Goal: Transaction & Acquisition: Purchase product/service

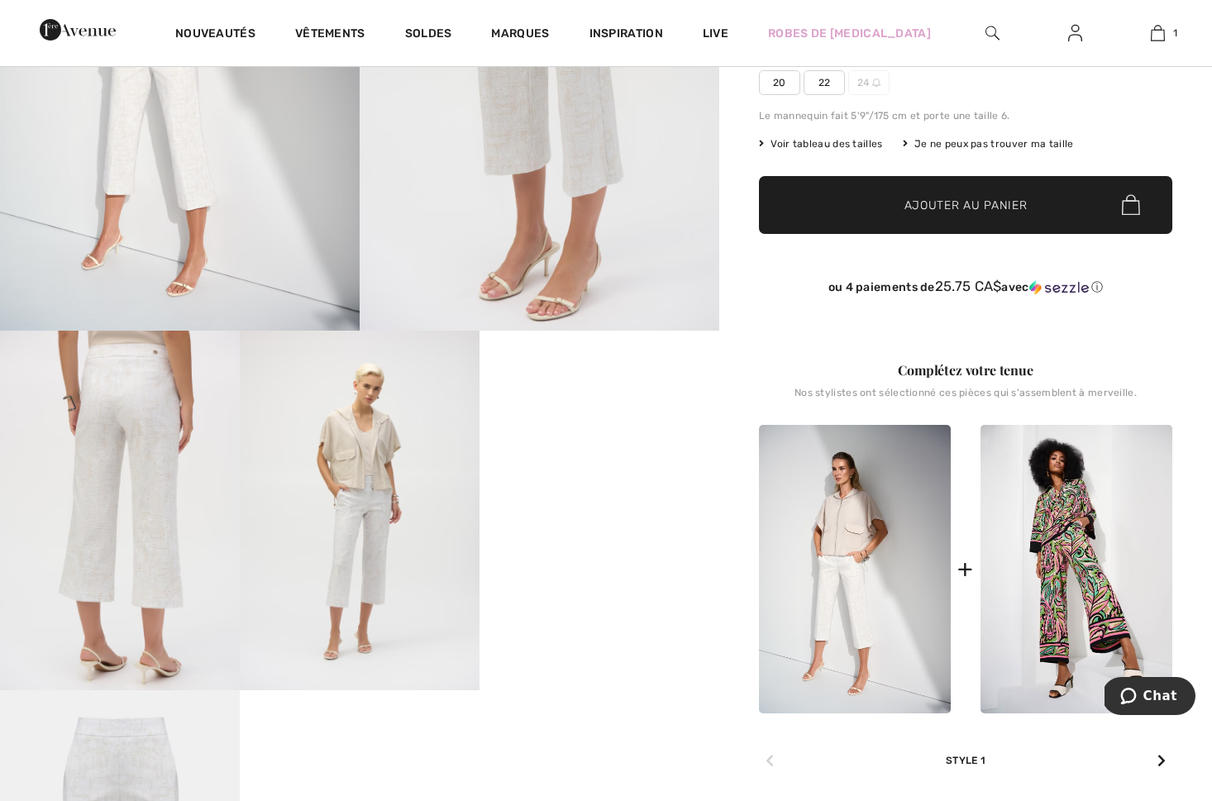
scroll to position [389, 0]
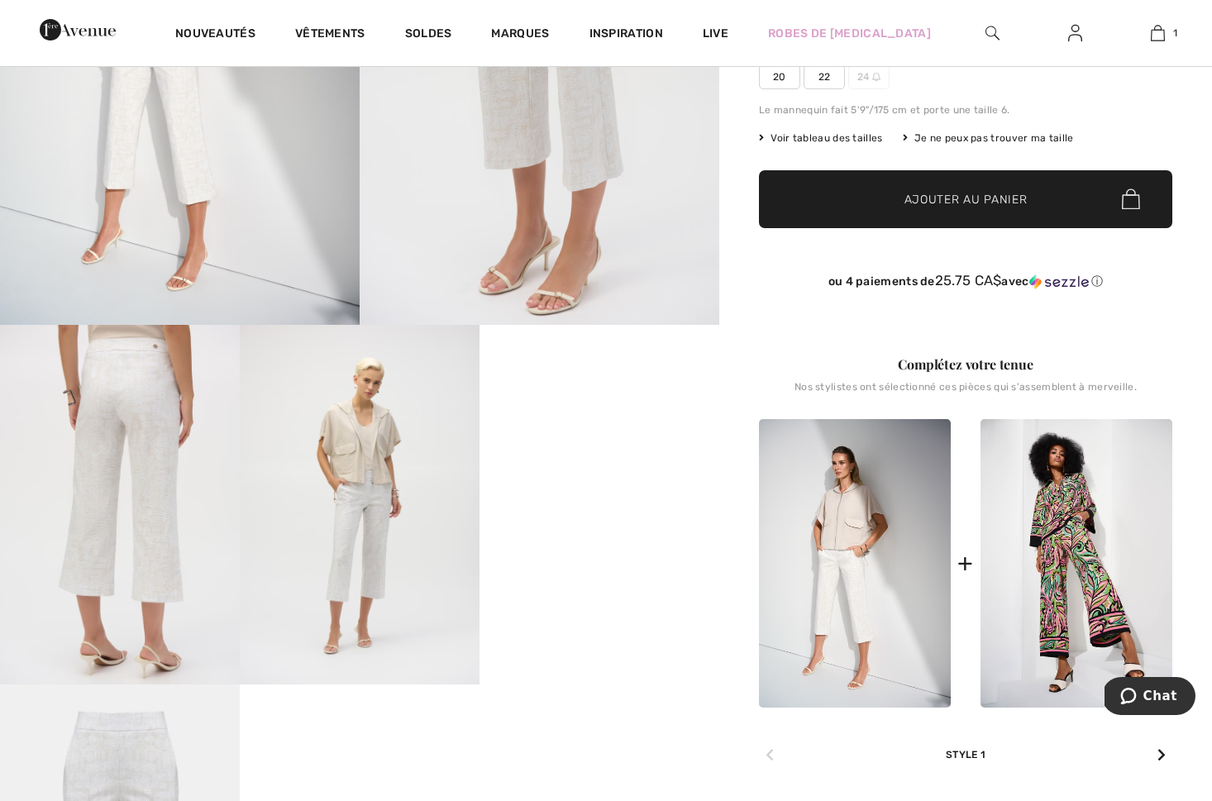
click at [575, 445] on video "Your browser does not support the video tag." at bounding box center [600, 385] width 240 height 120
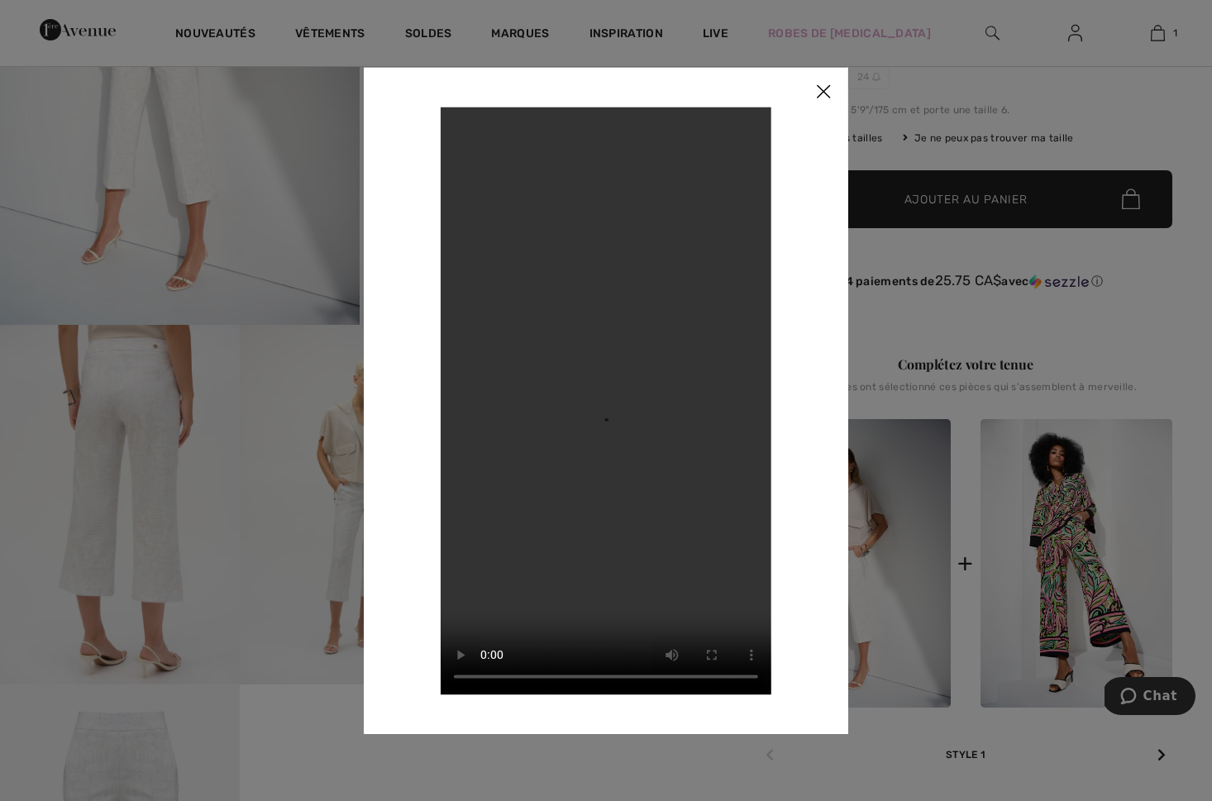
drag, startPoint x: 823, startPoint y: 87, endPoint x: 770, endPoint y: 146, distance: 79.6
click at [822, 88] on img at bounding box center [824, 92] width 50 height 51
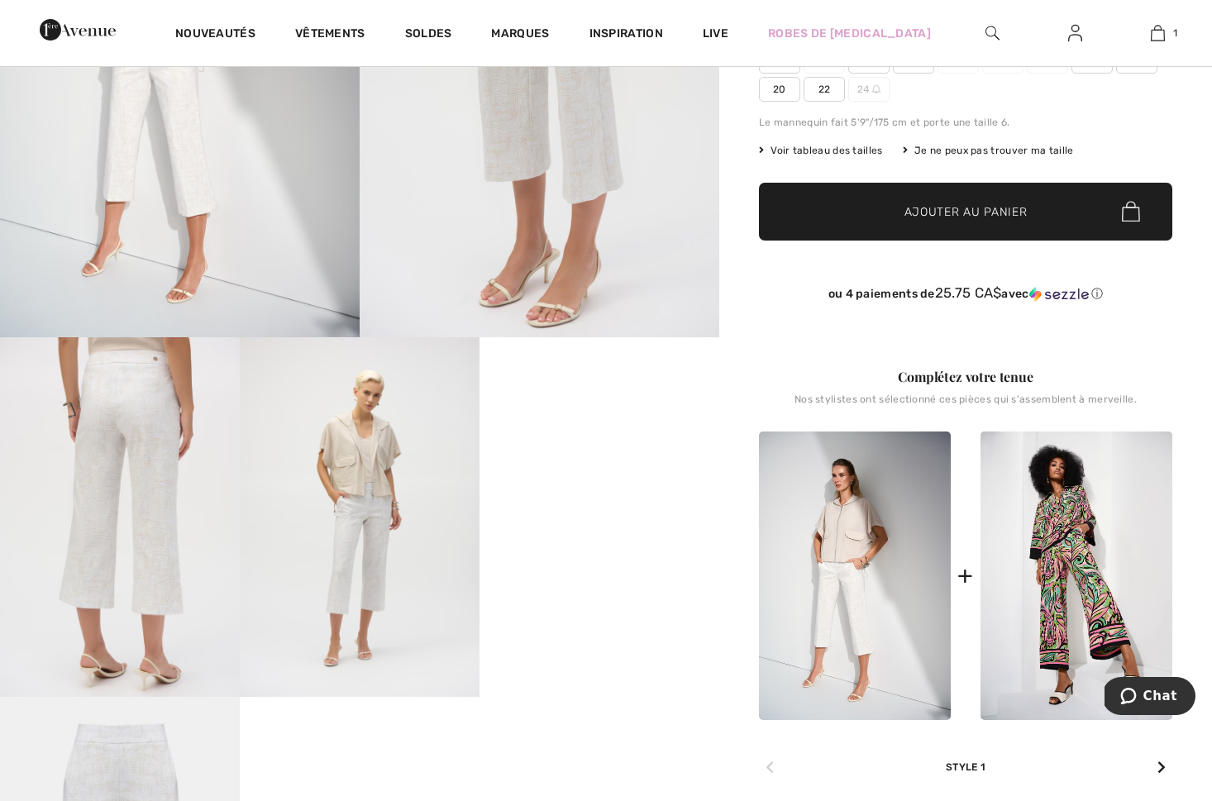
scroll to position [375, 0]
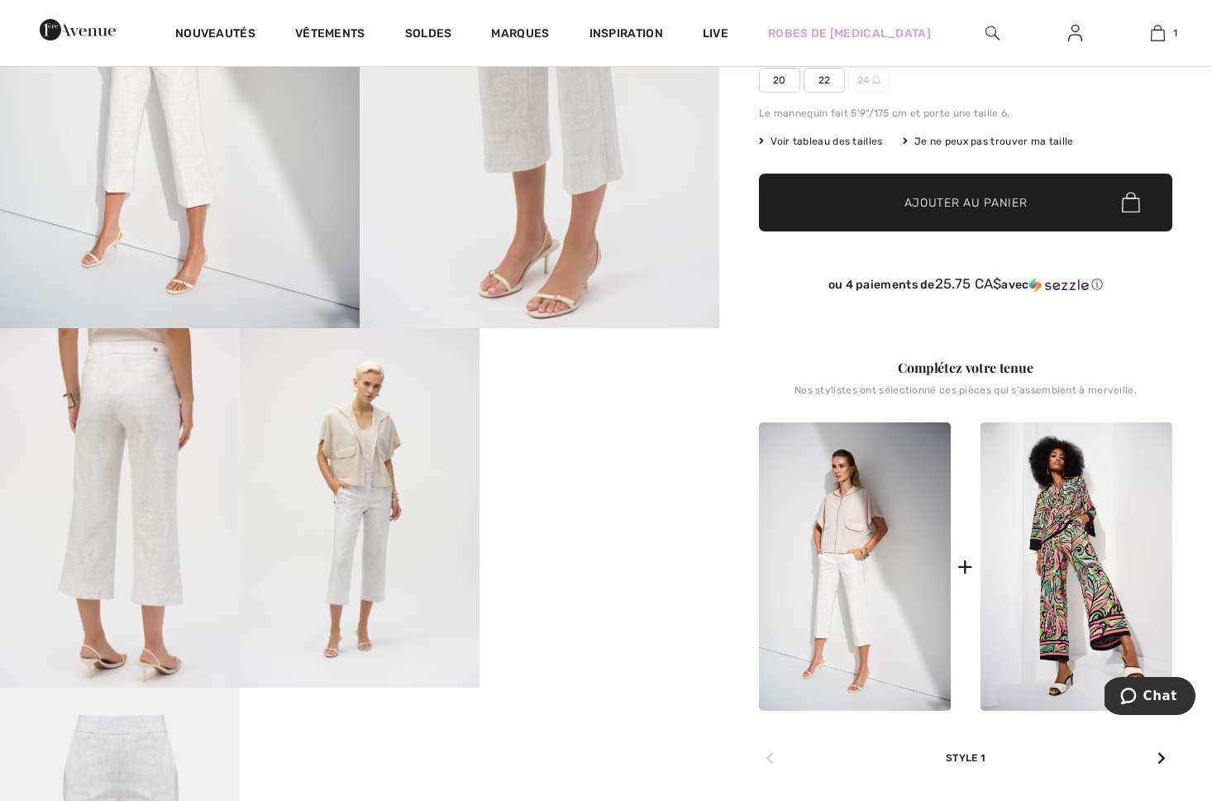
click at [581, 440] on video "Your browser does not support the video tag." at bounding box center [600, 388] width 240 height 120
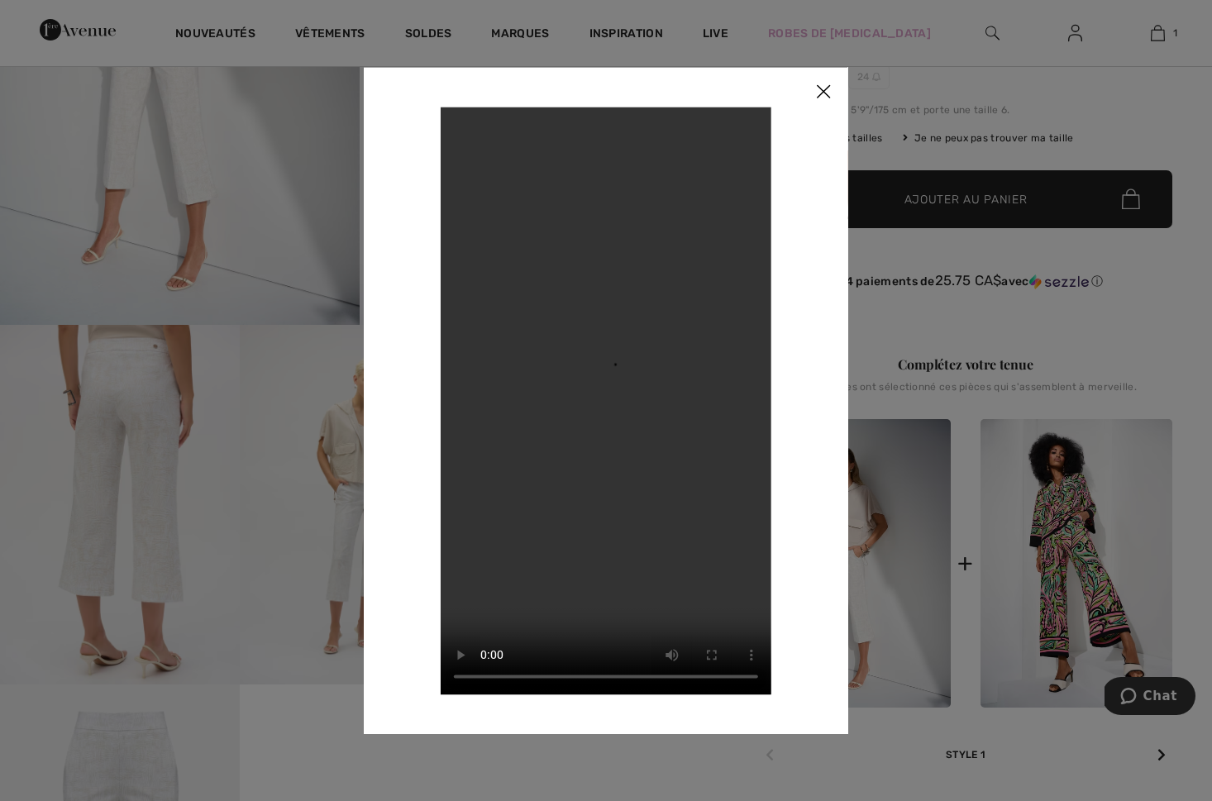
scroll to position [391, 0]
click at [489, 680] on video "Your browser does not support the video tag." at bounding box center [606, 401] width 331 height 588
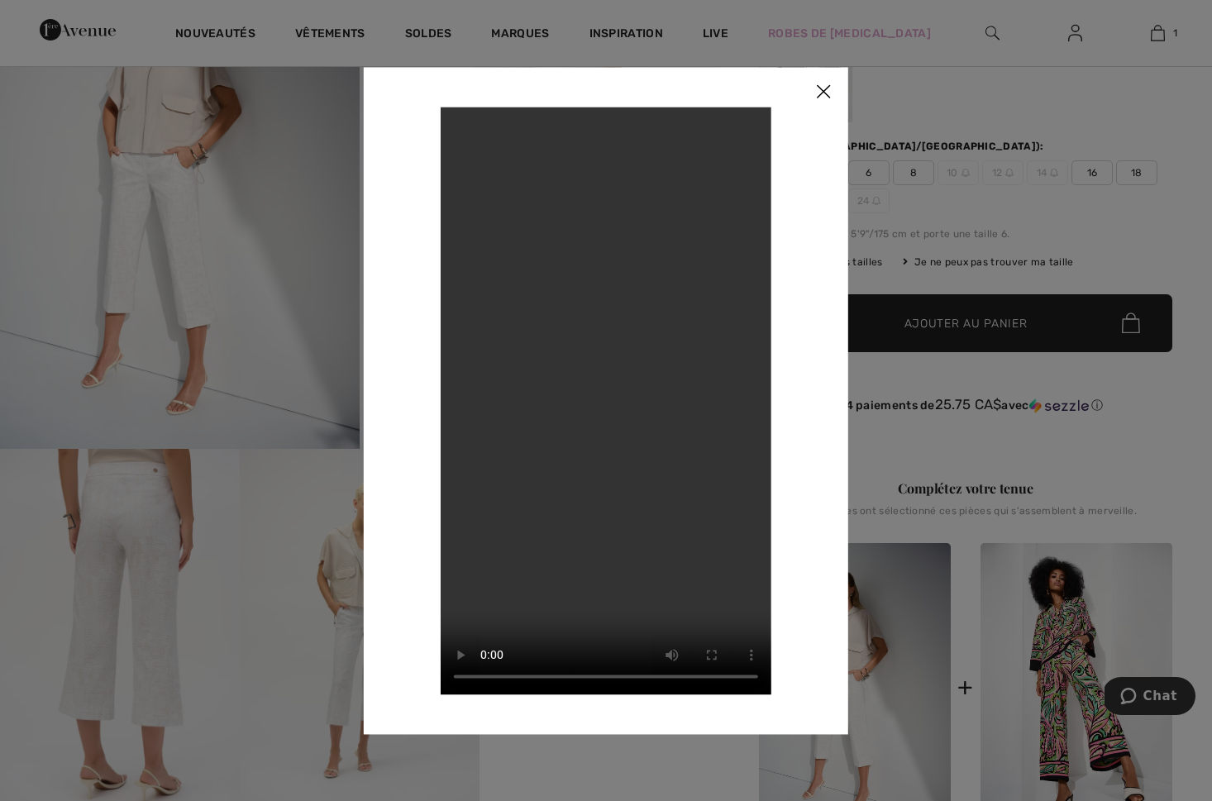
scroll to position [251, 0]
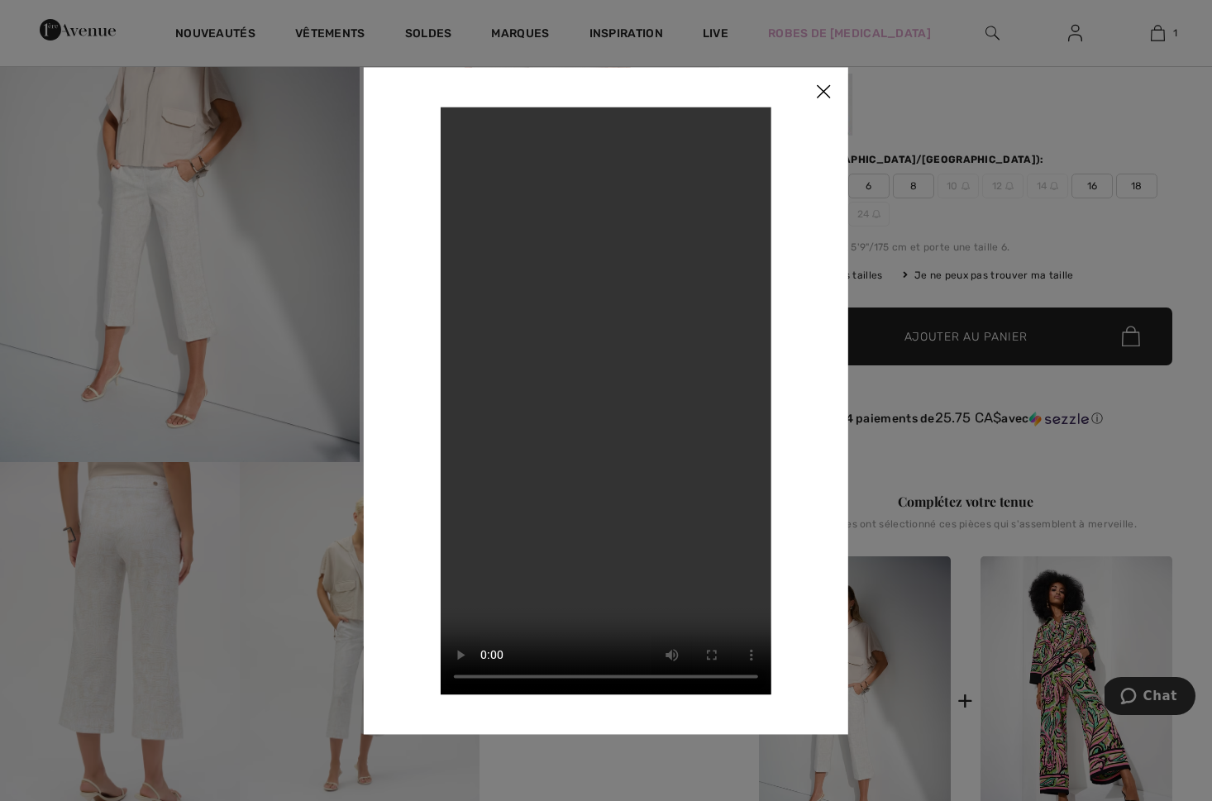
click at [822, 94] on img at bounding box center [824, 92] width 50 height 51
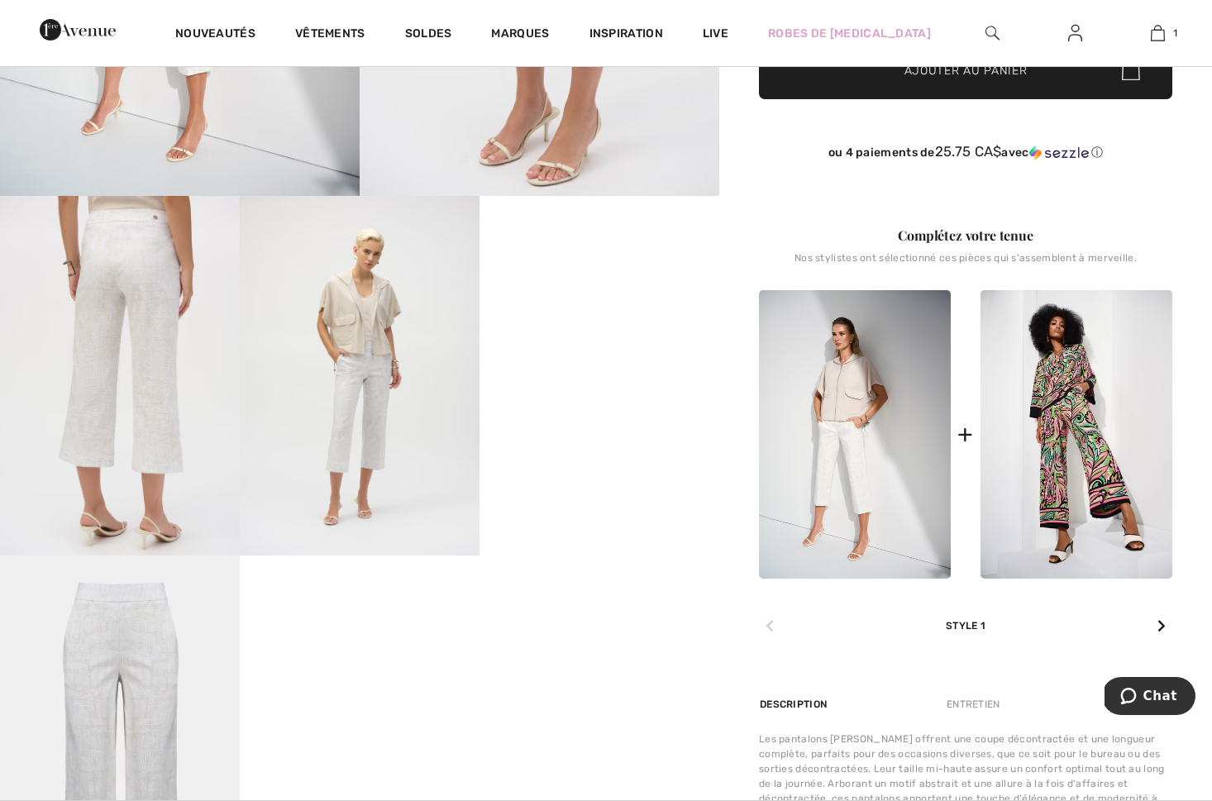
scroll to position [514, 0]
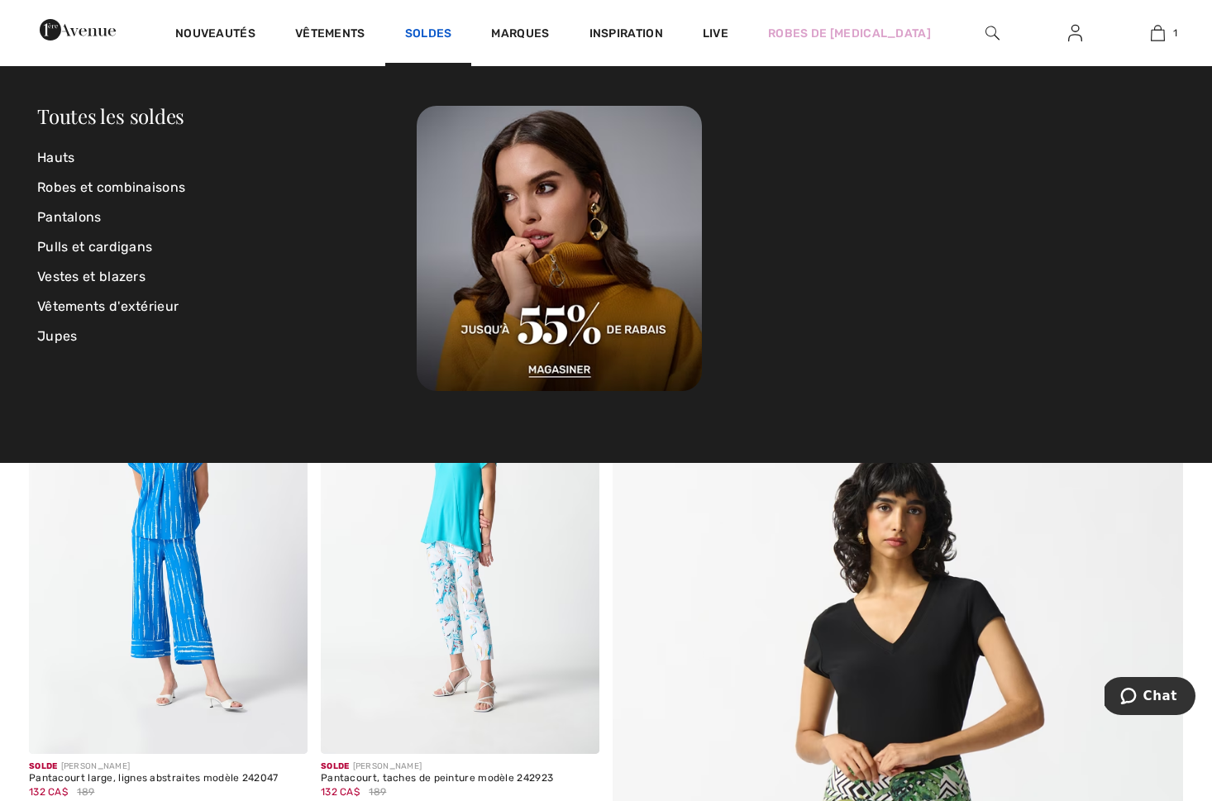
click at [452, 33] on link "Soldes" at bounding box center [428, 34] width 47 height 17
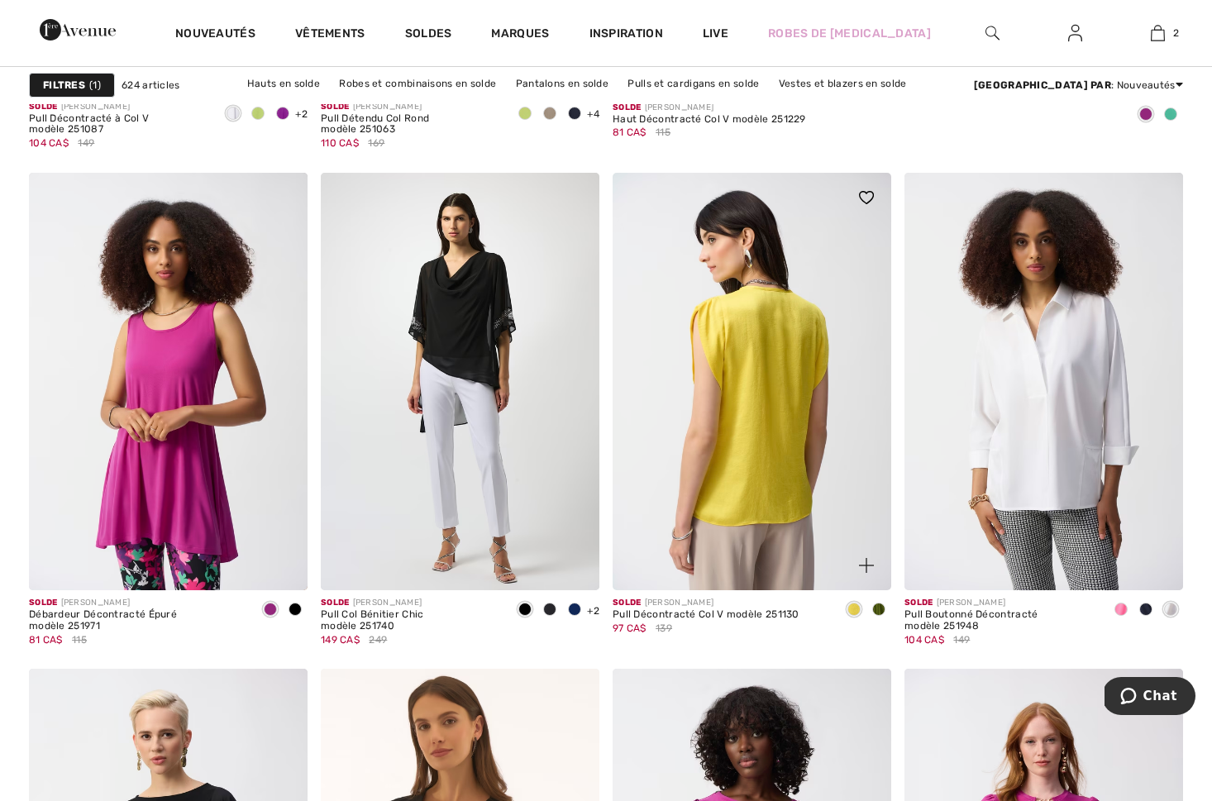
scroll to position [1091, 0]
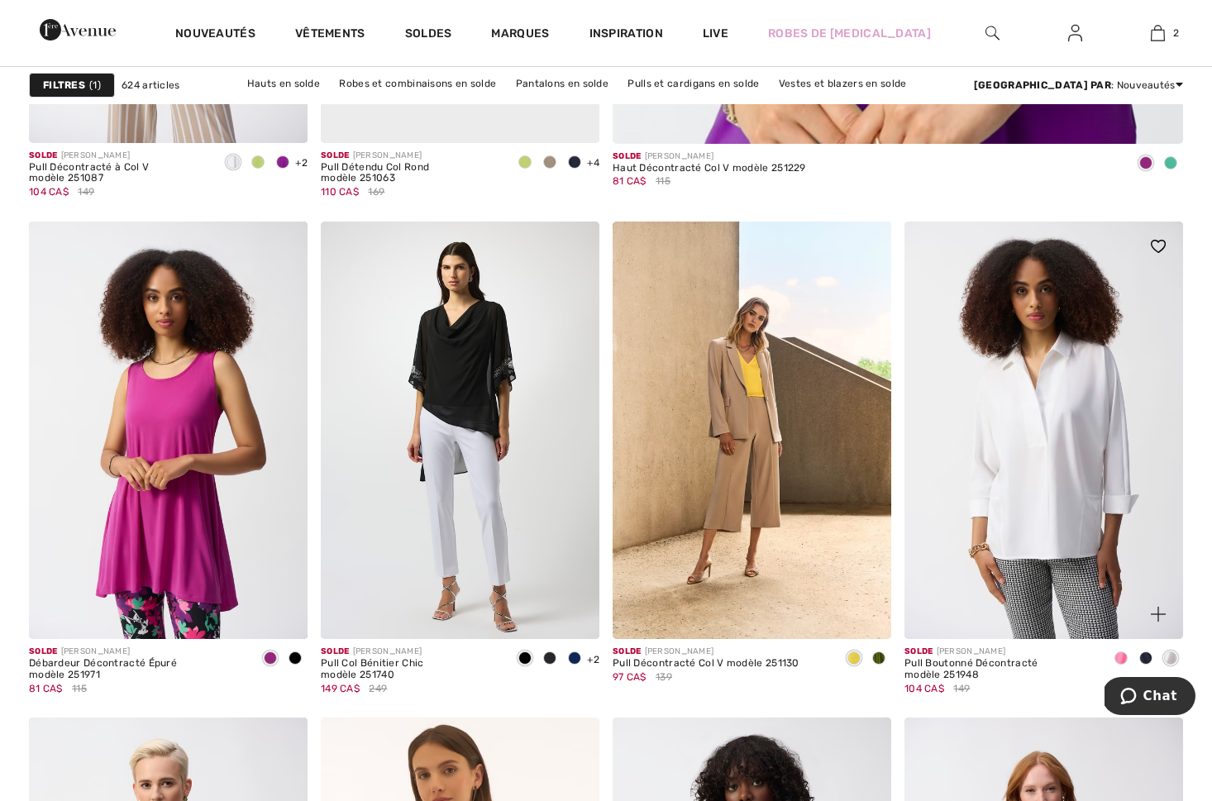
click at [1171, 660] on span at bounding box center [1170, 657] width 13 height 13
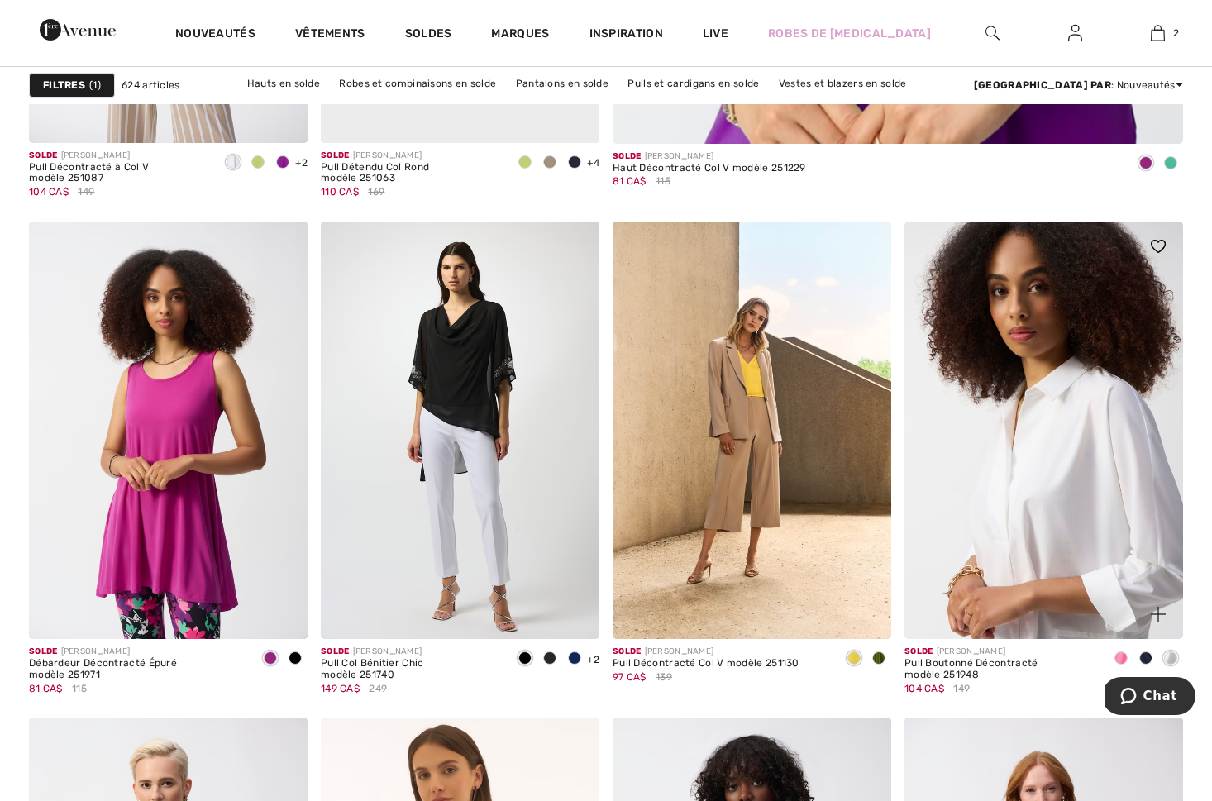
click at [1023, 547] on img at bounding box center [1043, 431] width 279 height 418
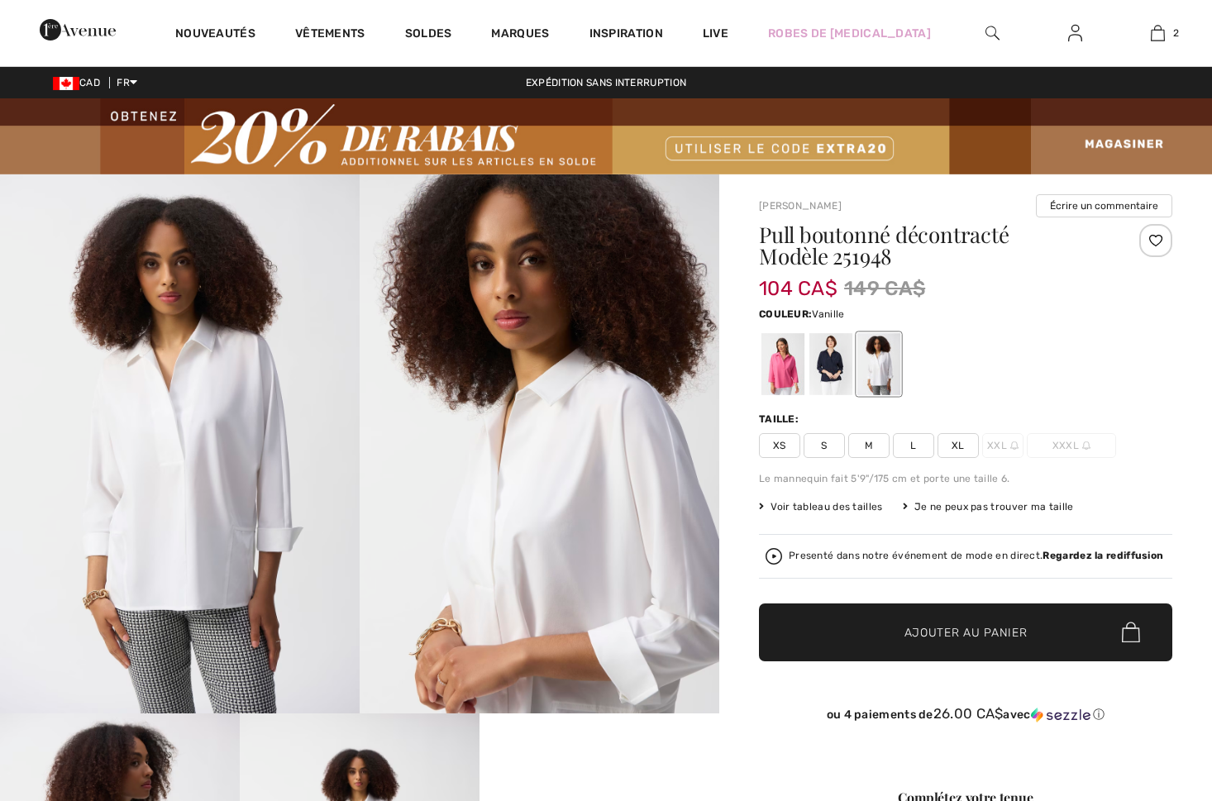
checkbox input "true"
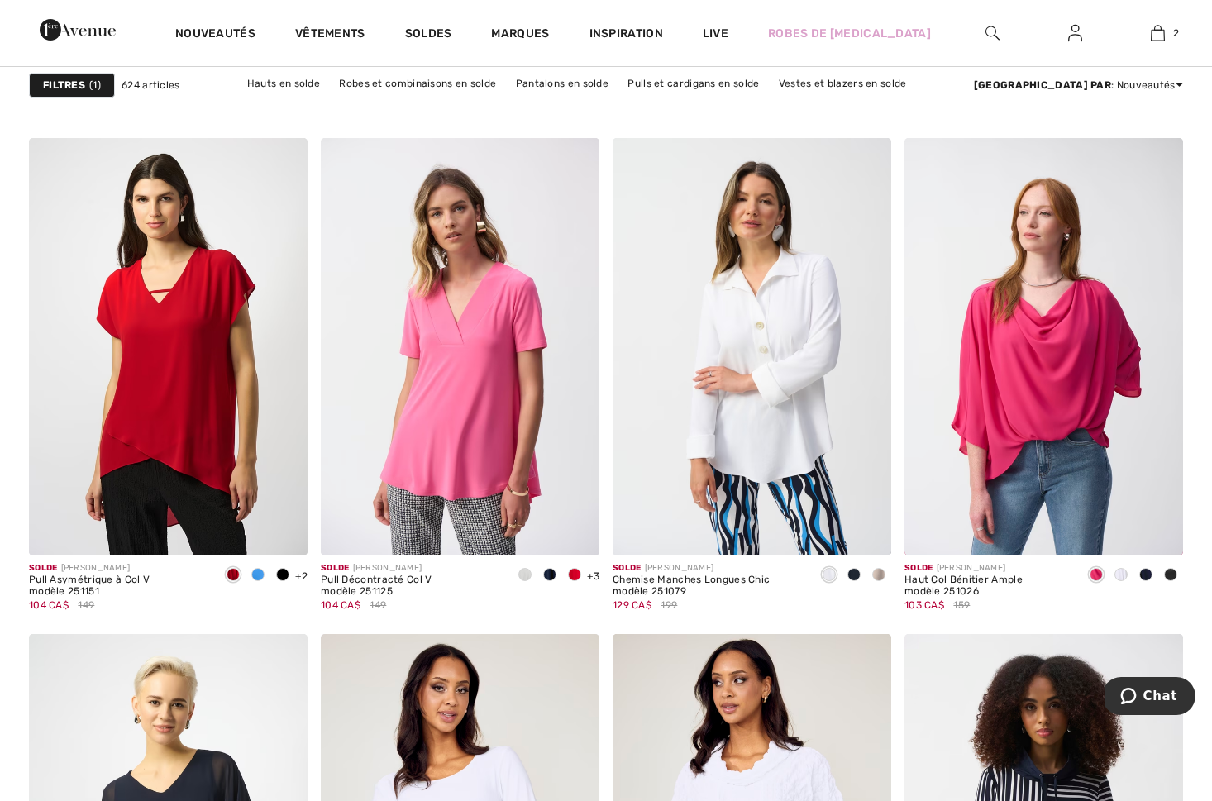
scroll to position [6814, 0]
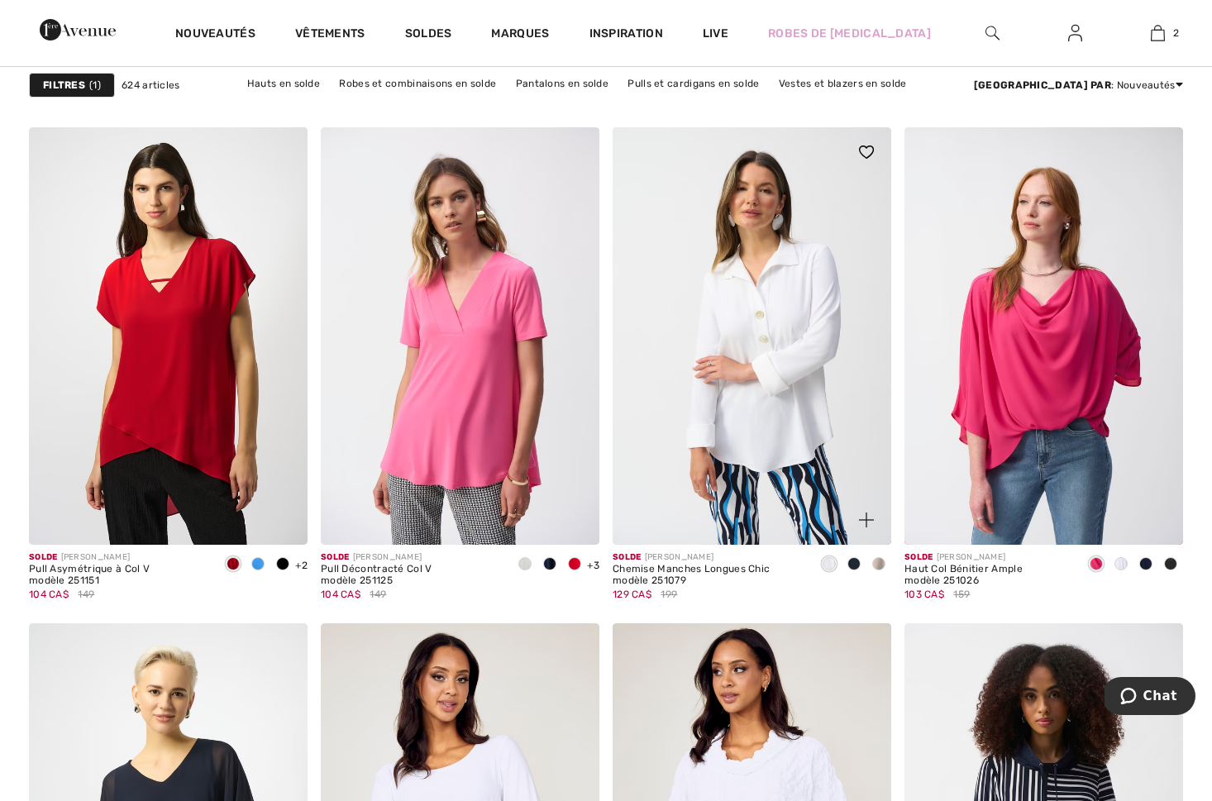
click at [875, 565] on span at bounding box center [878, 563] width 13 height 13
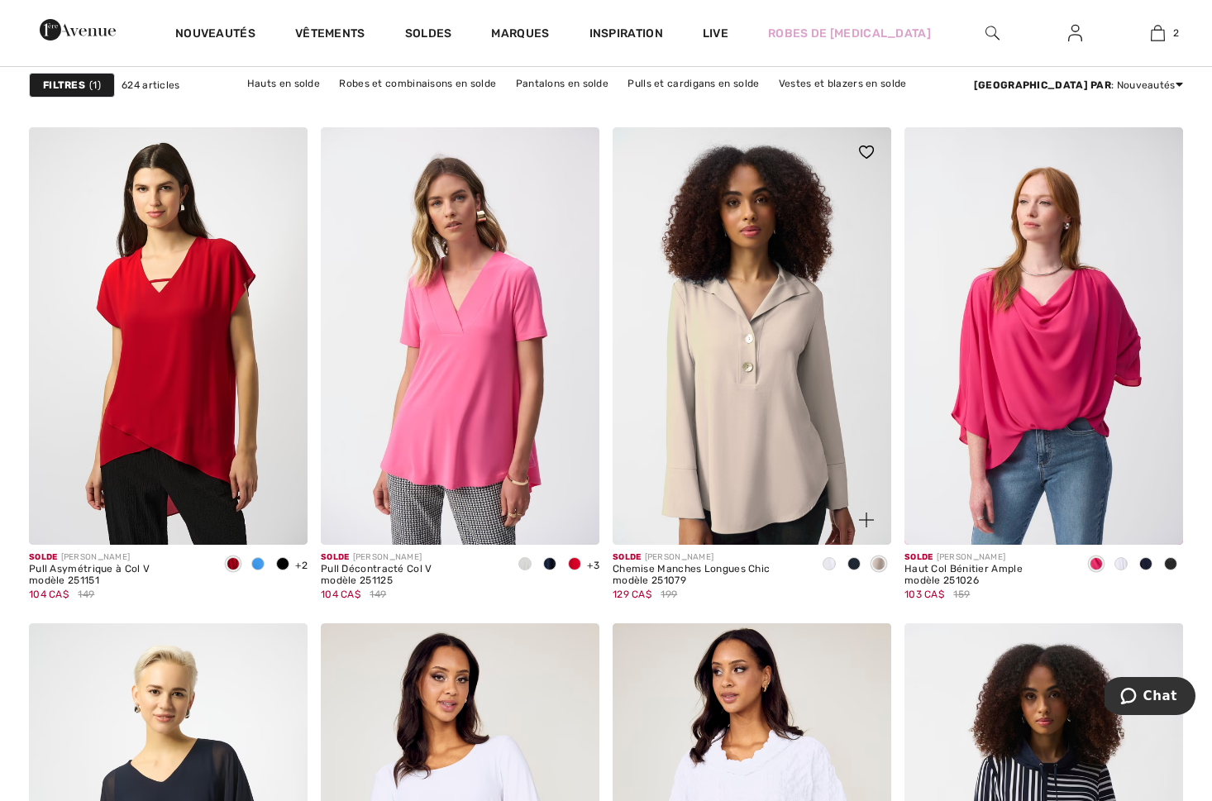
click at [827, 565] on span at bounding box center [829, 563] width 13 height 13
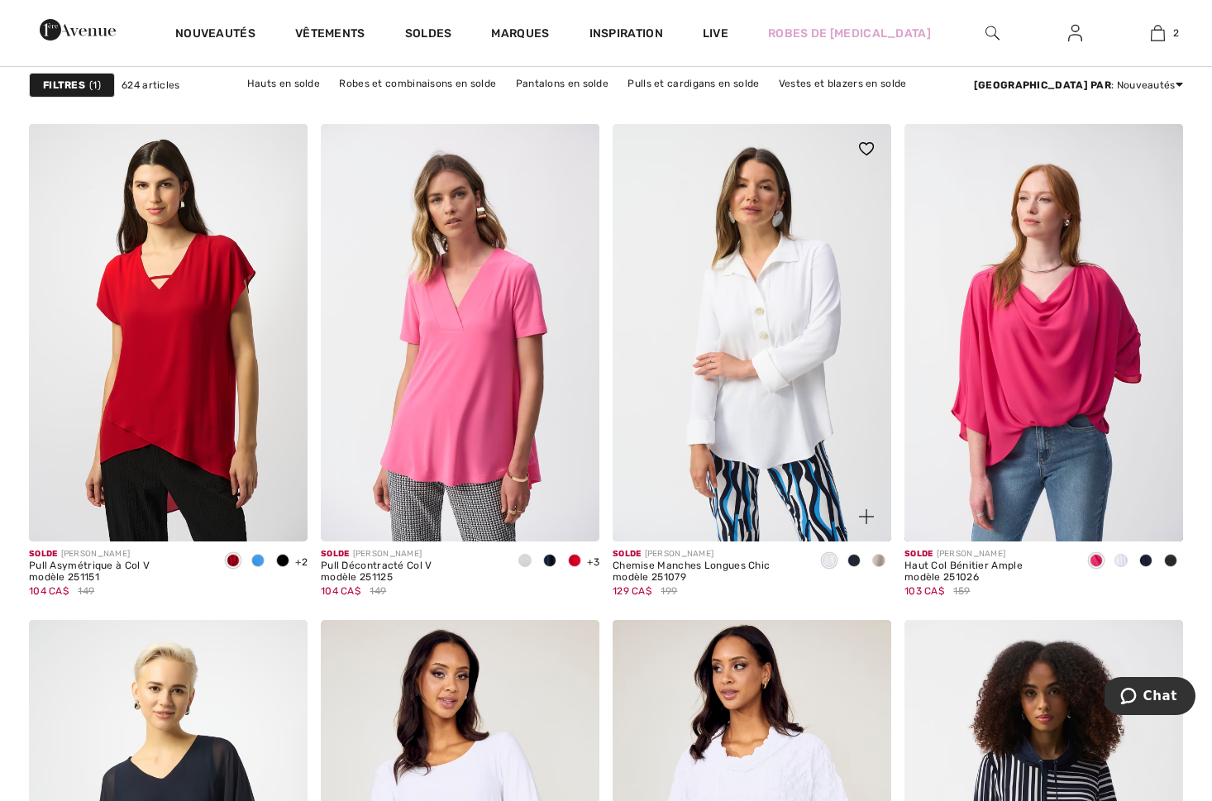
scroll to position [6820, 0]
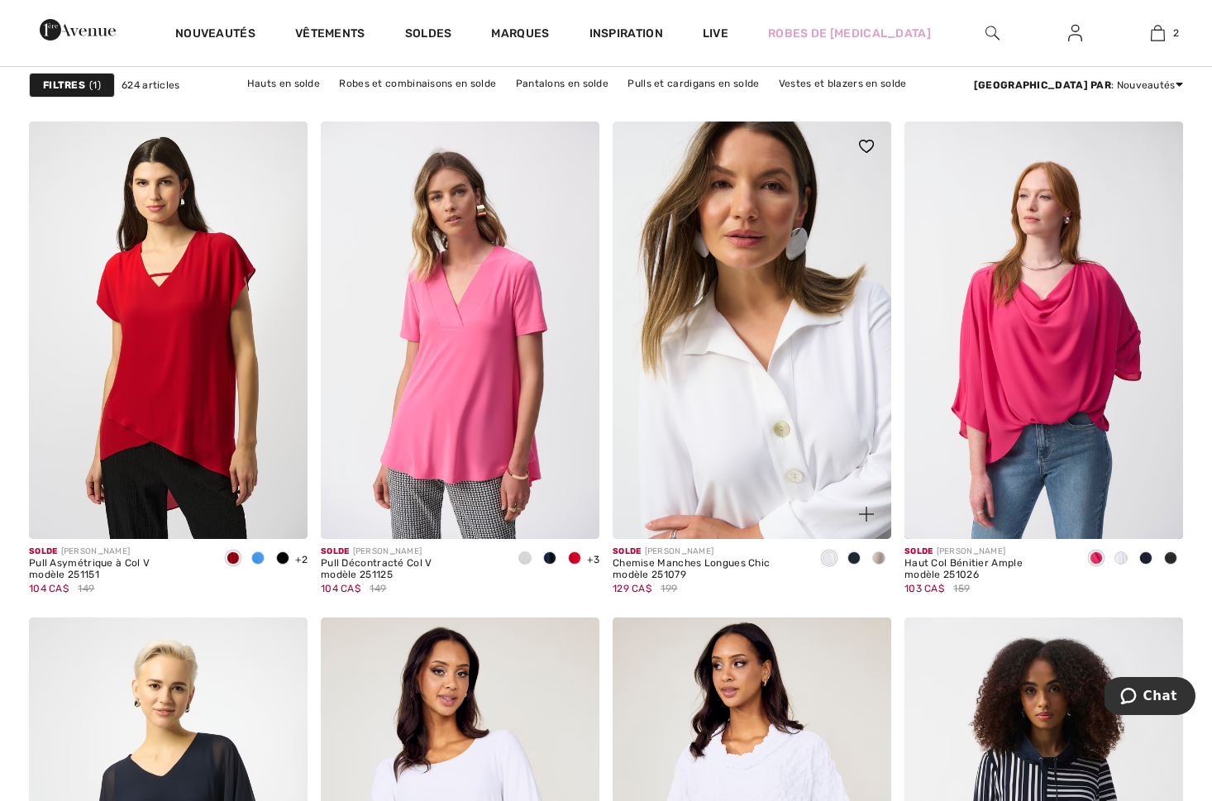
click at [729, 458] on img at bounding box center [752, 331] width 279 height 418
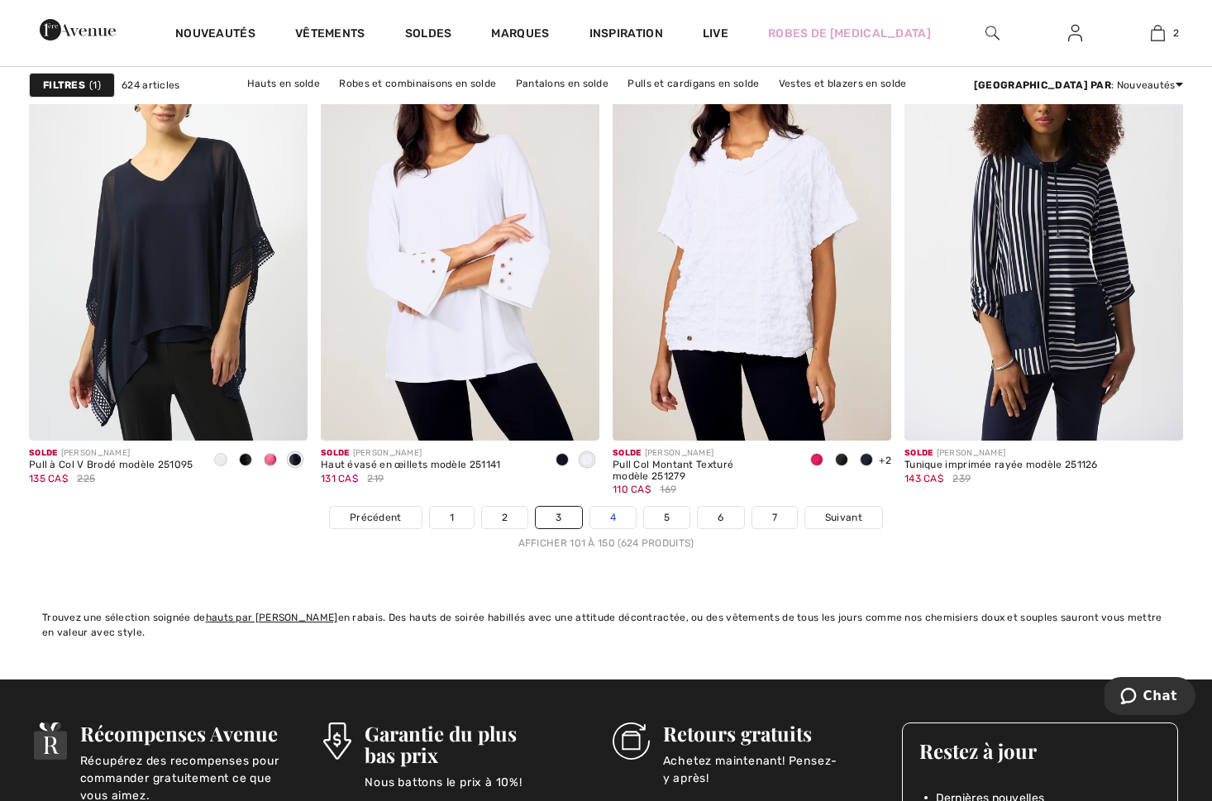
scroll to position [7414, 0]
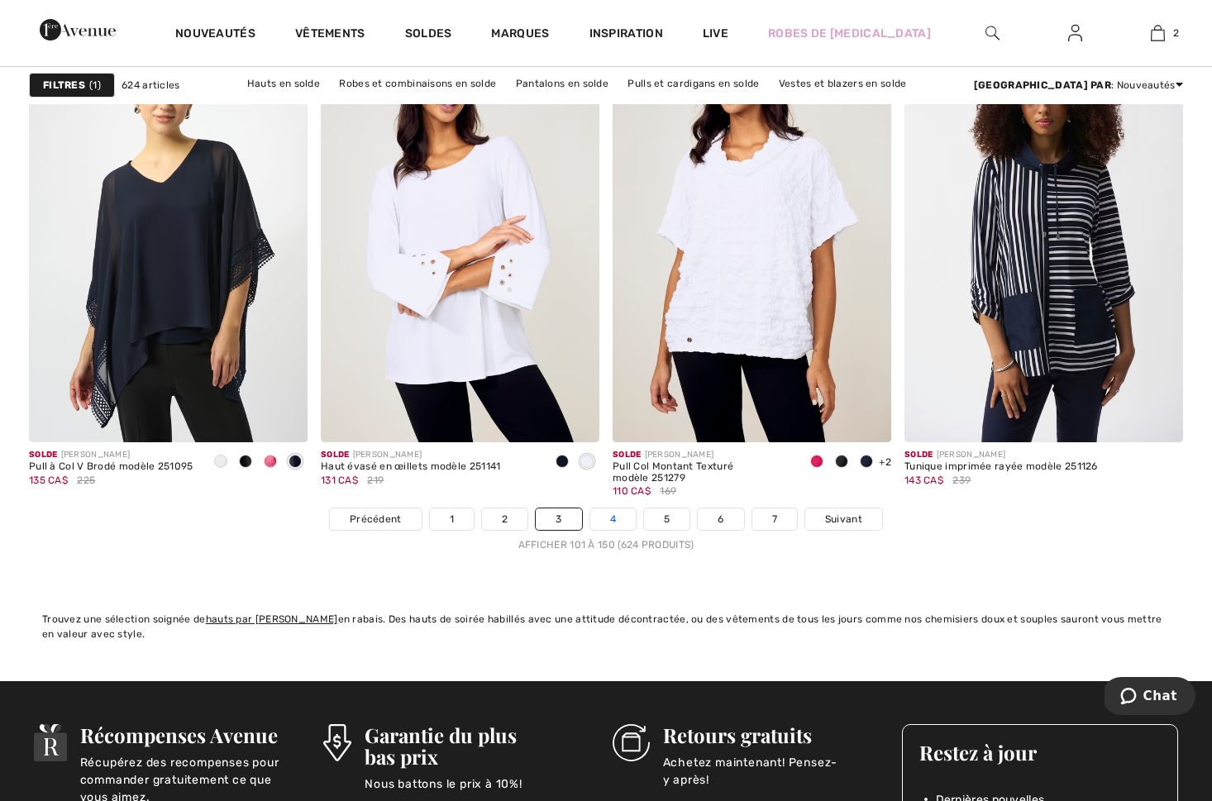
click at [617, 519] on link "4" at bounding box center [612, 518] width 45 height 21
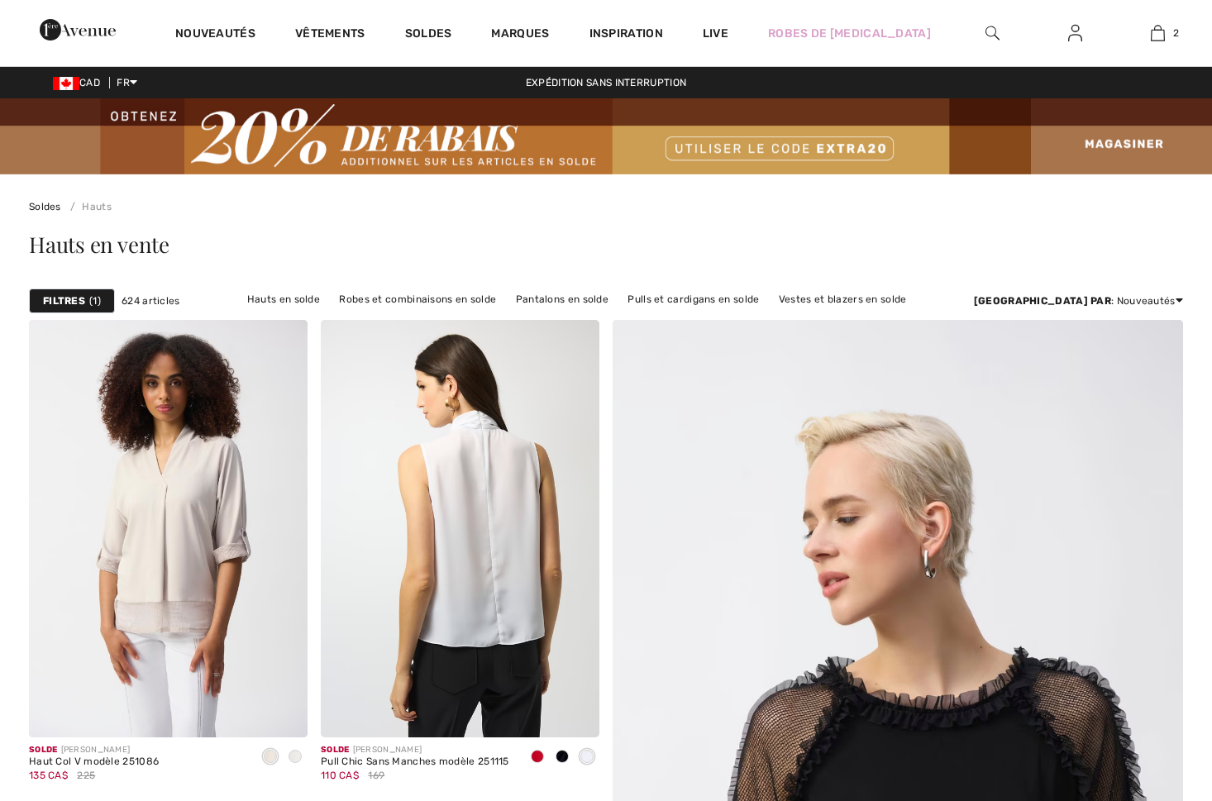
checkbox input "true"
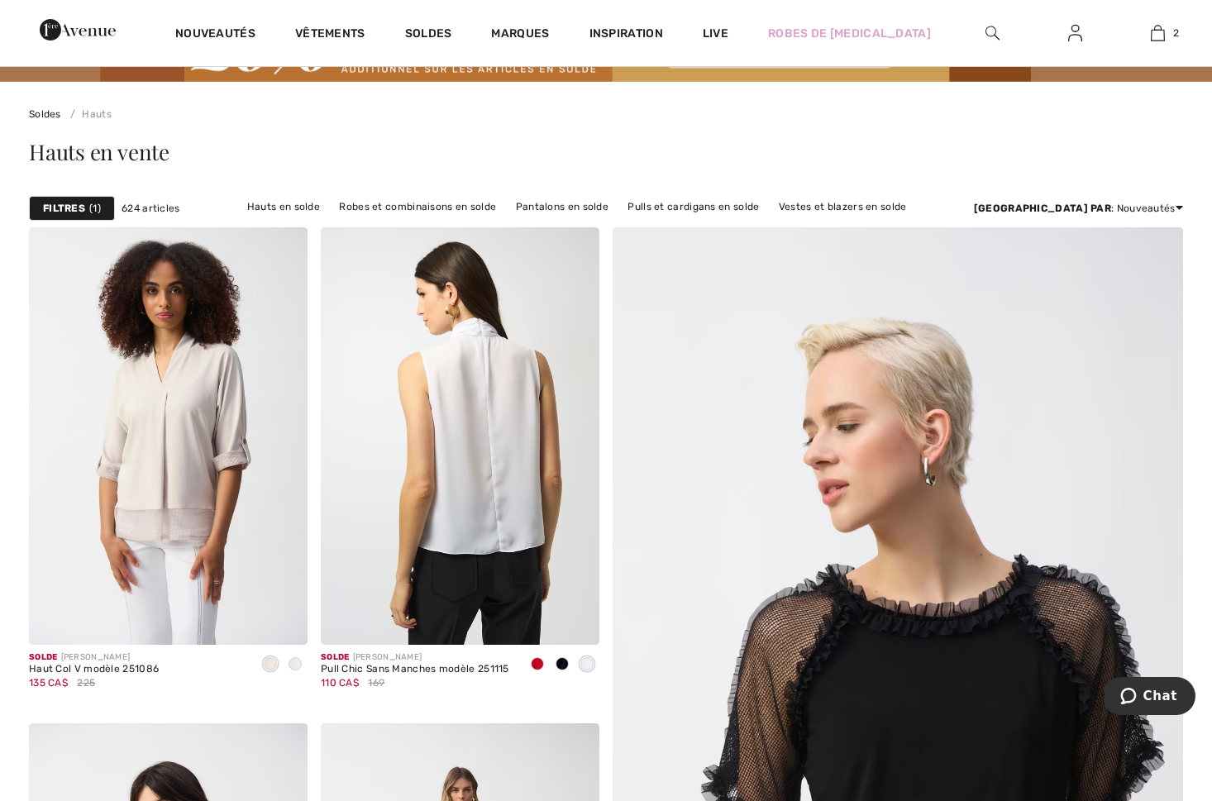
scroll to position [102, 0]
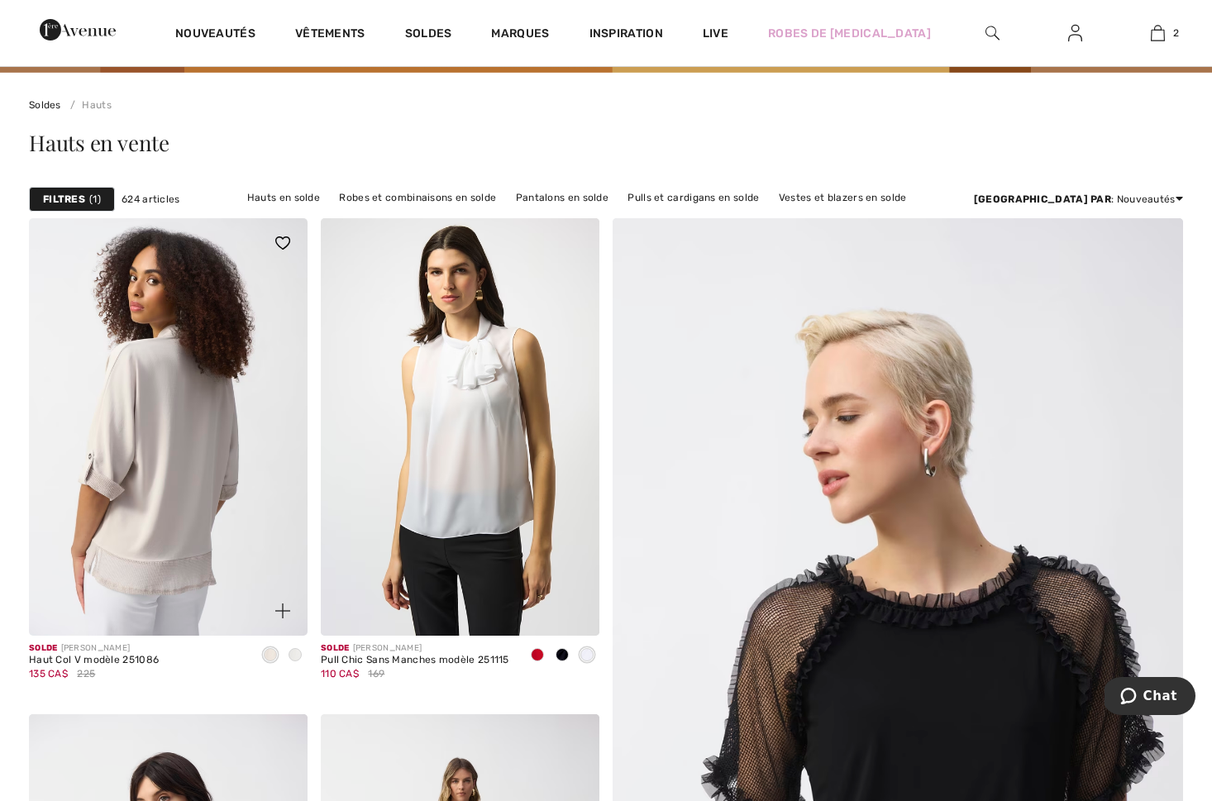
click at [136, 483] on img at bounding box center [168, 427] width 279 height 418
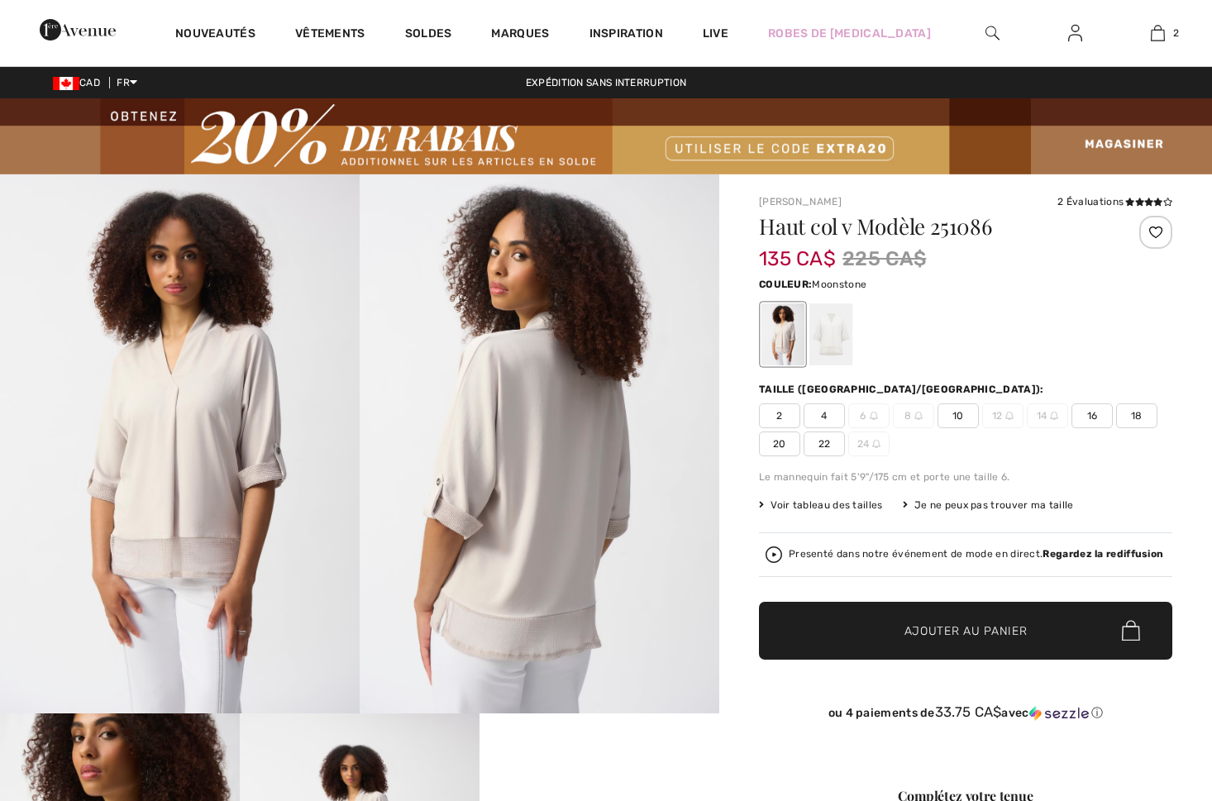
checkbox input "true"
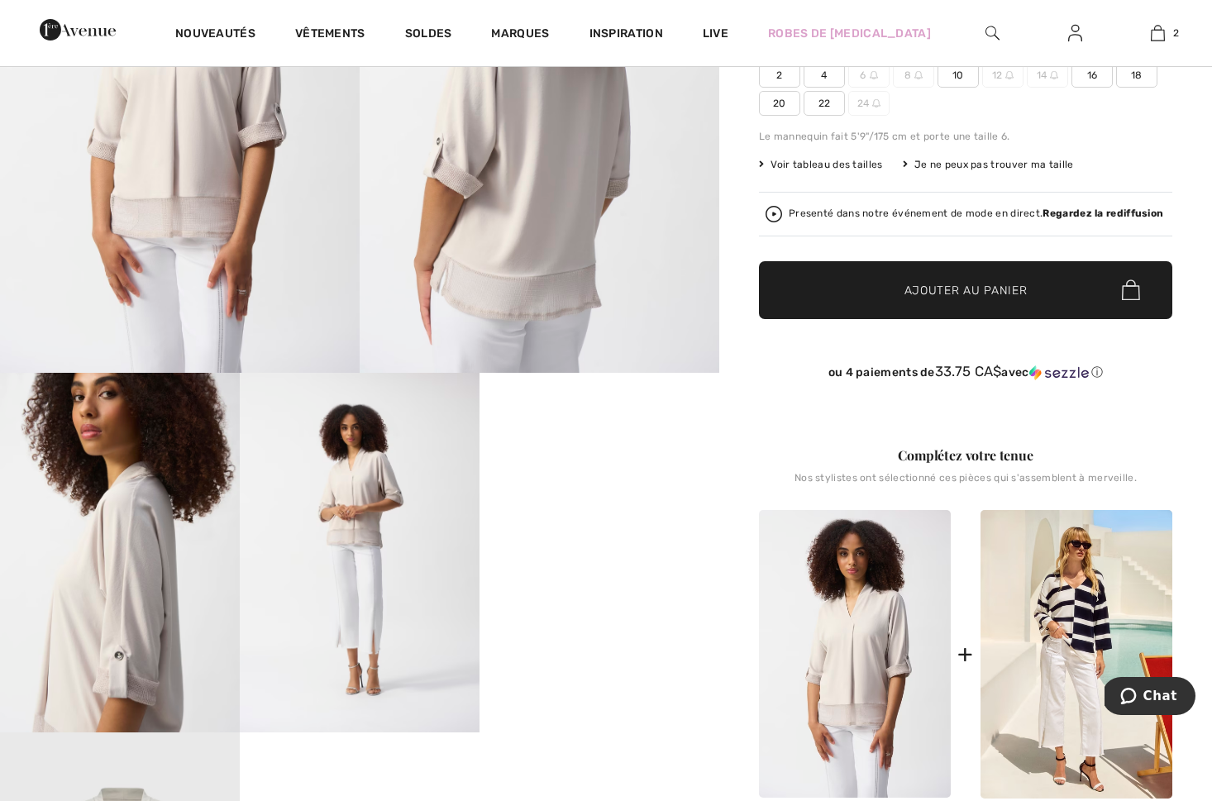
scroll to position [354, 0]
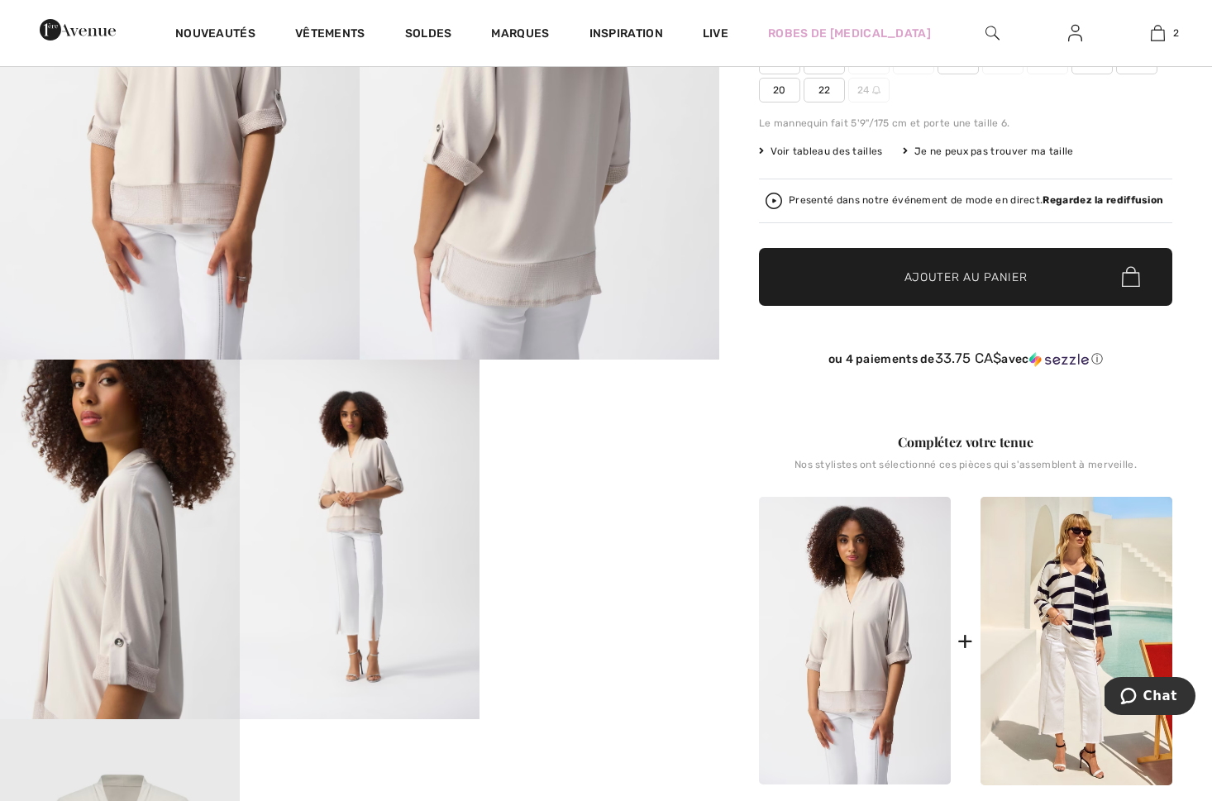
click at [370, 493] on img at bounding box center [360, 540] width 240 height 360
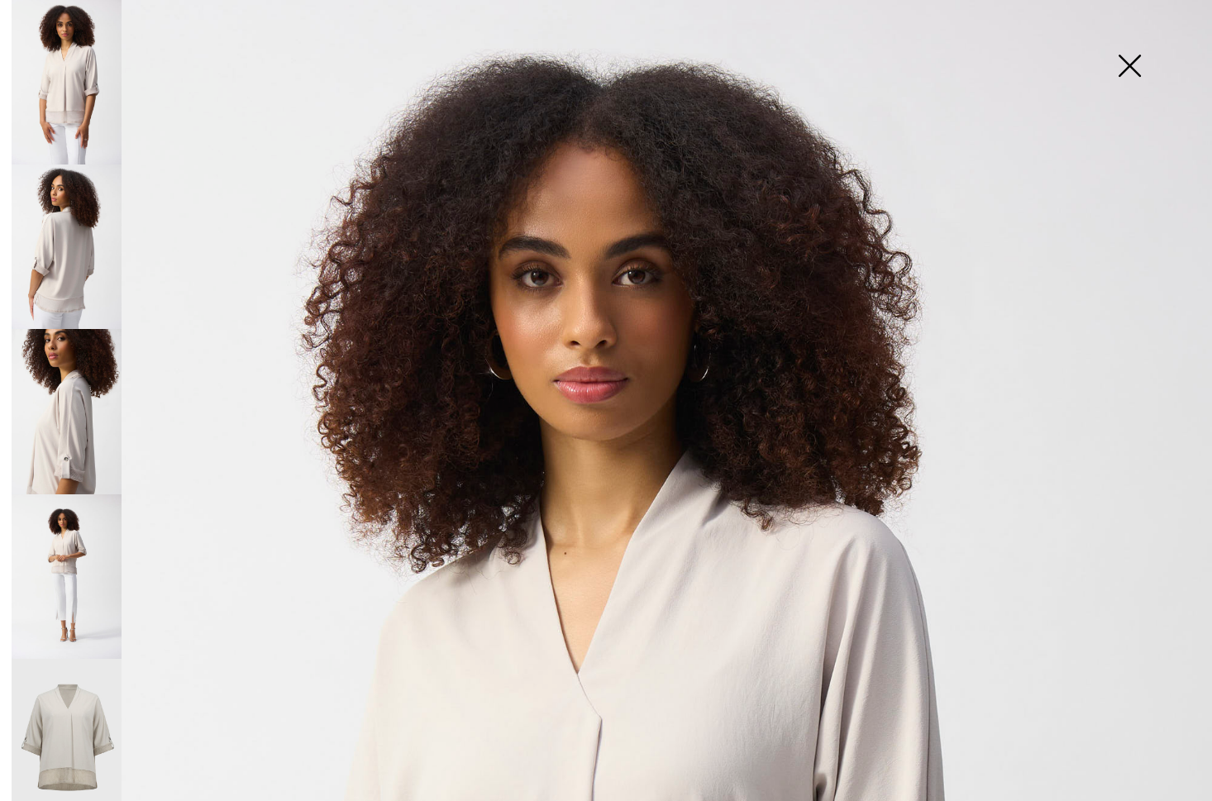
scroll to position [0, 0]
click at [1125, 62] on img at bounding box center [1129, 67] width 83 height 85
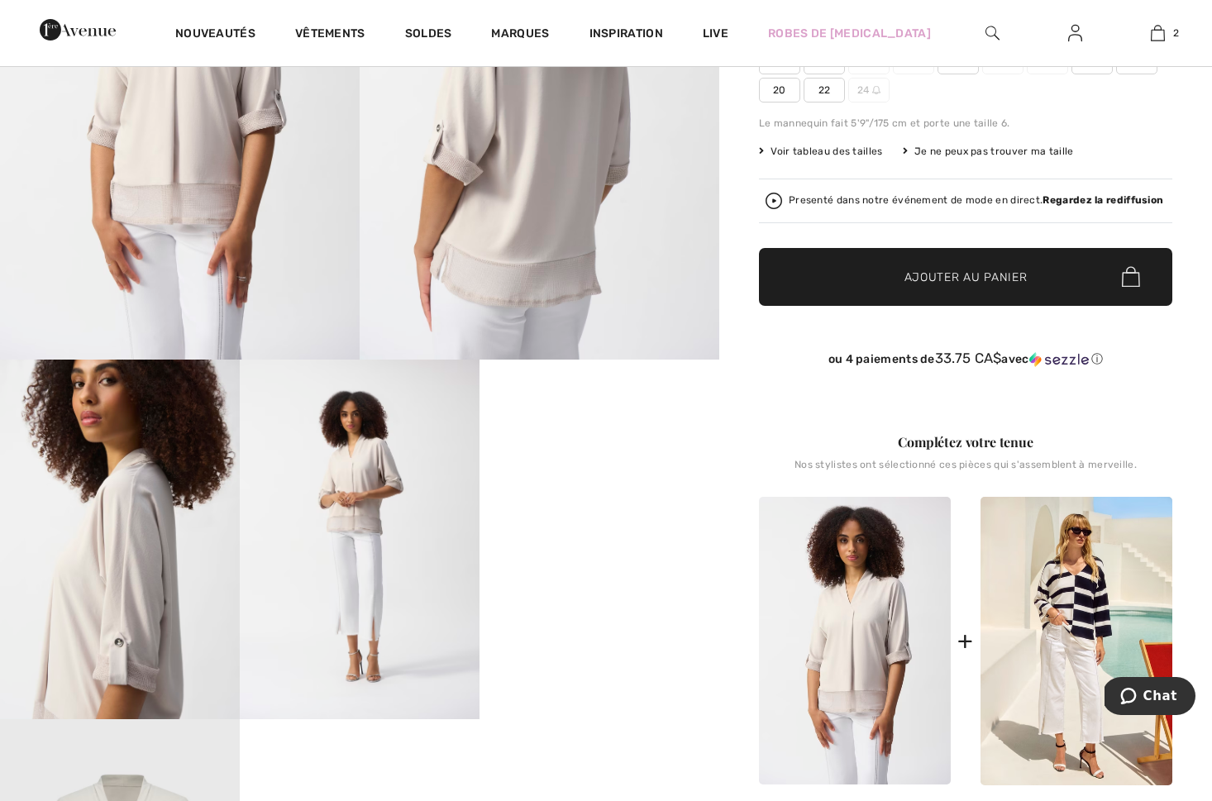
click at [607, 463] on video "Your browser does not support the video tag." at bounding box center [600, 420] width 240 height 120
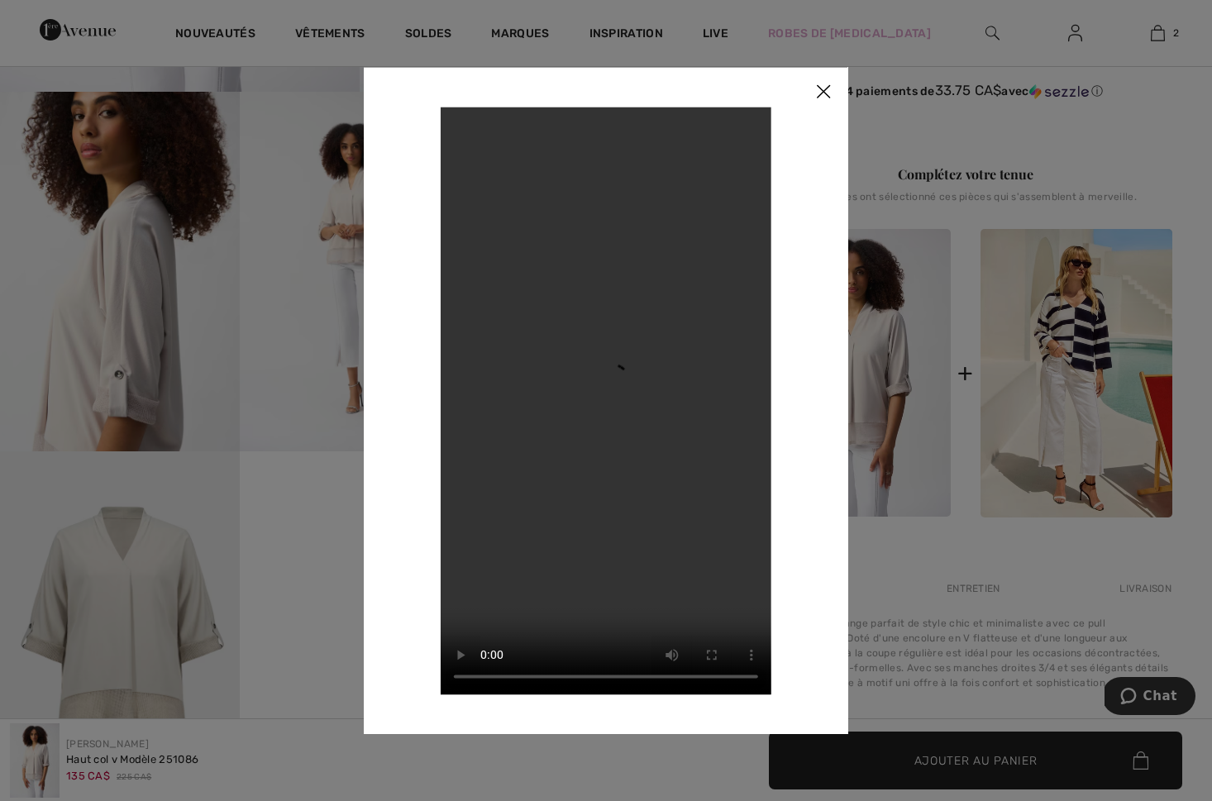
scroll to position [618, 0]
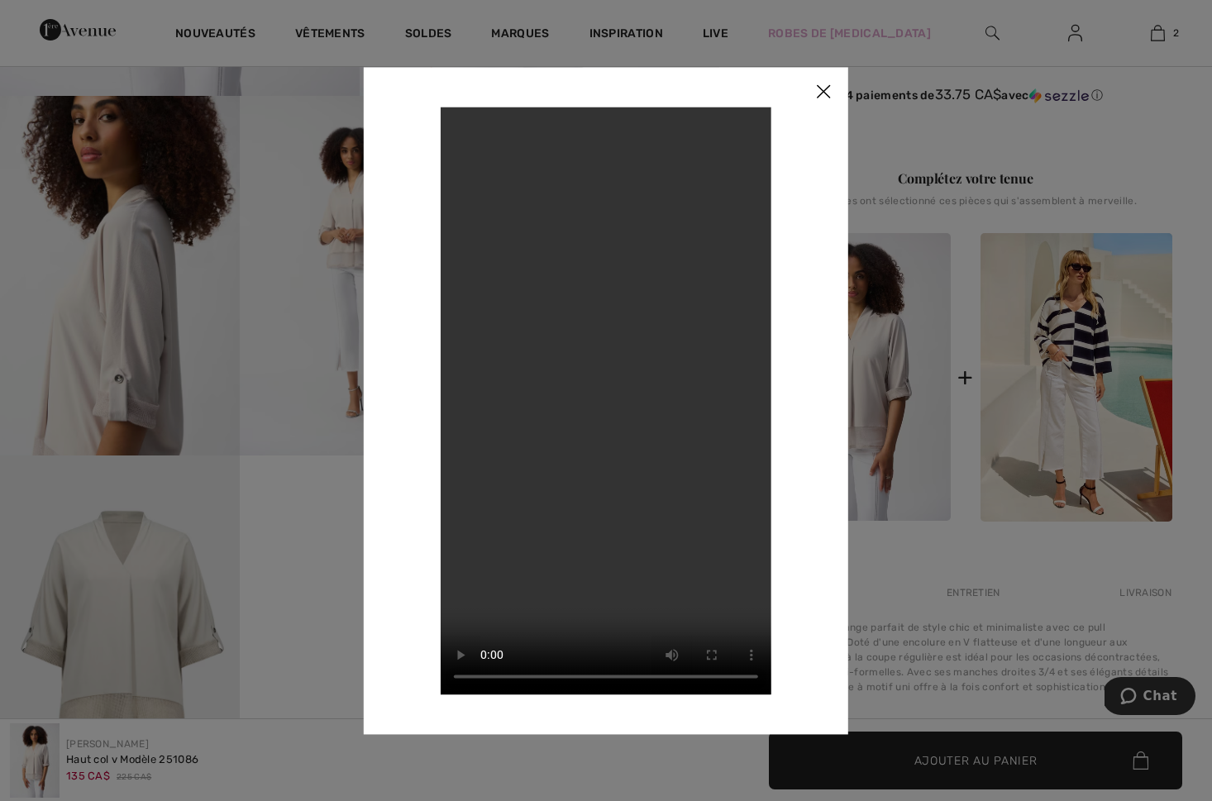
click at [825, 93] on img at bounding box center [824, 92] width 50 height 51
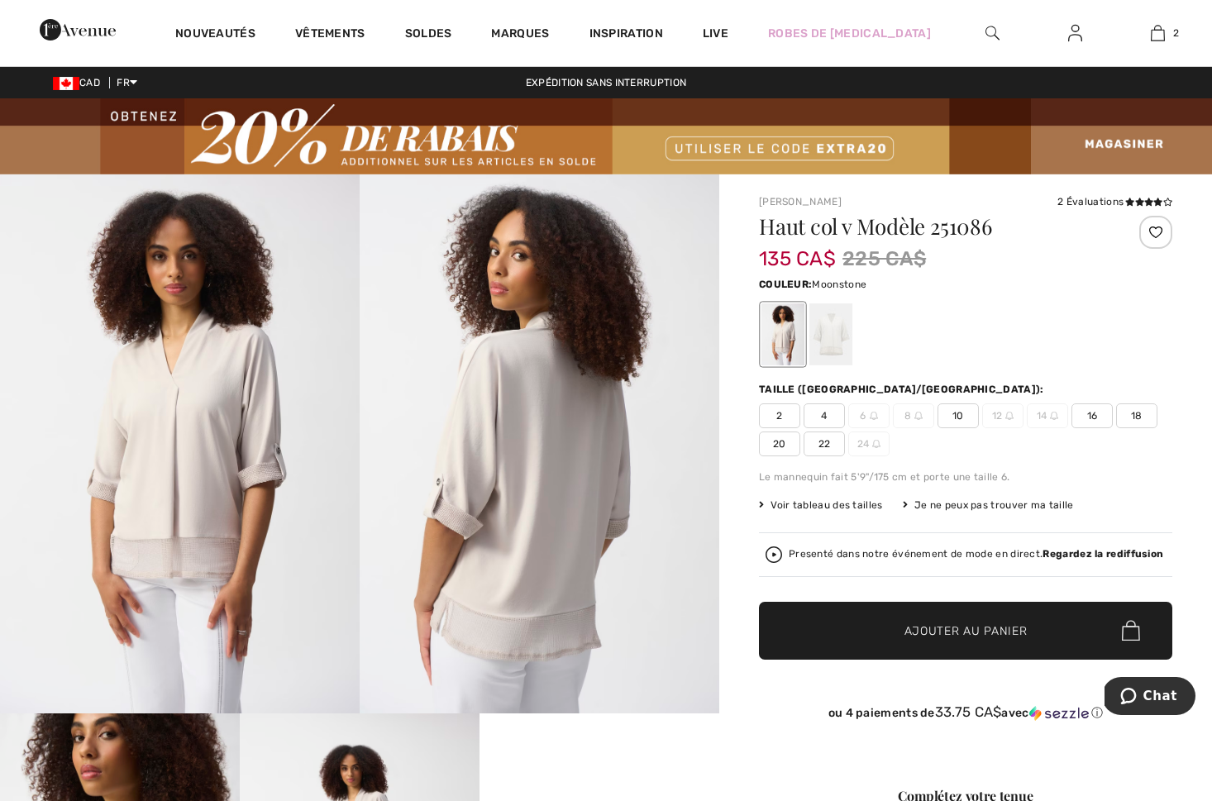
scroll to position [0, 0]
click at [1099, 418] on span "16" at bounding box center [1092, 415] width 41 height 25
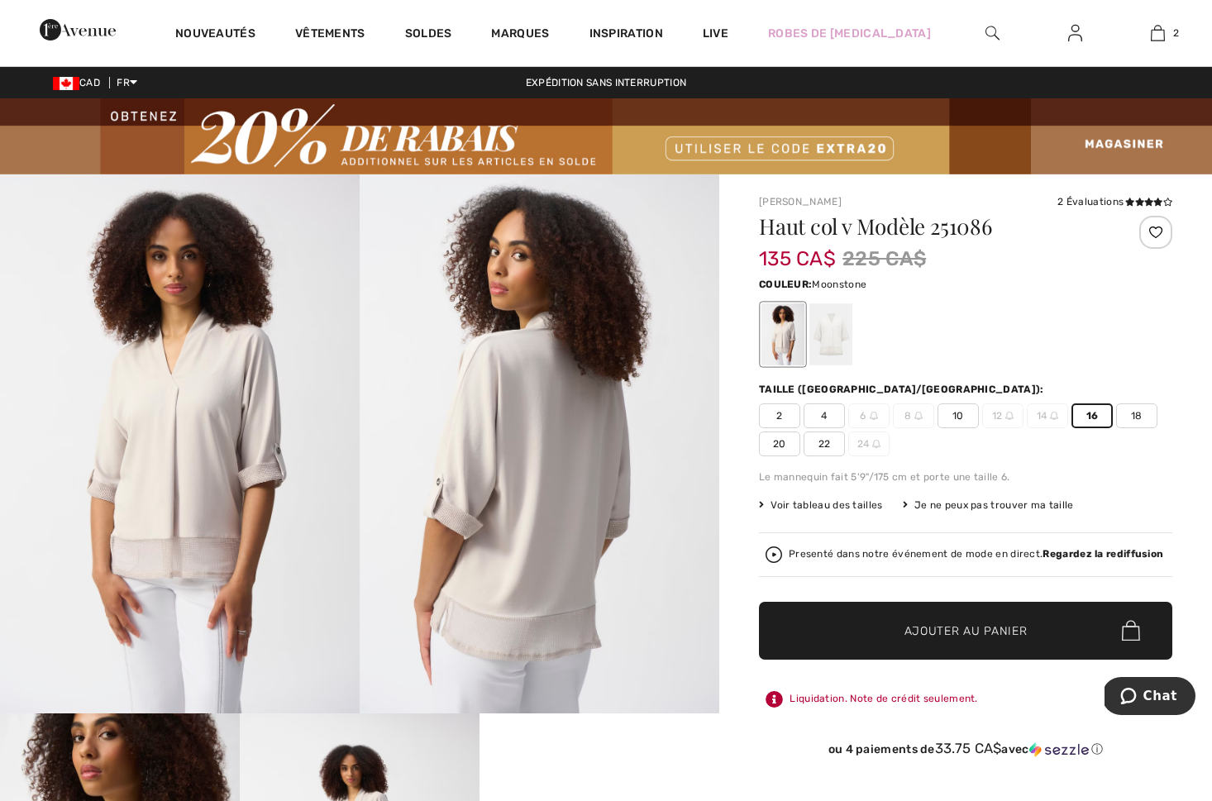
click at [930, 632] on span "Ajouter au panier" at bounding box center [965, 630] width 123 height 17
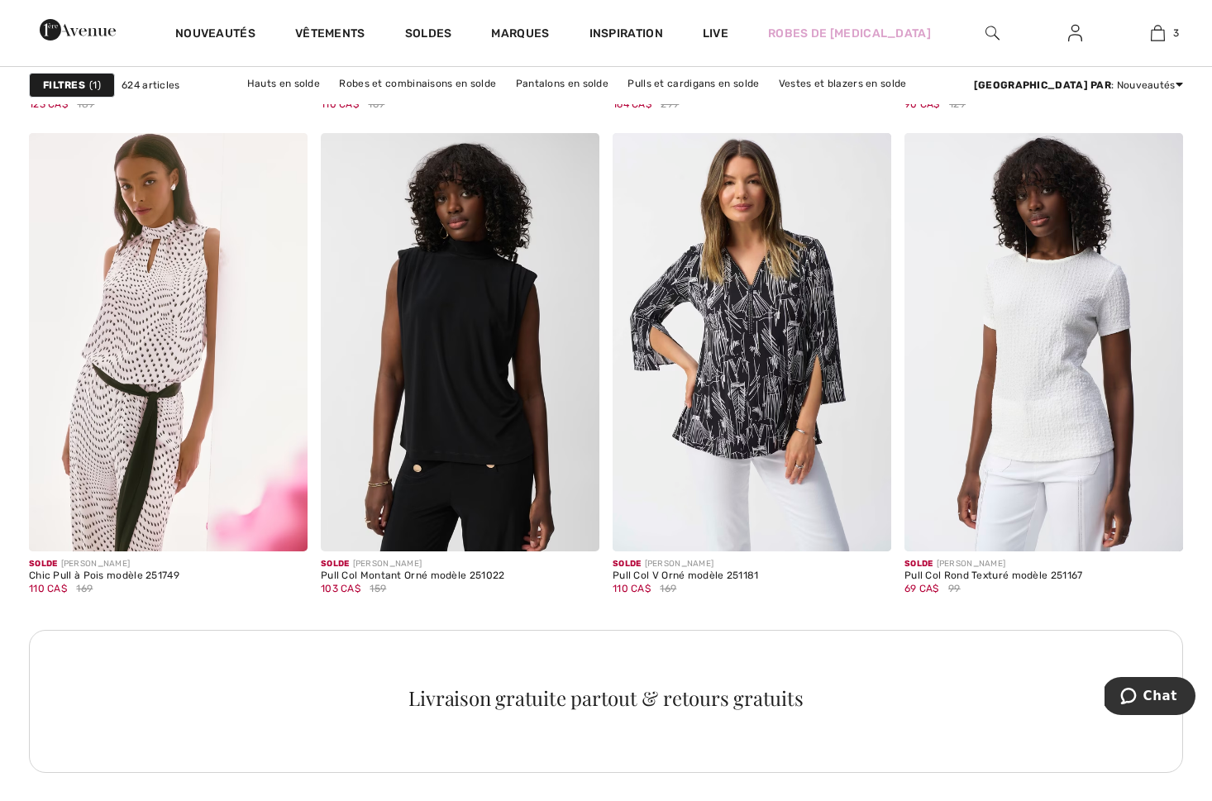
scroll to position [1678, 0]
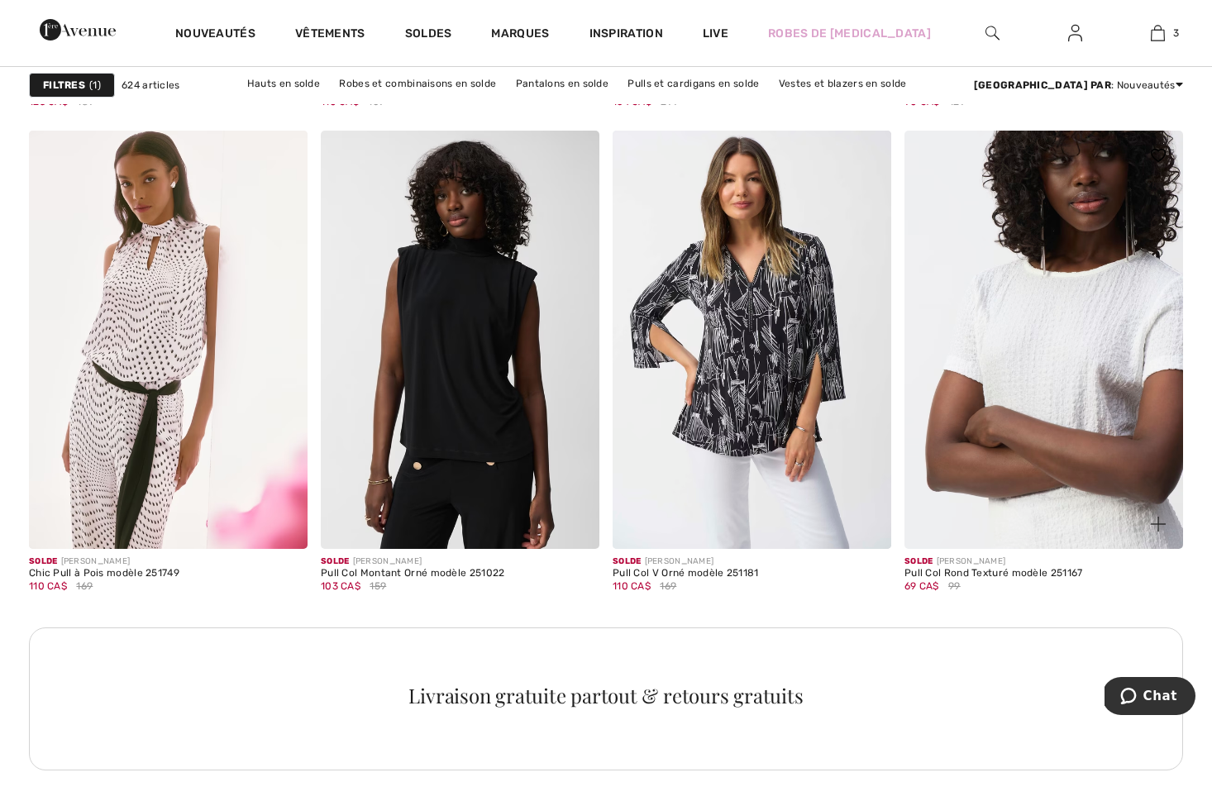
click at [989, 356] on img at bounding box center [1043, 340] width 279 height 418
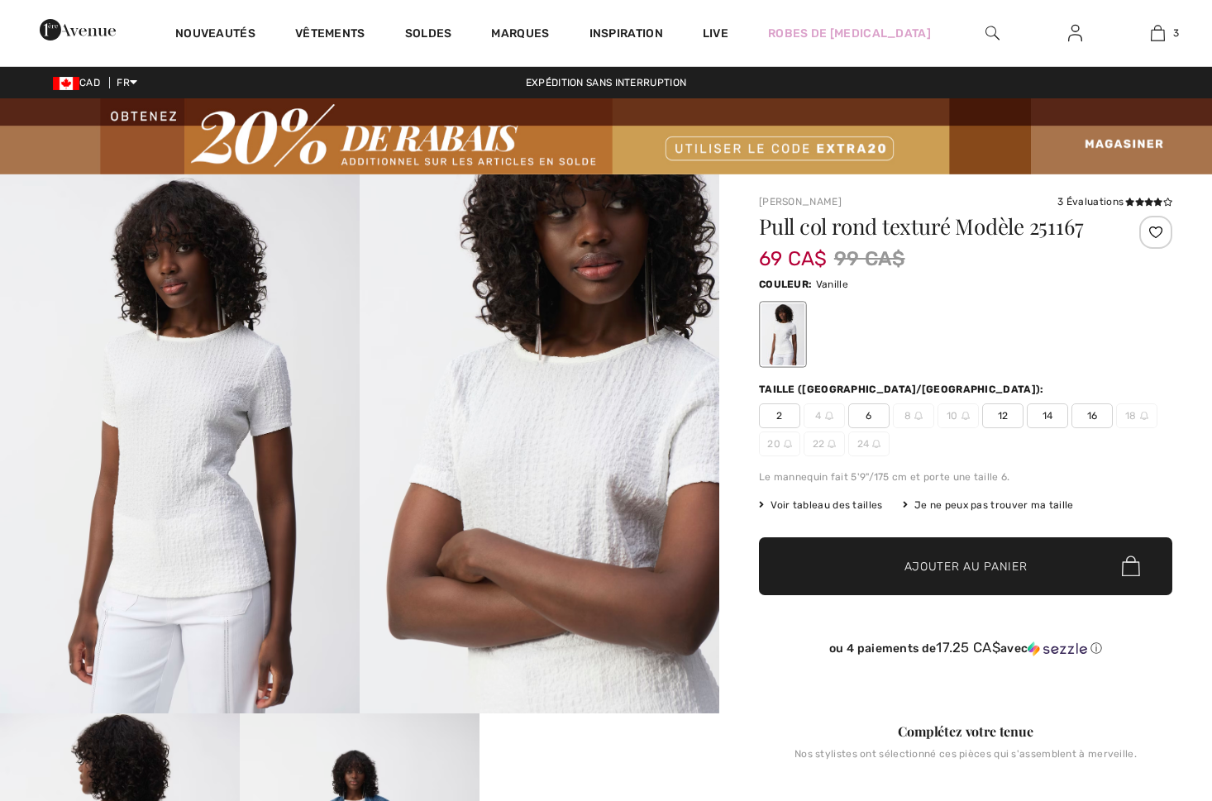
checkbox input "true"
click at [179, 476] on img at bounding box center [180, 443] width 360 height 539
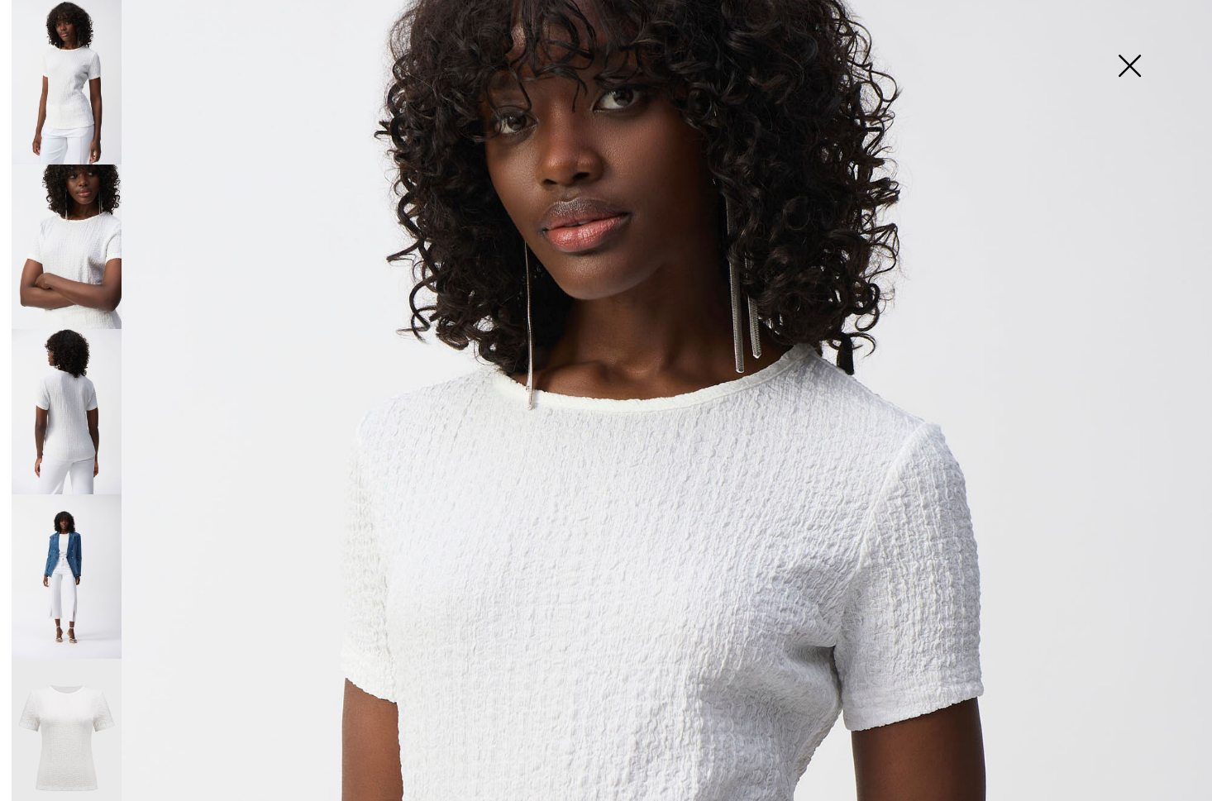
scroll to position [112, 0]
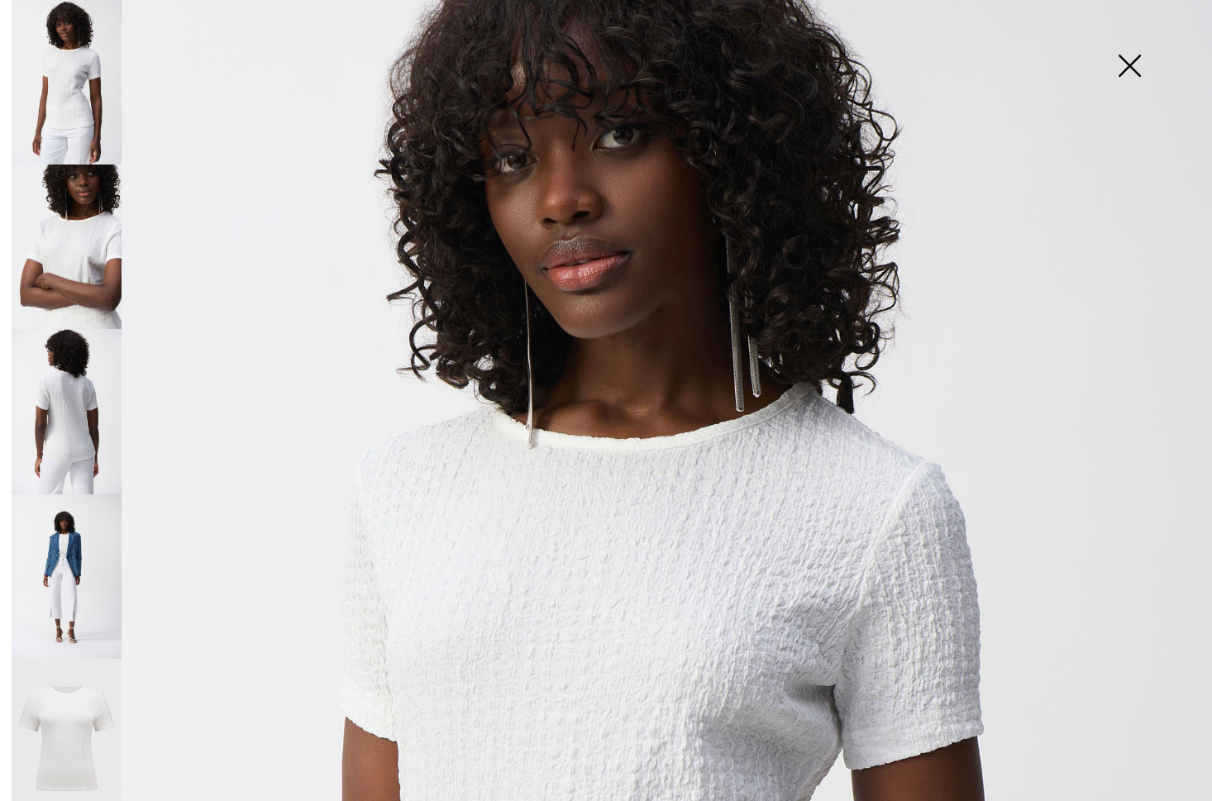
click at [62, 425] on img at bounding box center [67, 411] width 110 height 165
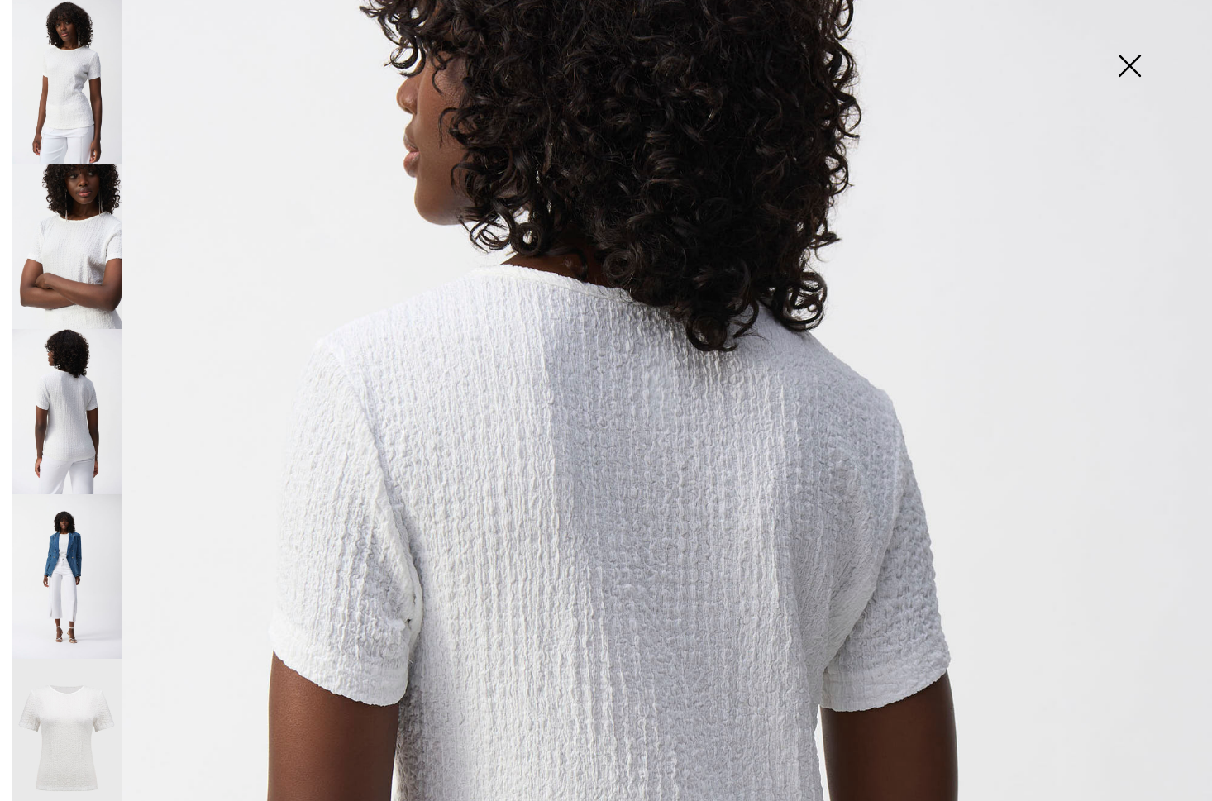
scroll to position [60, 0]
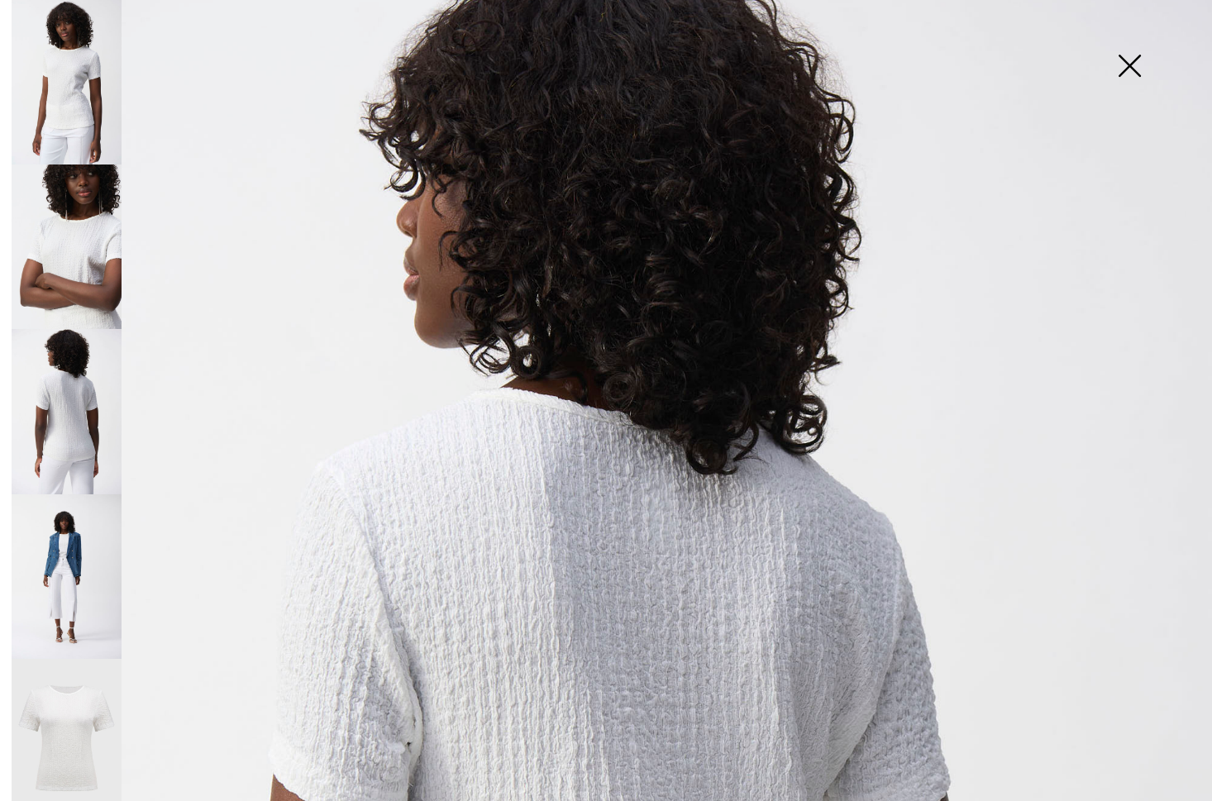
click at [1135, 64] on img at bounding box center [1129, 67] width 83 height 85
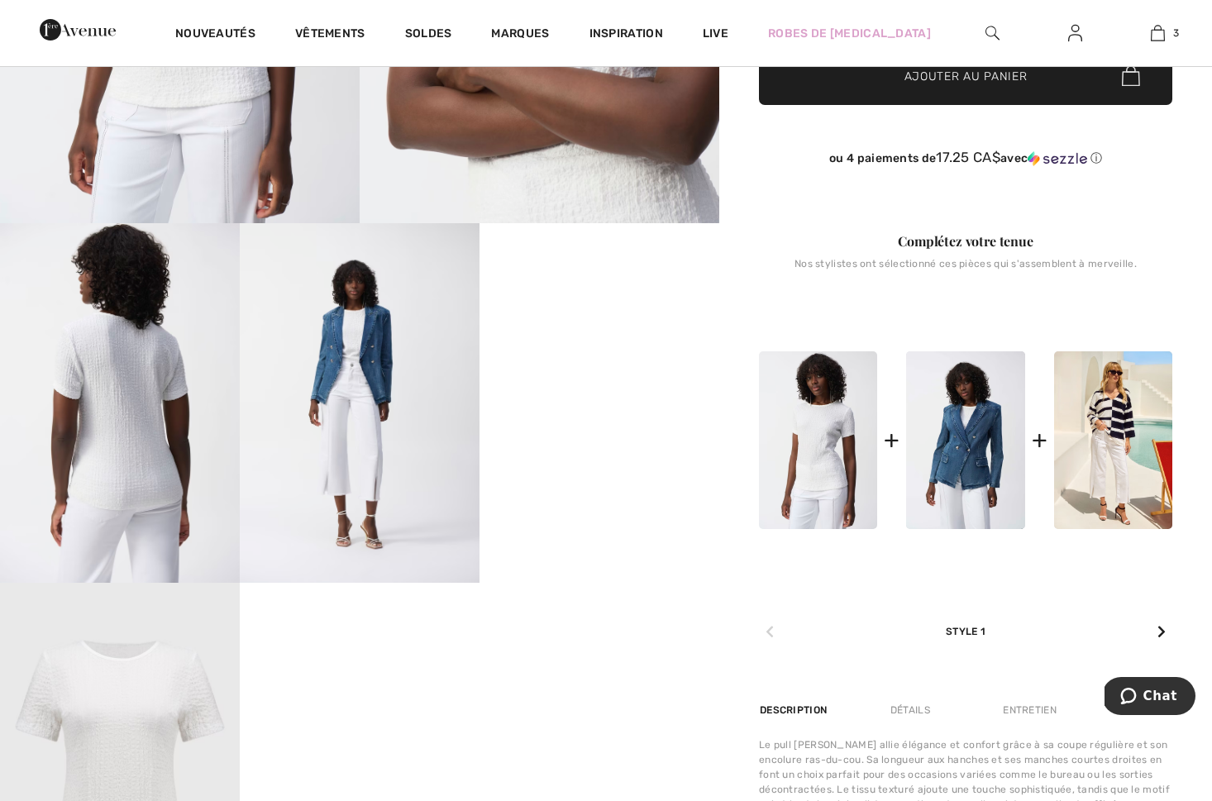
scroll to position [493, 0]
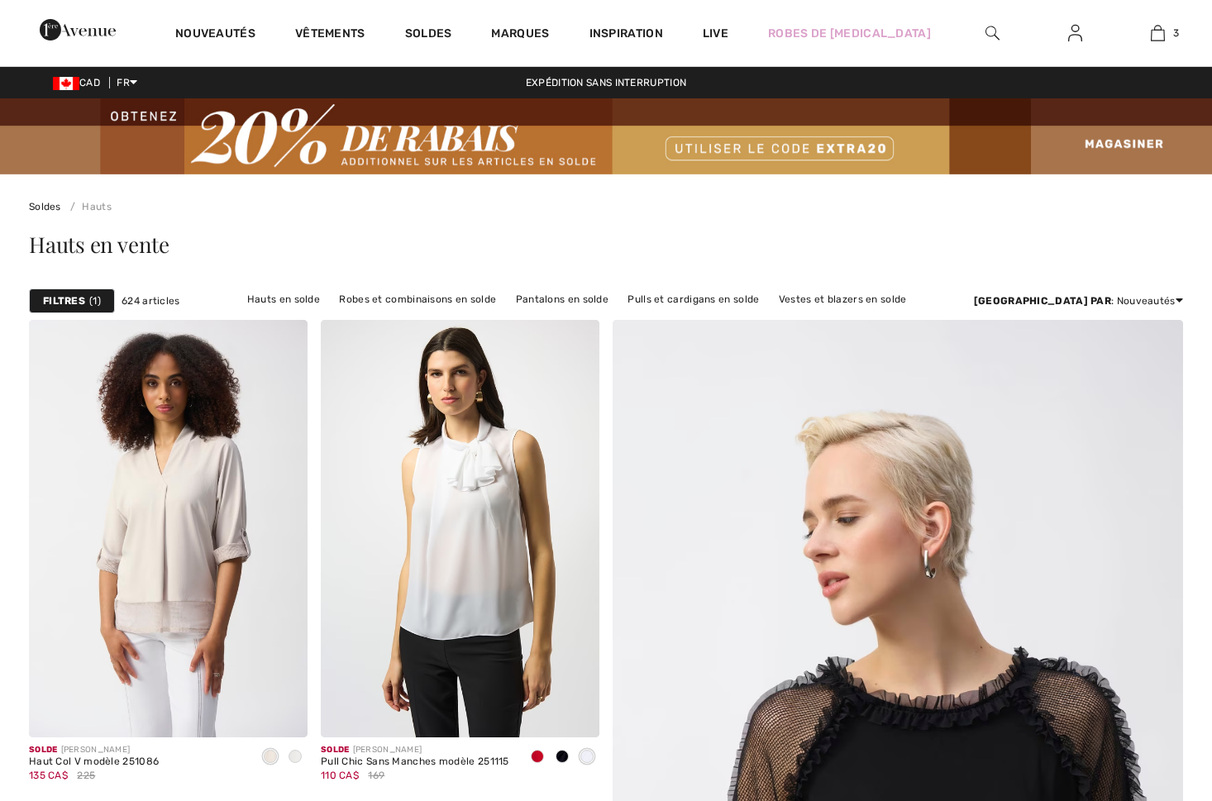
checkbox input "true"
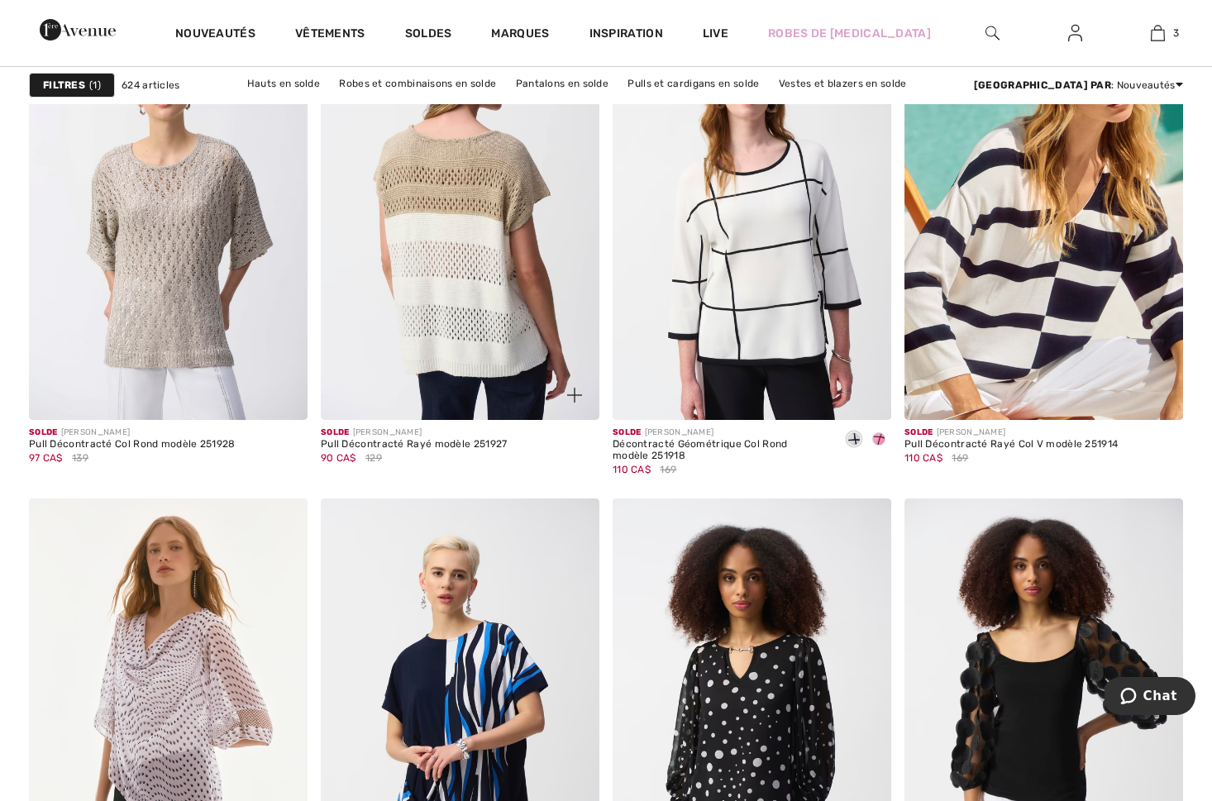
scroll to position [2962, 0]
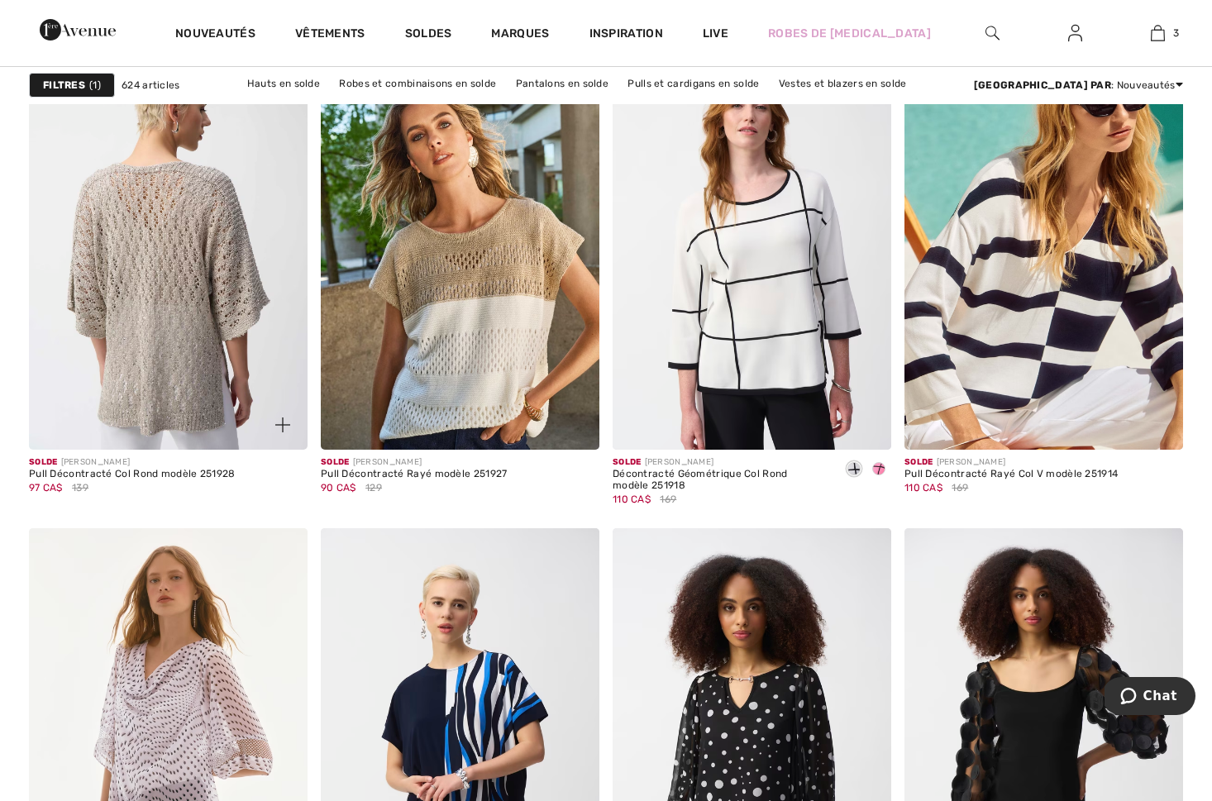
click at [120, 341] on img at bounding box center [168, 241] width 279 height 418
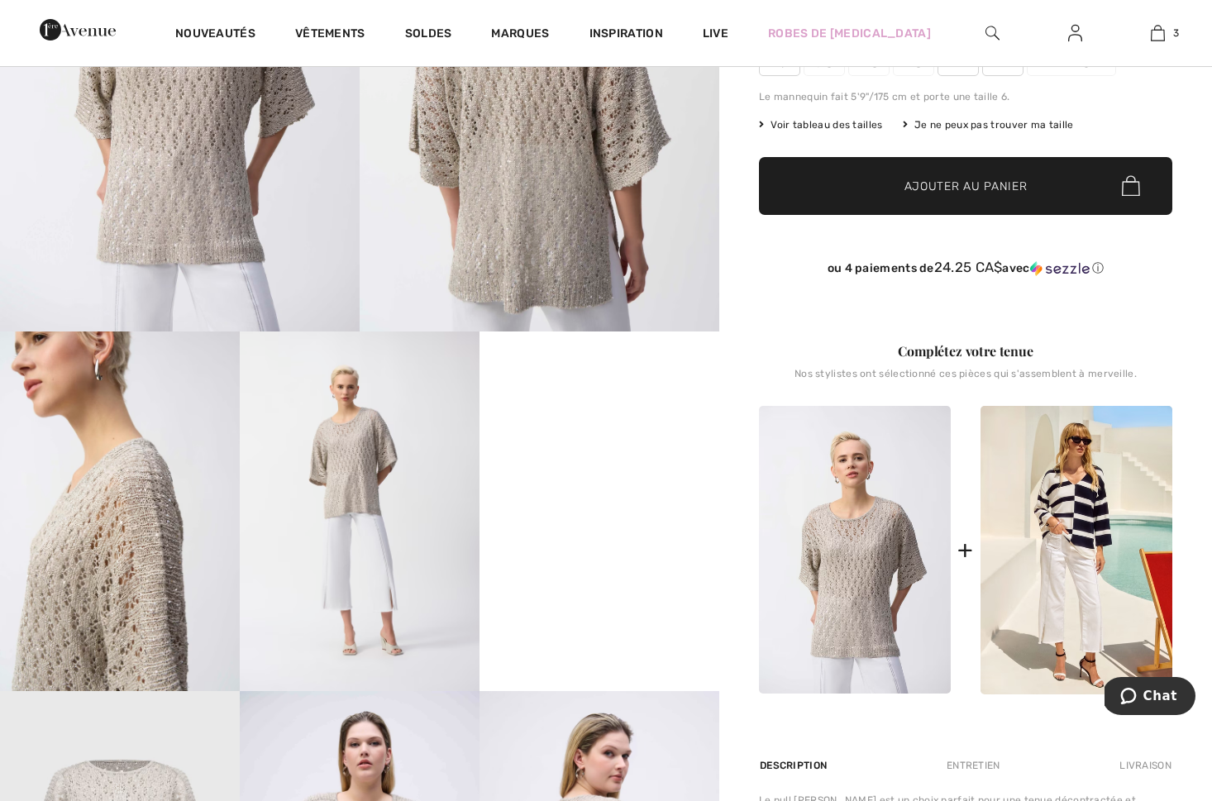
scroll to position [395, 0]
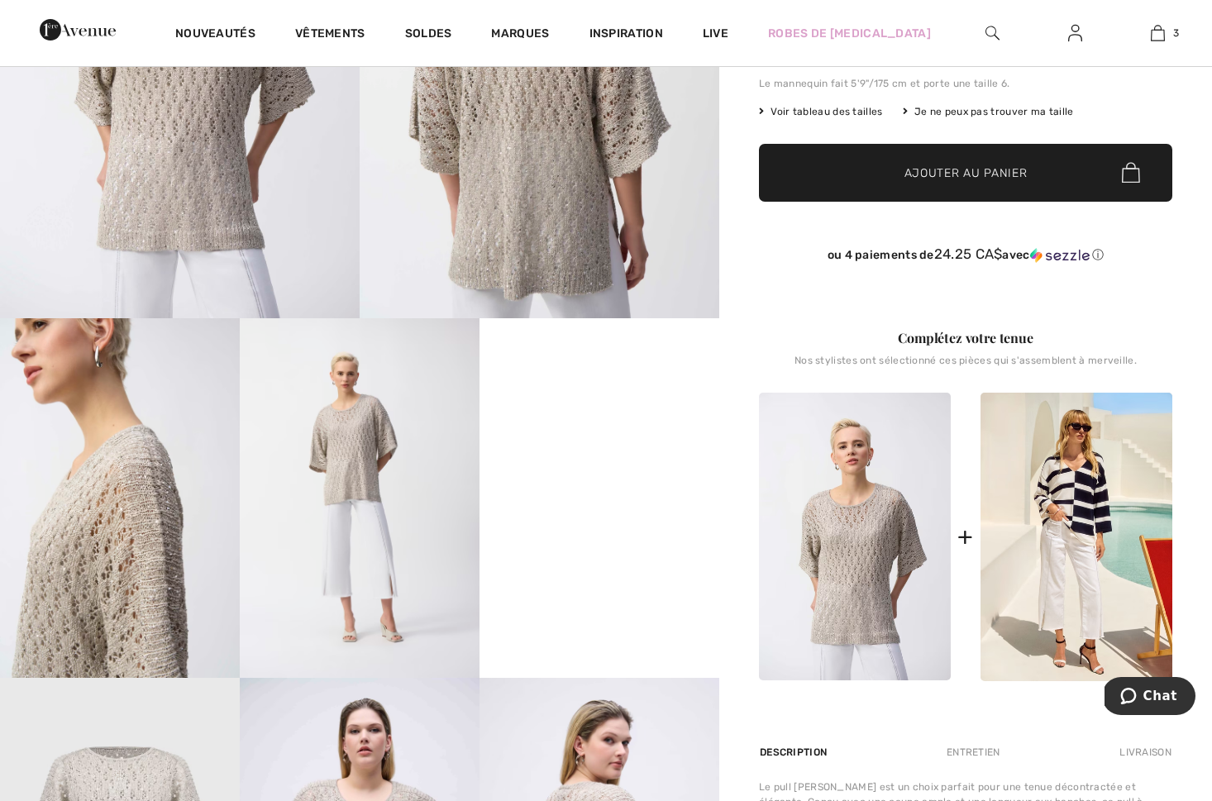
click at [202, 182] on img at bounding box center [180, 48] width 360 height 539
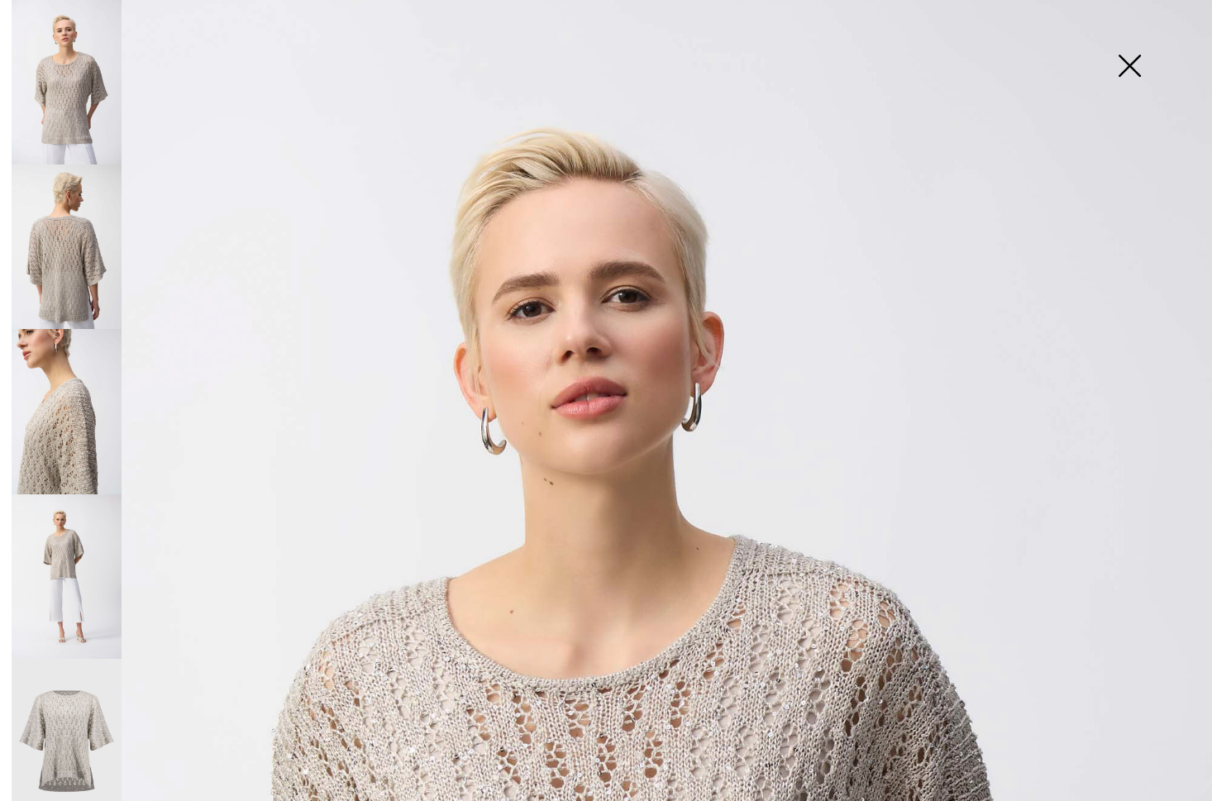
scroll to position [2, 0]
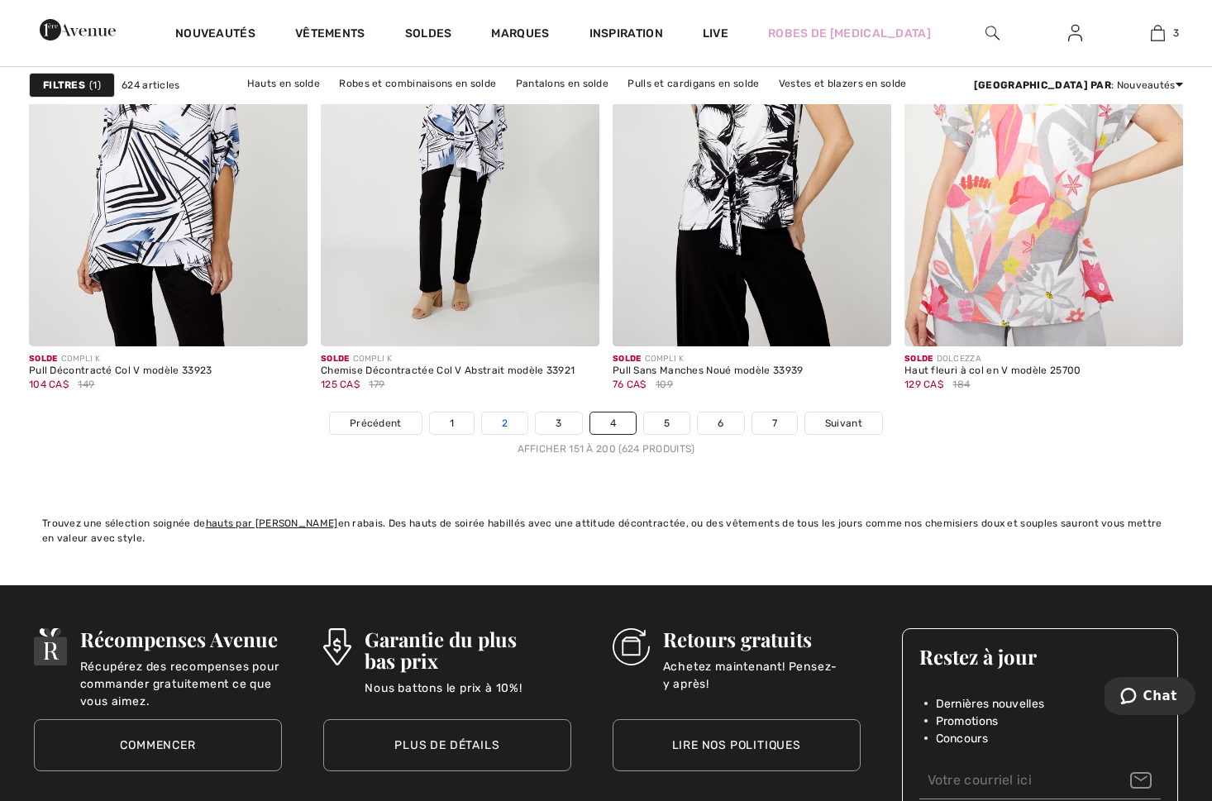
scroll to position [7511, 0]
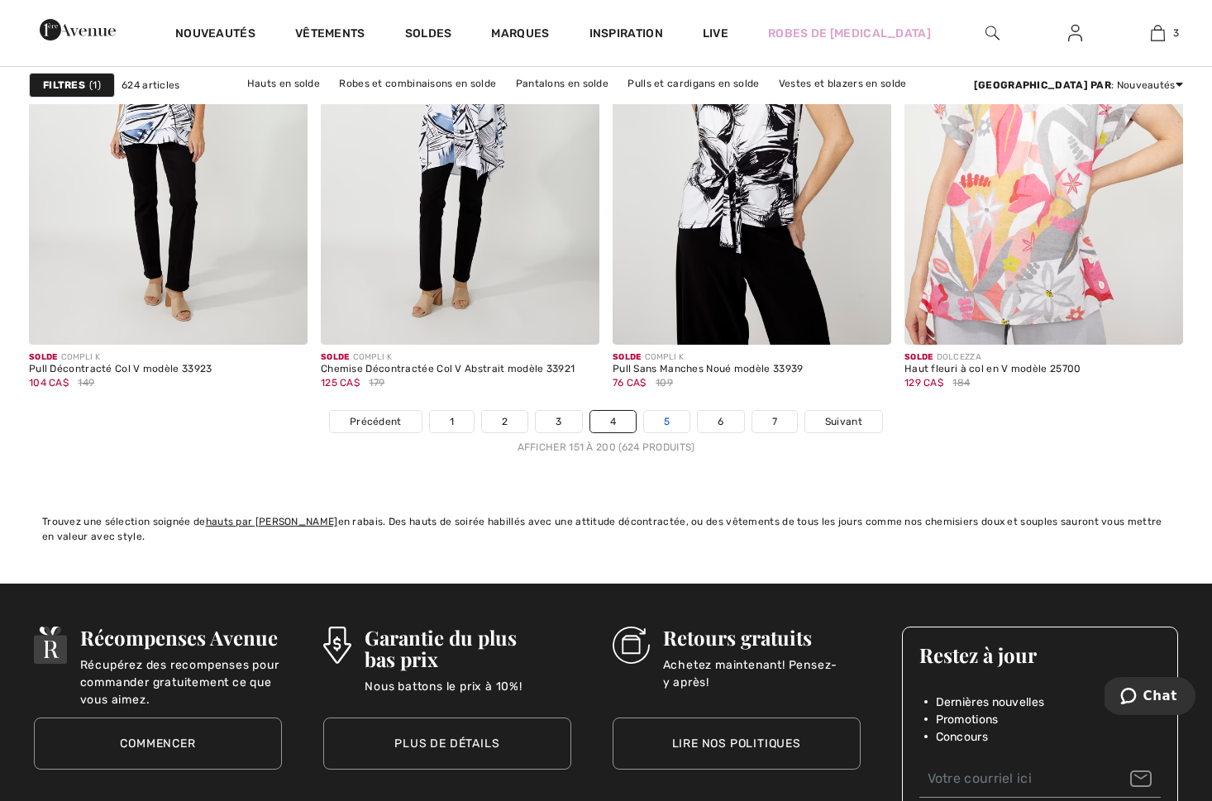
click at [667, 427] on link "5" at bounding box center [666, 421] width 45 height 21
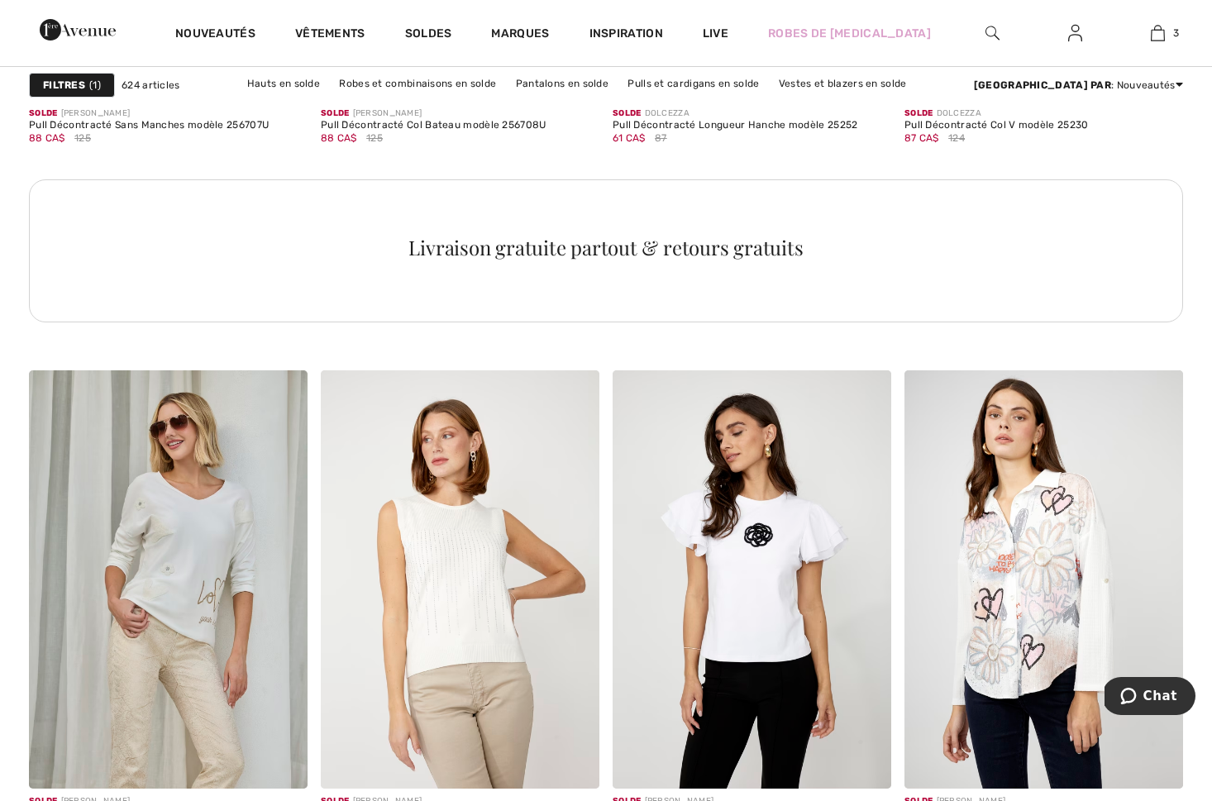
scroll to position [2164, 0]
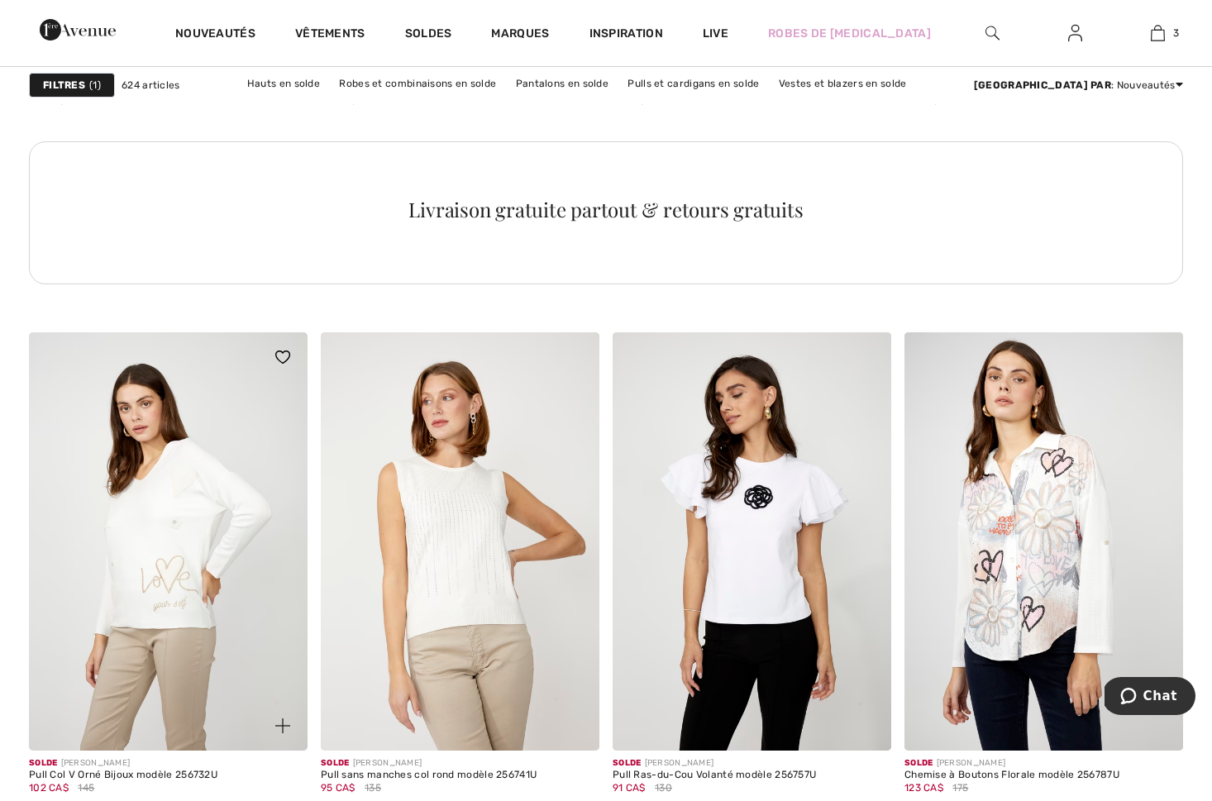
click at [182, 549] on img at bounding box center [168, 541] width 279 height 418
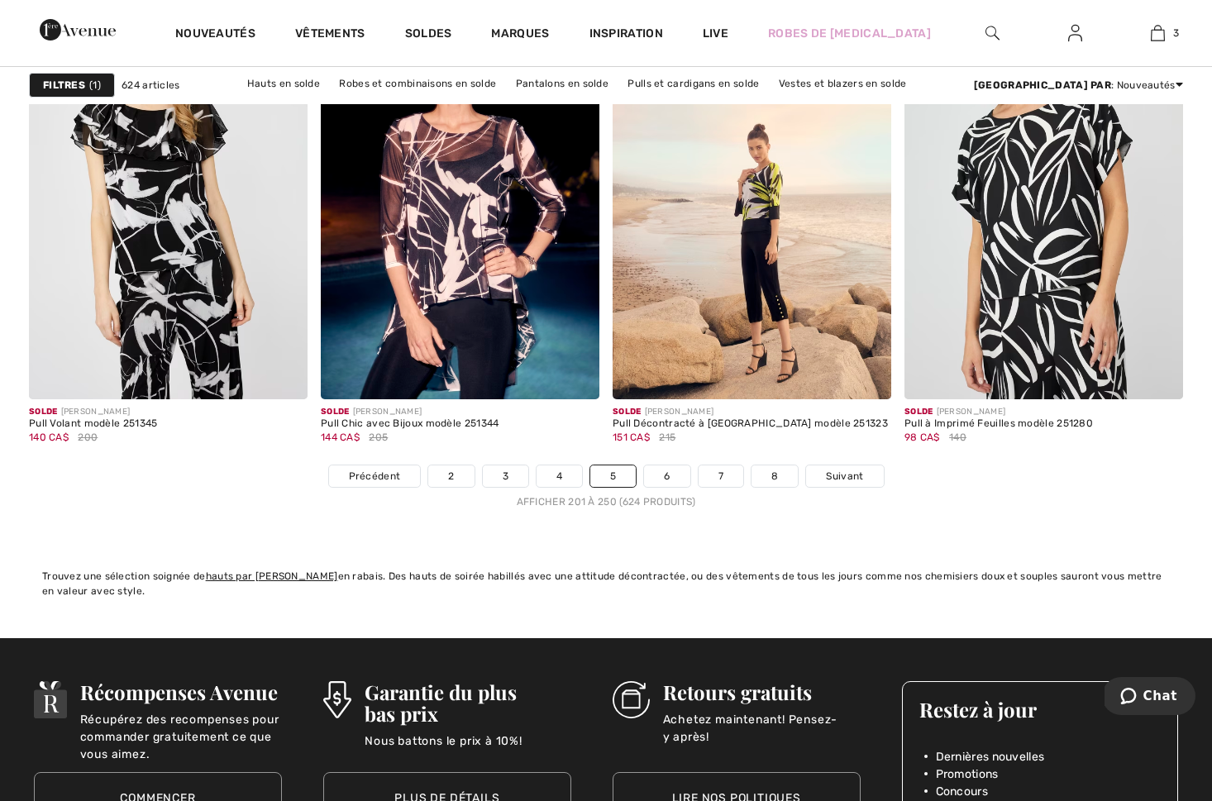
scroll to position [7437, 0]
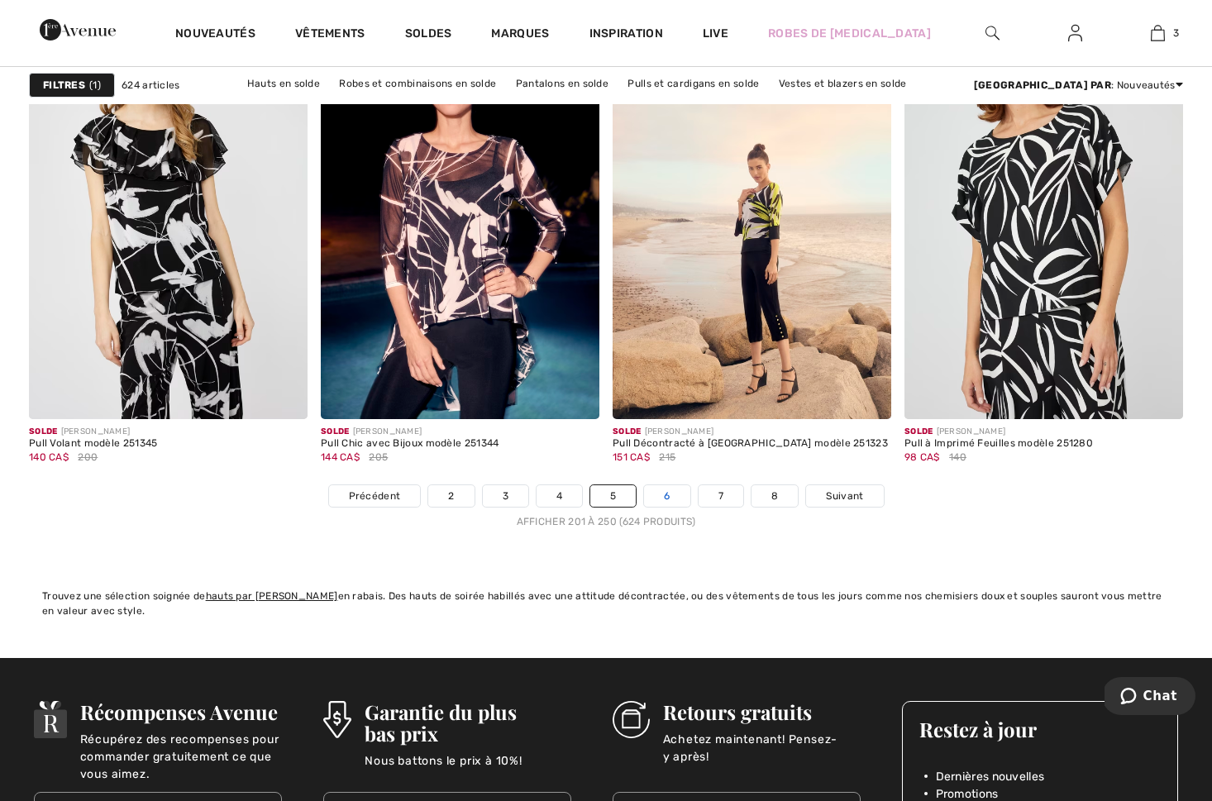
click at [662, 494] on link "6" at bounding box center [666, 495] width 45 height 21
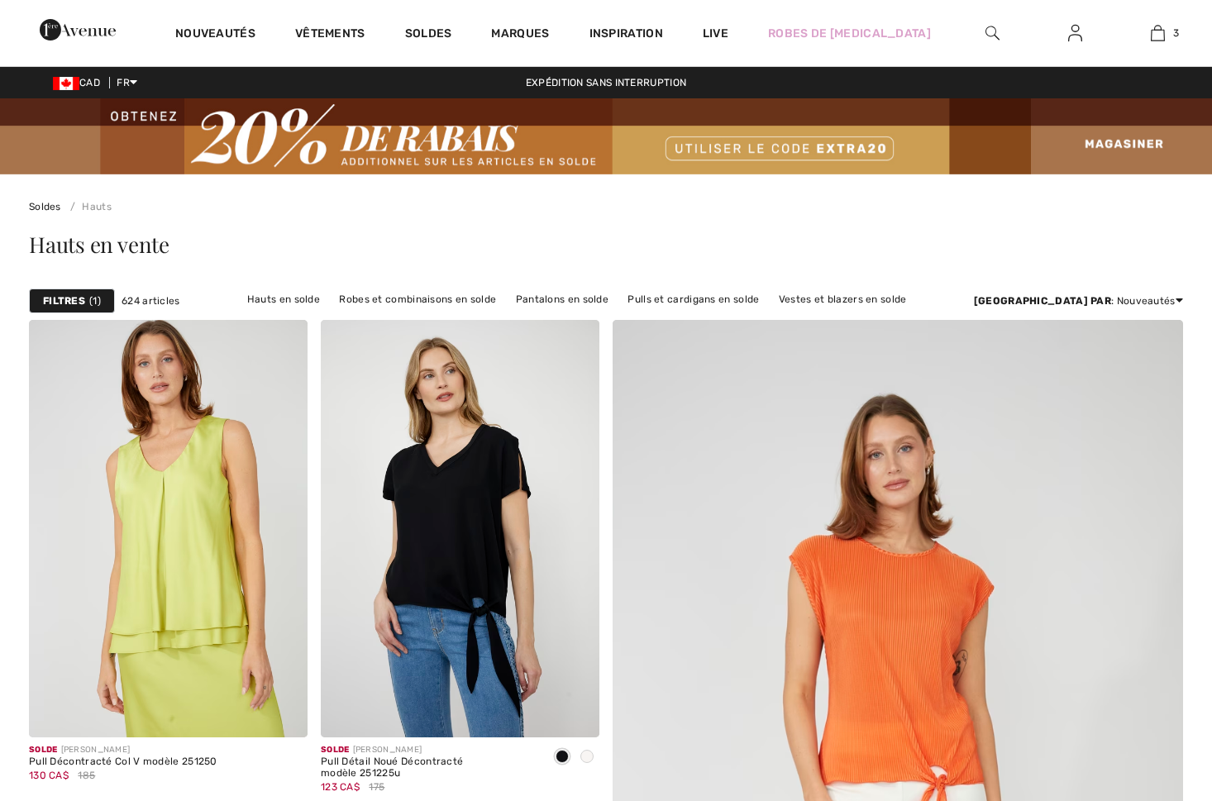
checkbox input "true"
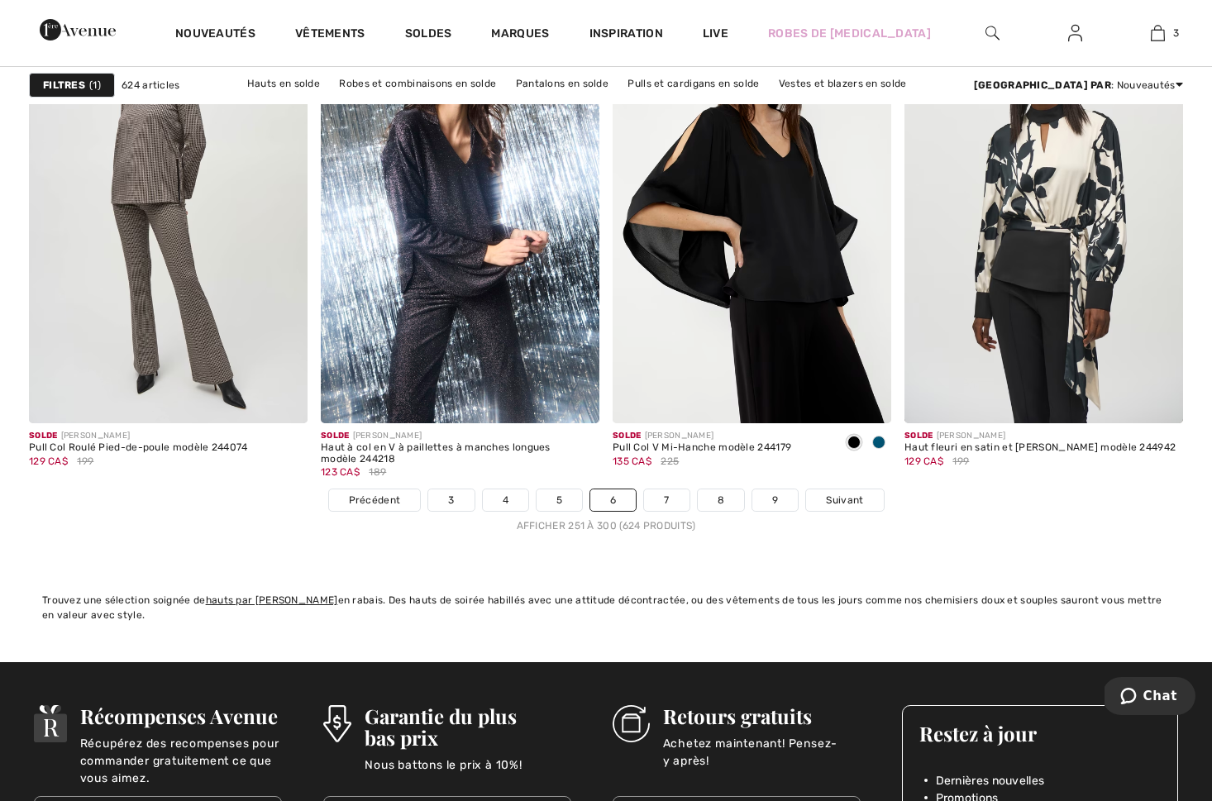
scroll to position [7472, 0]
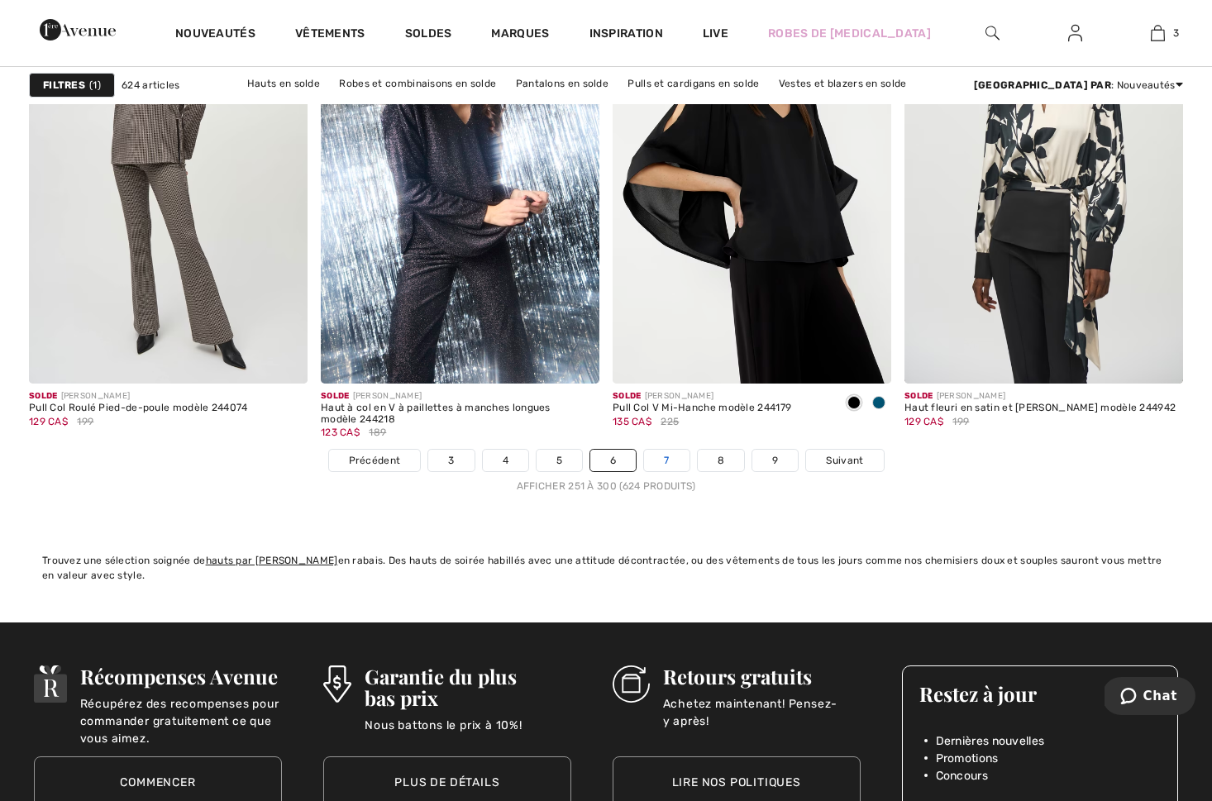
click at [661, 460] on link "7" at bounding box center [666, 460] width 45 height 21
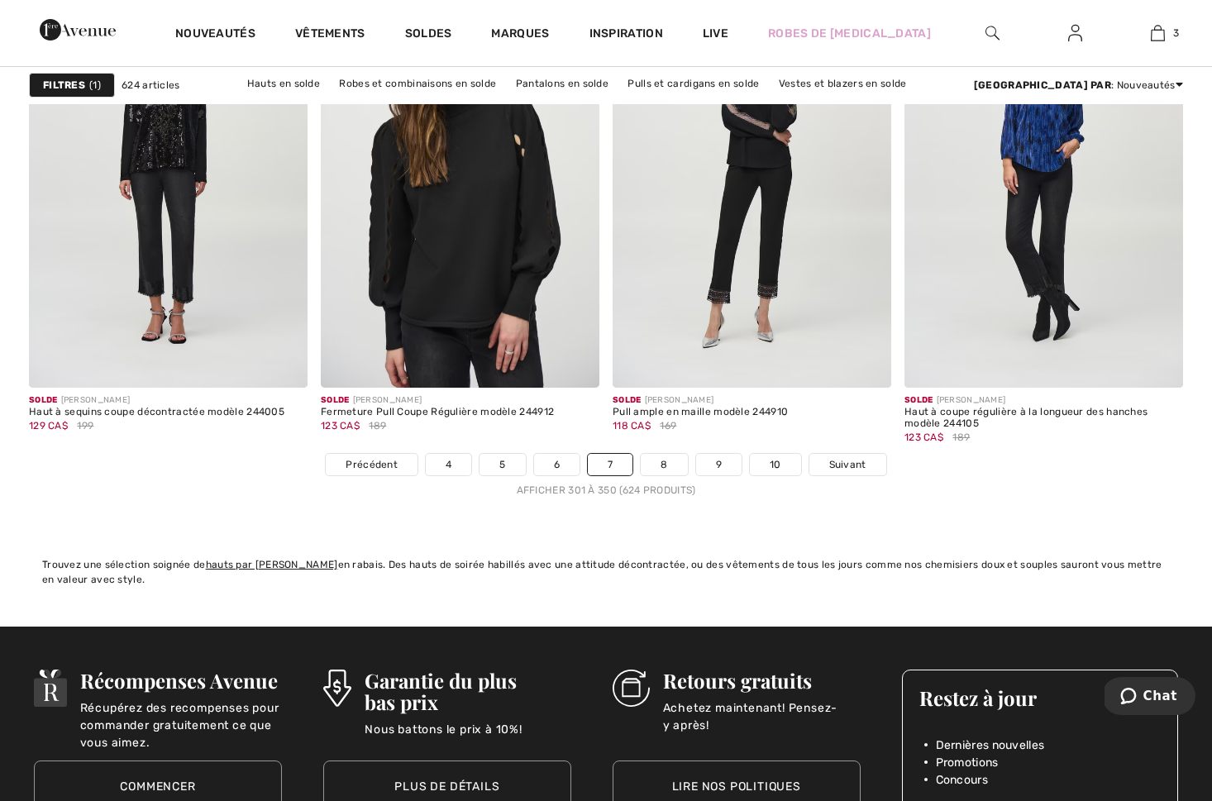
scroll to position [7510, 0]
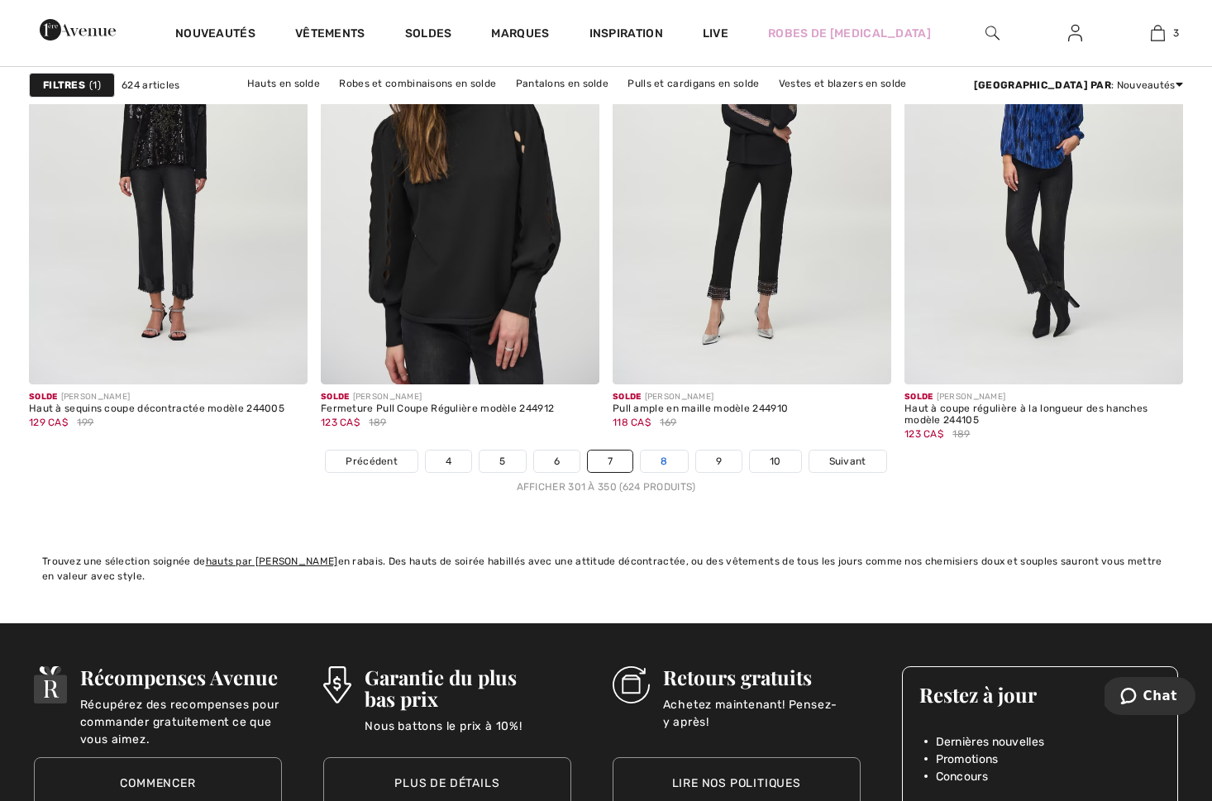
click at [663, 451] on link "8" at bounding box center [664, 461] width 46 height 21
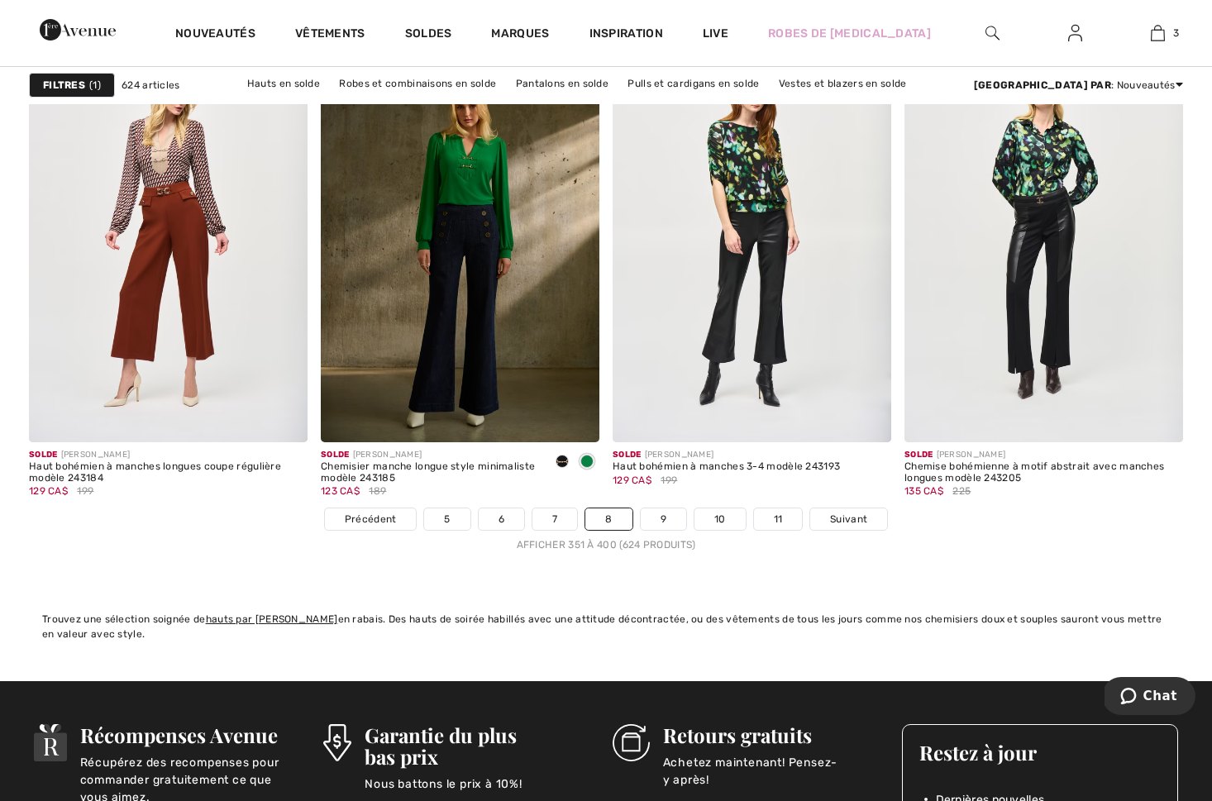
scroll to position [7425, 0]
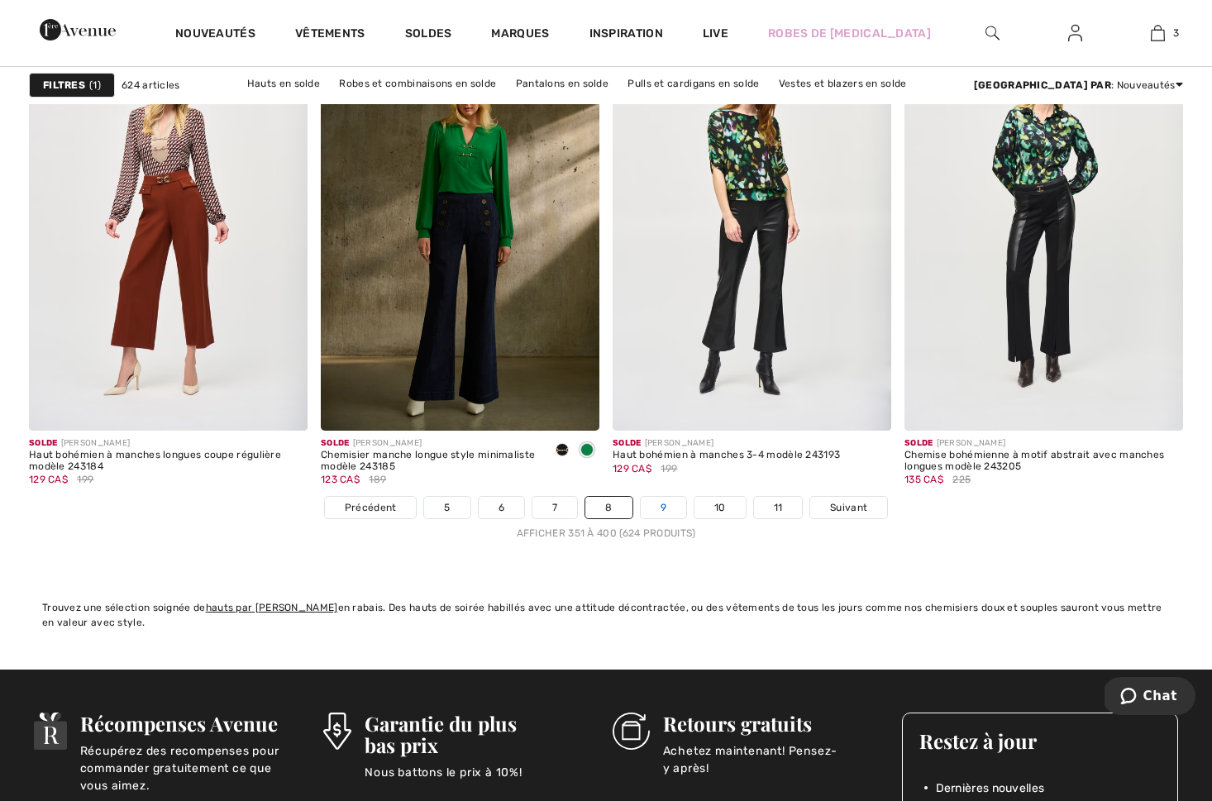
click at [671, 508] on link "9" at bounding box center [663, 507] width 45 height 21
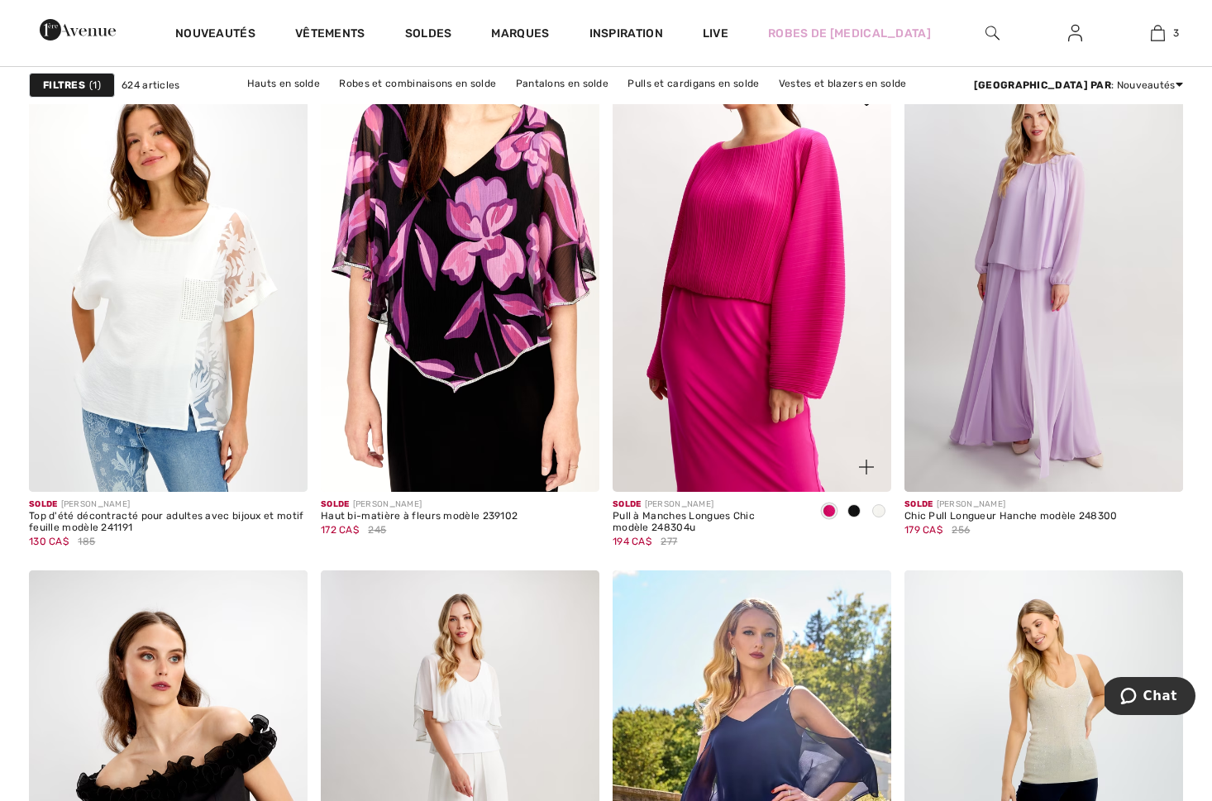
scroll to position [2876, 0]
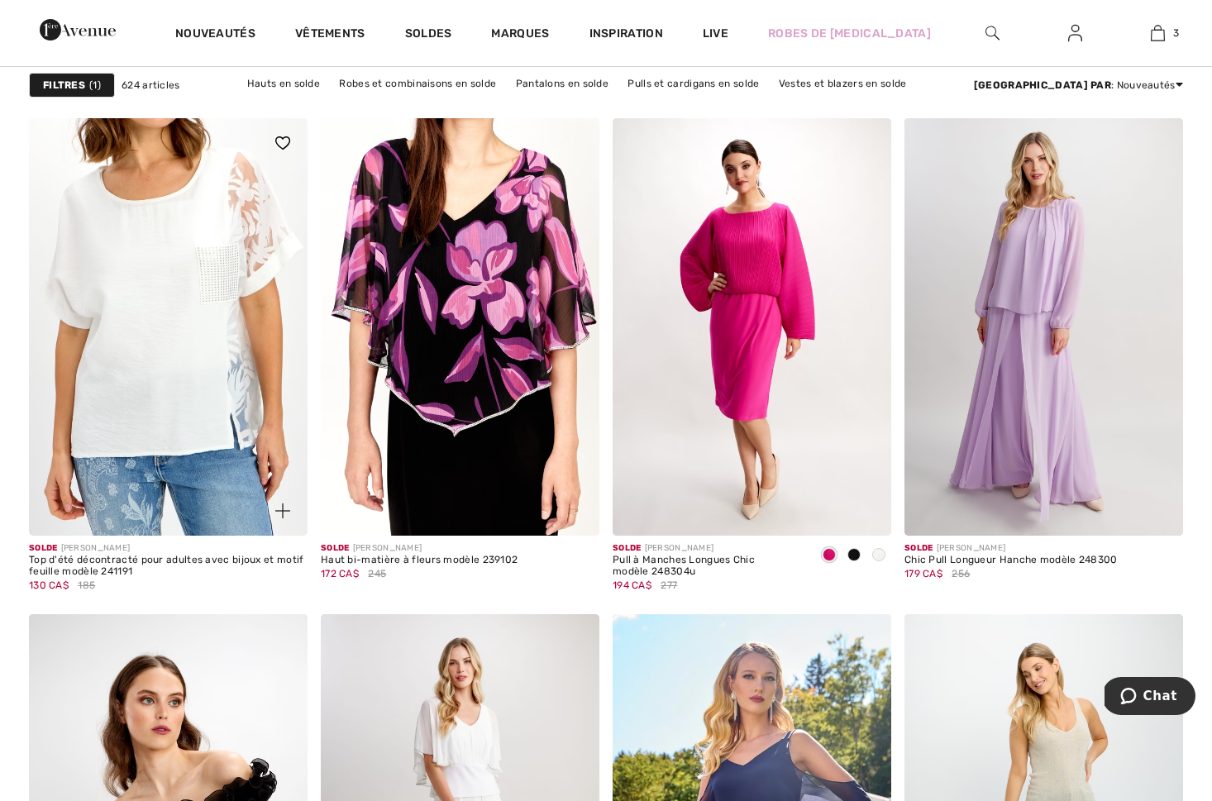
click at [161, 381] on img at bounding box center [168, 327] width 279 height 418
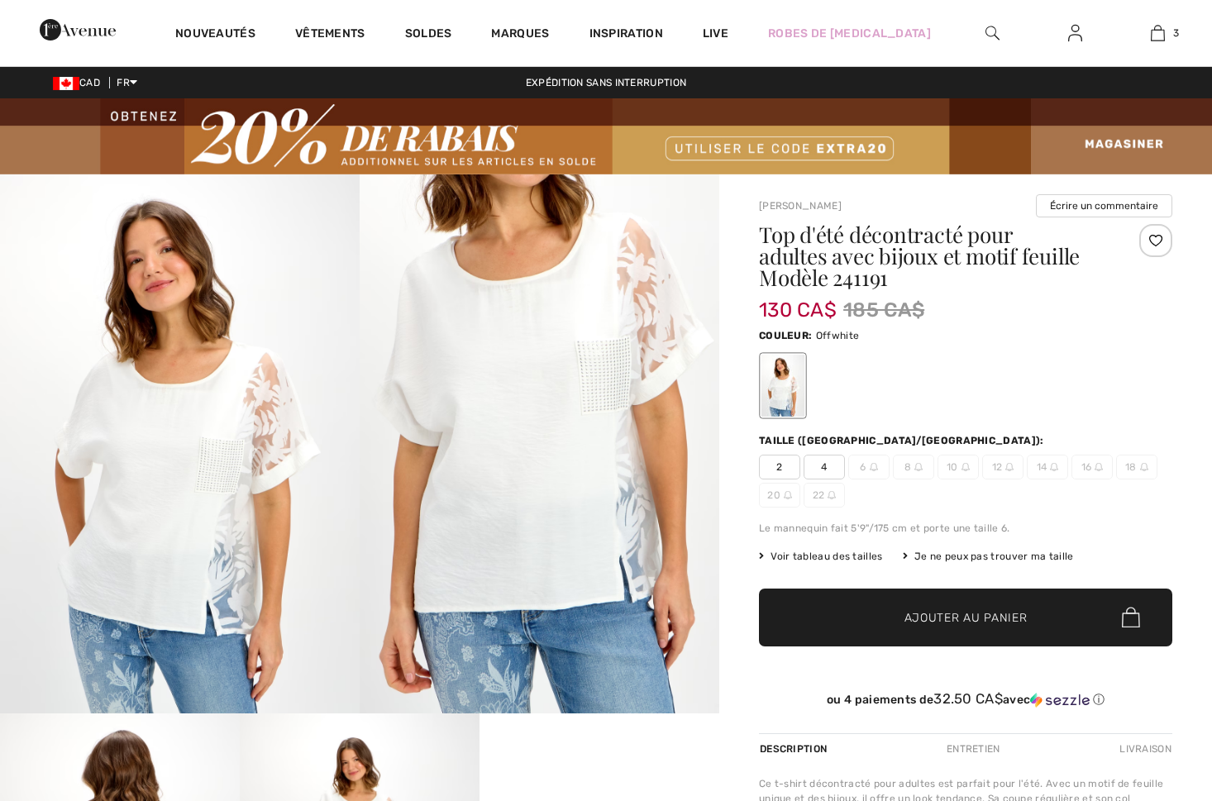
checkbox input "true"
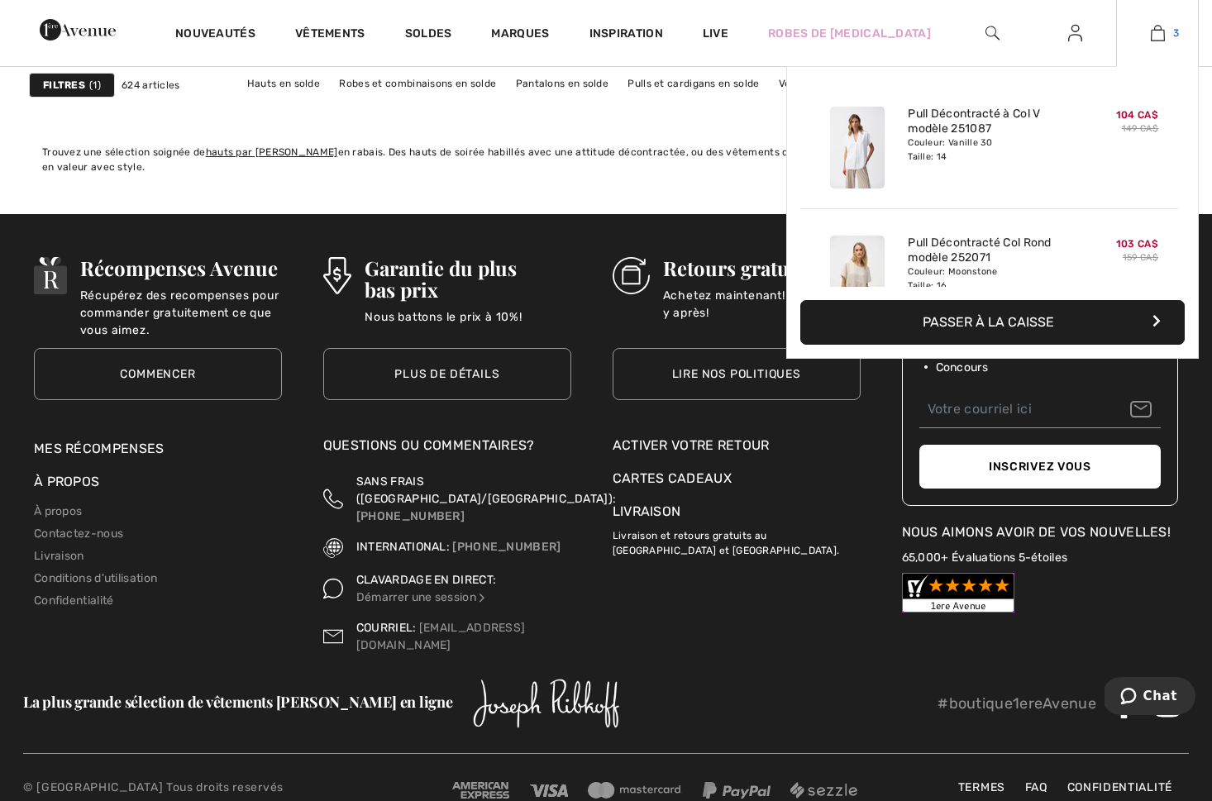
scroll to position [7882, 0]
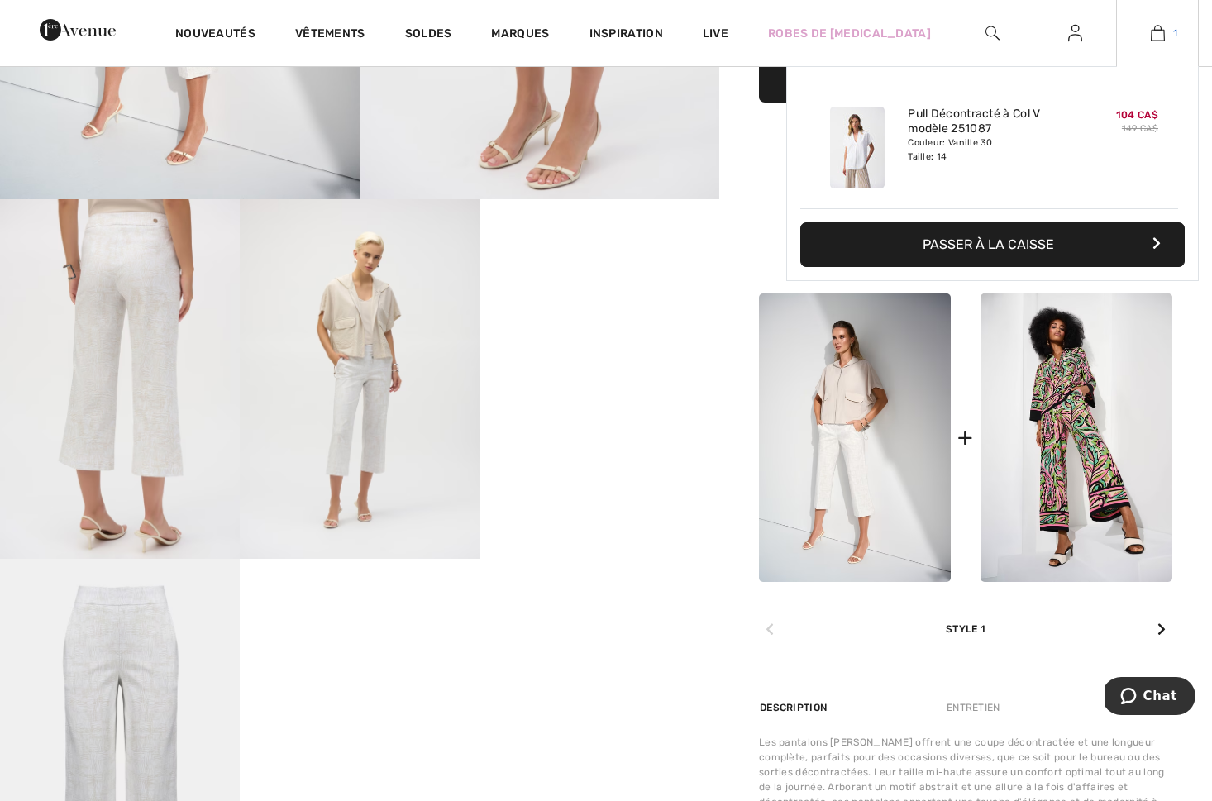
click at [1158, 36] on img at bounding box center [1158, 33] width 14 height 20
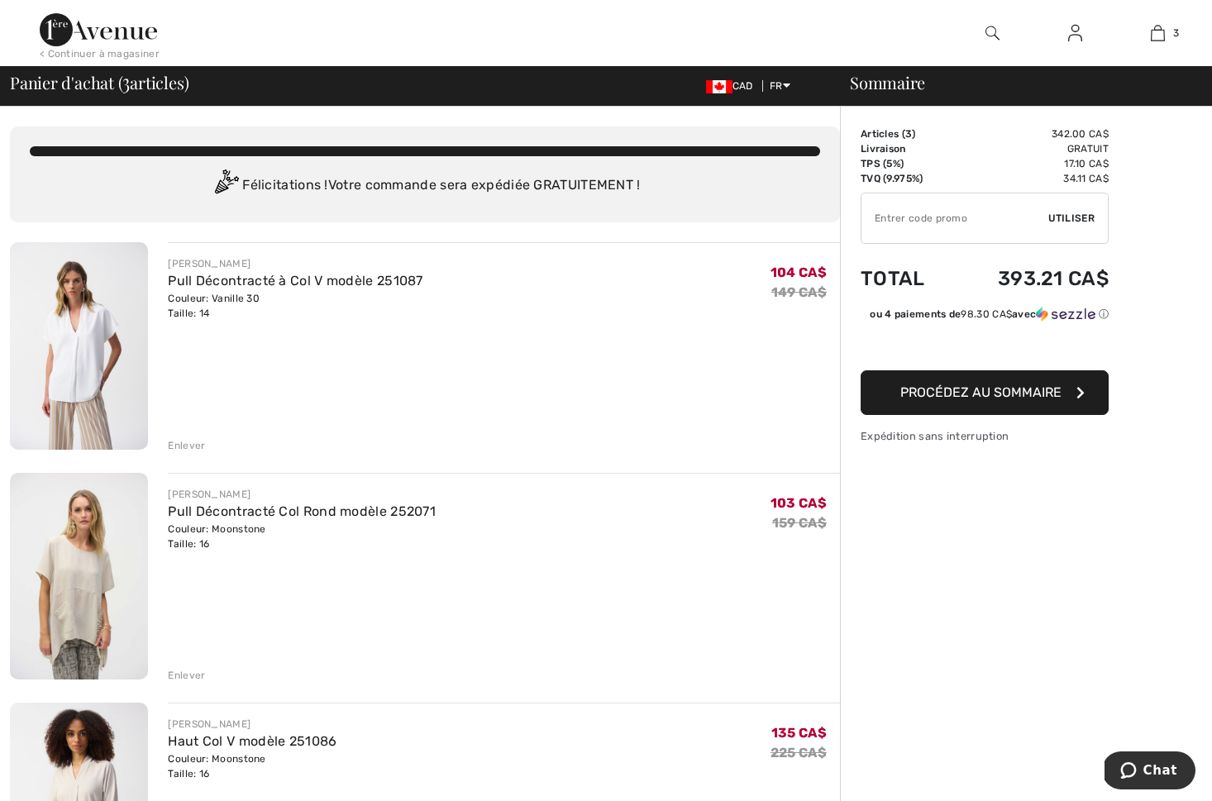
click at [185, 672] on div "Enlever" at bounding box center [186, 675] width 37 height 15
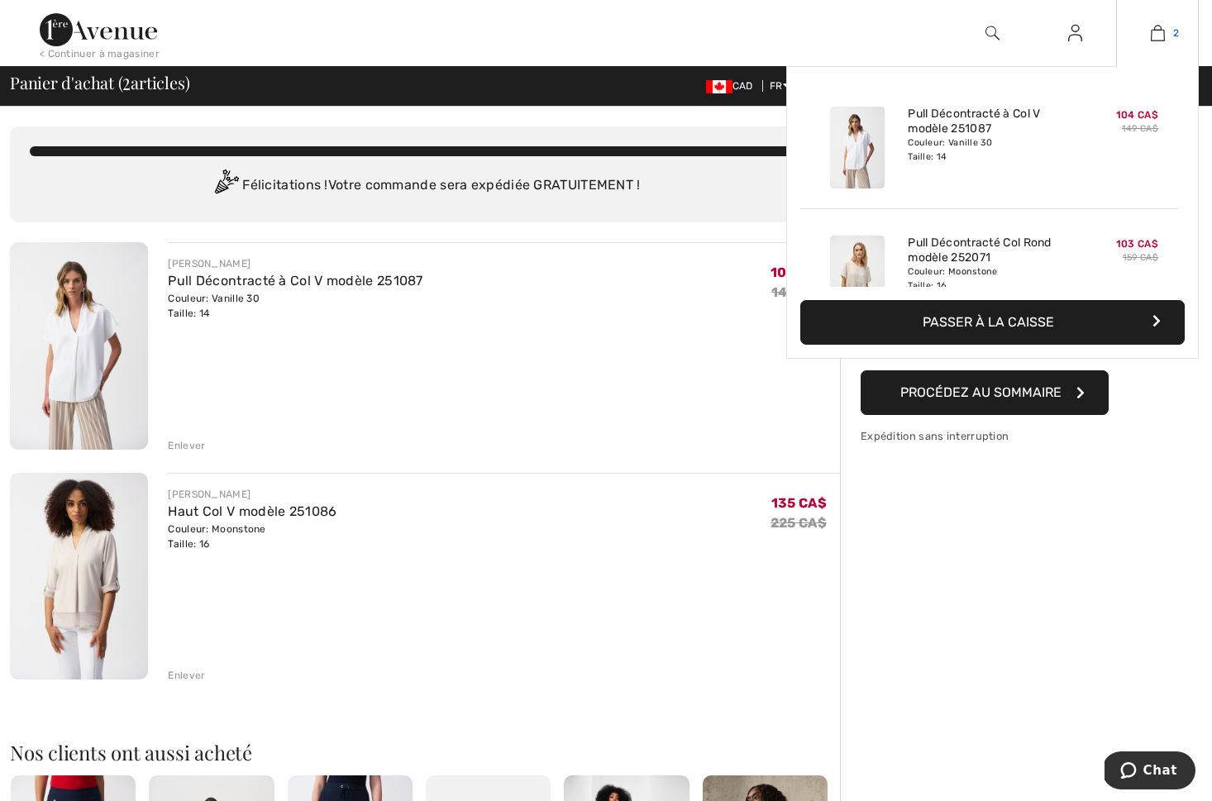
click at [1157, 35] on img at bounding box center [1158, 33] width 14 height 20
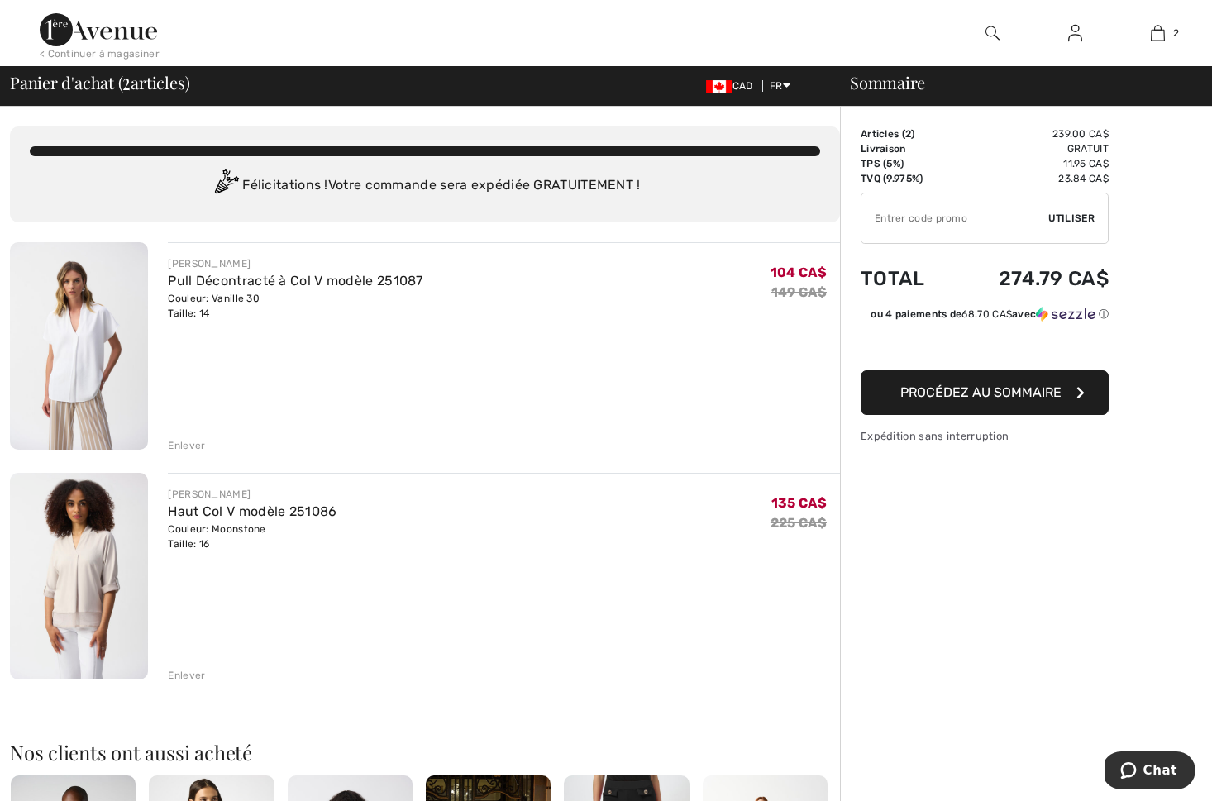
drag, startPoint x: 184, startPoint y: 444, endPoint x: 166, endPoint y: 530, distance: 87.7
click at [184, 444] on div "Enlever" at bounding box center [186, 445] width 37 height 15
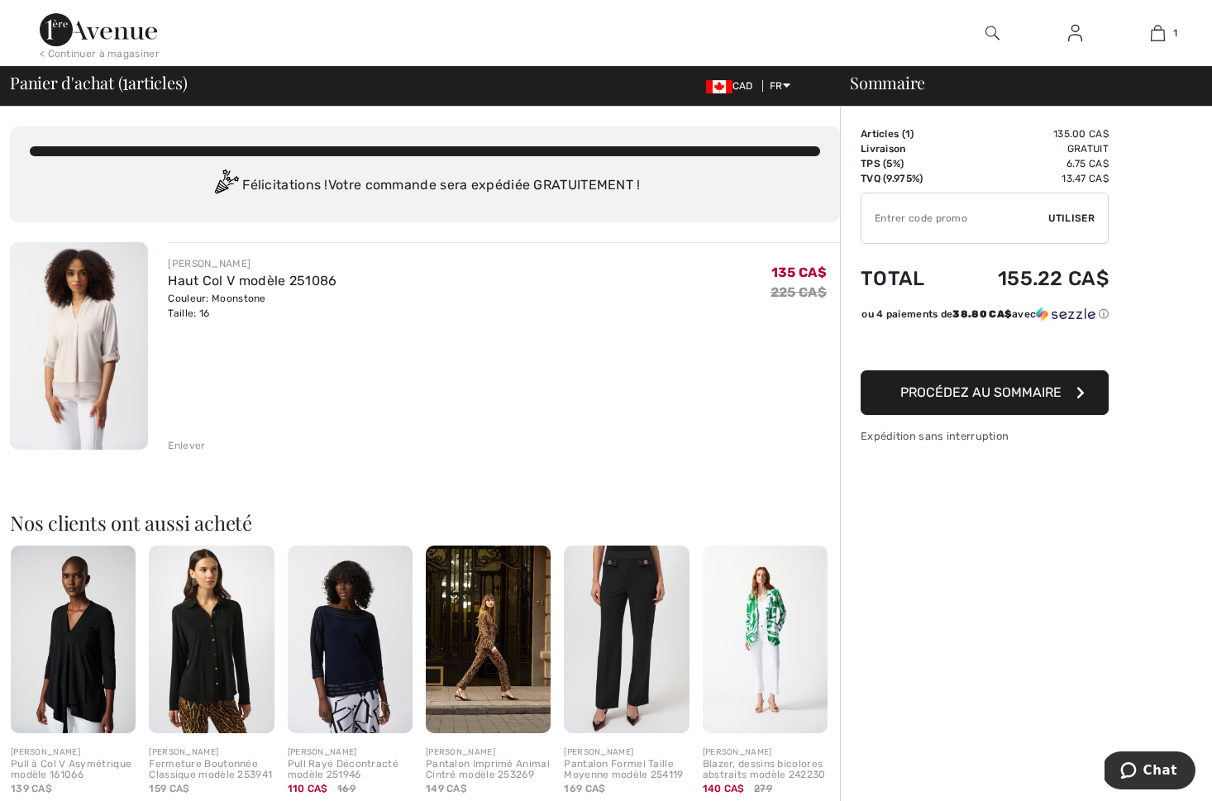
click at [136, 348] on img at bounding box center [79, 346] width 138 height 208
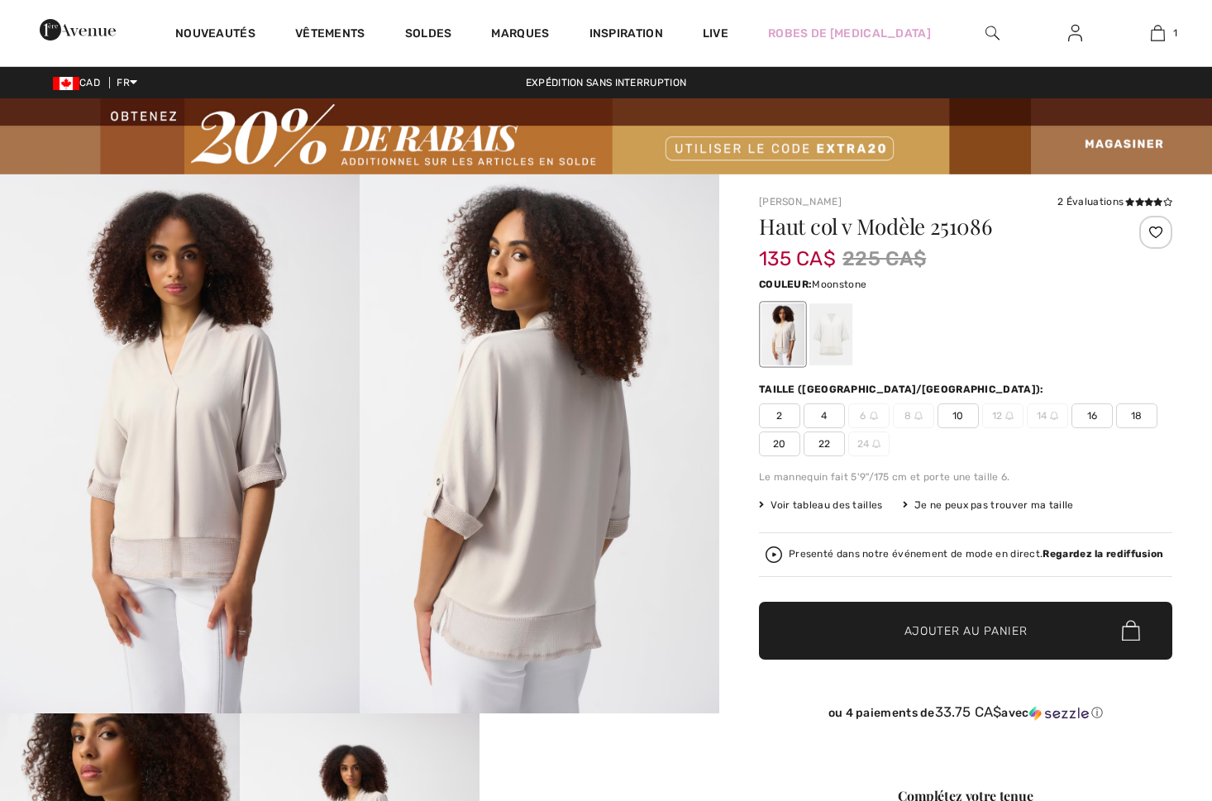
checkbox input "true"
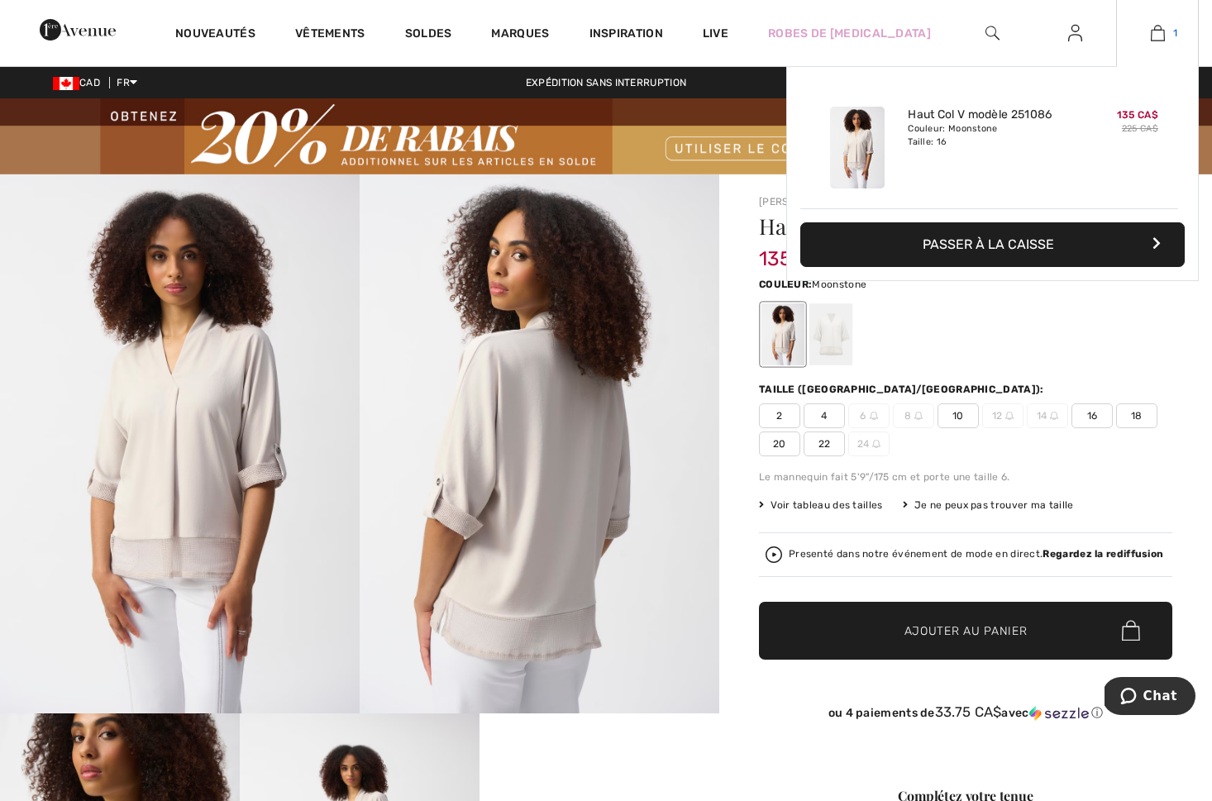
click at [1157, 36] on img at bounding box center [1158, 33] width 14 height 20
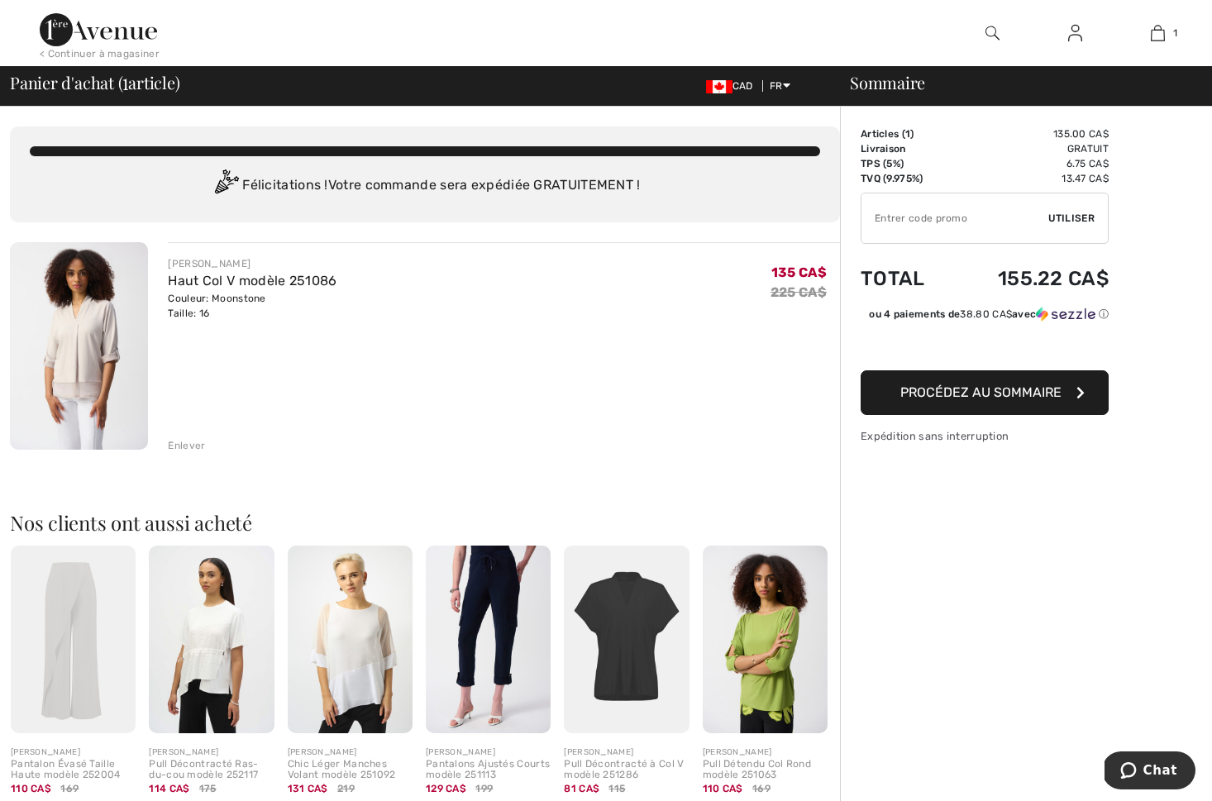
click at [186, 442] on div "Enlever" at bounding box center [186, 445] width 37 height 15
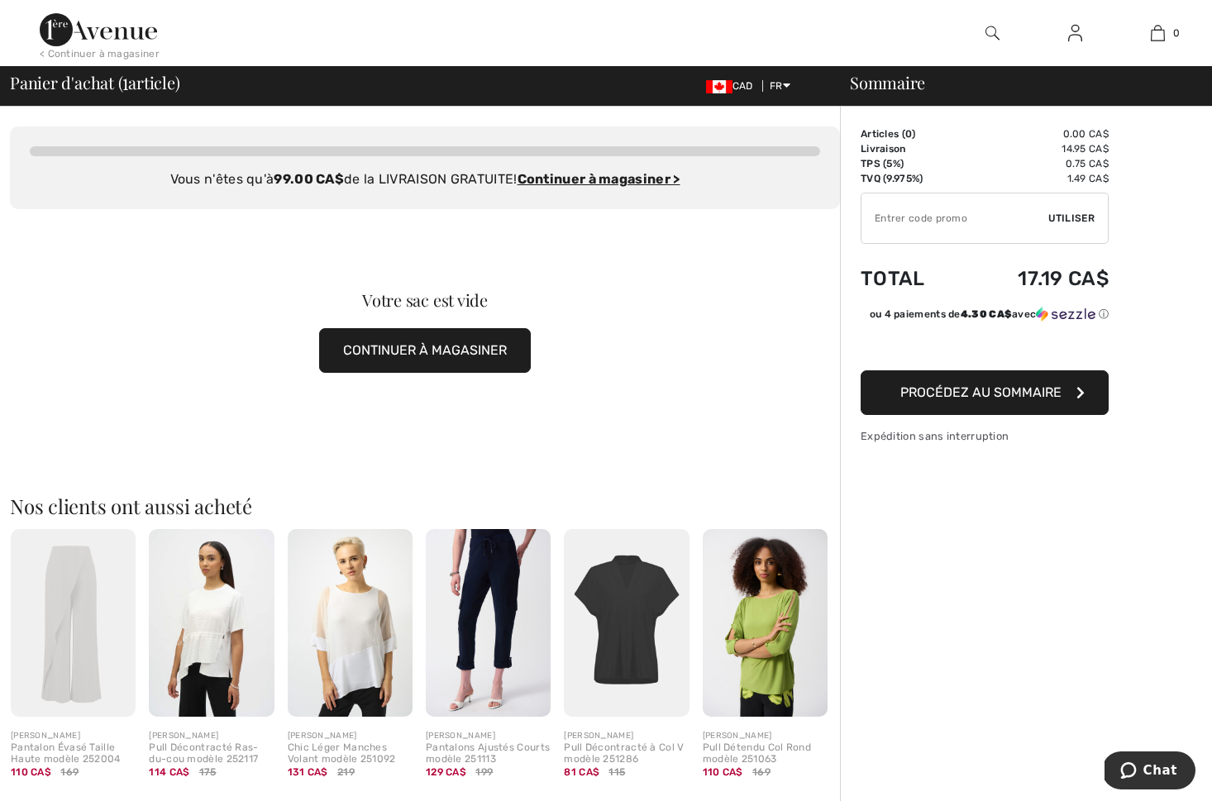
scroll to position [18, 0]
